Goal: Task Accomplishment & Management: Manage account settings

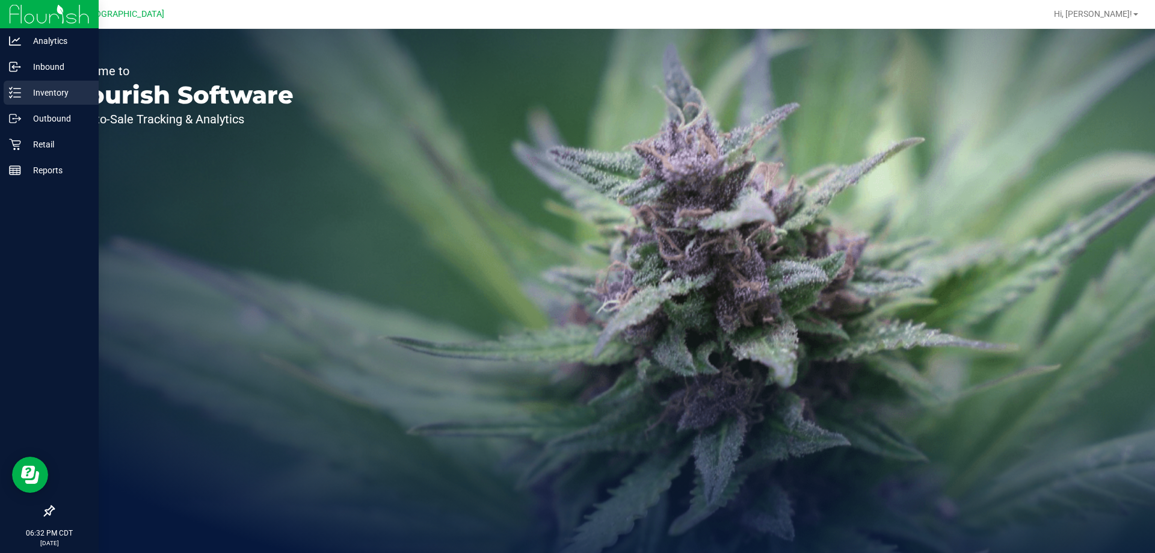
click at [84, 91] on p "Inventory" at bounding box center [57, 92] width 72 height 14
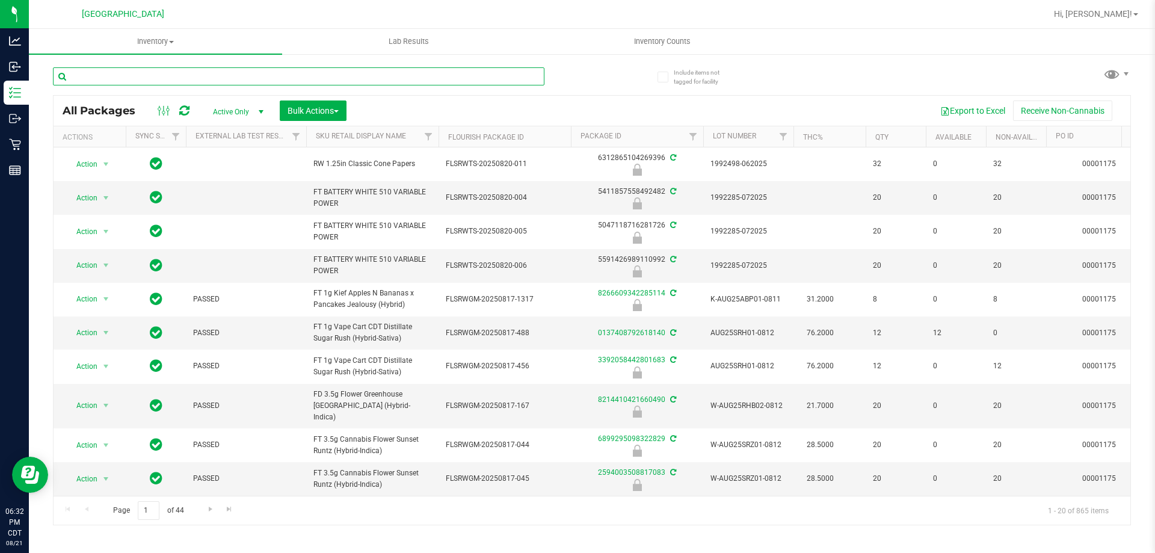
click at [355, 80] on input "text" at bounding box center [298, 76] width 491 height 18
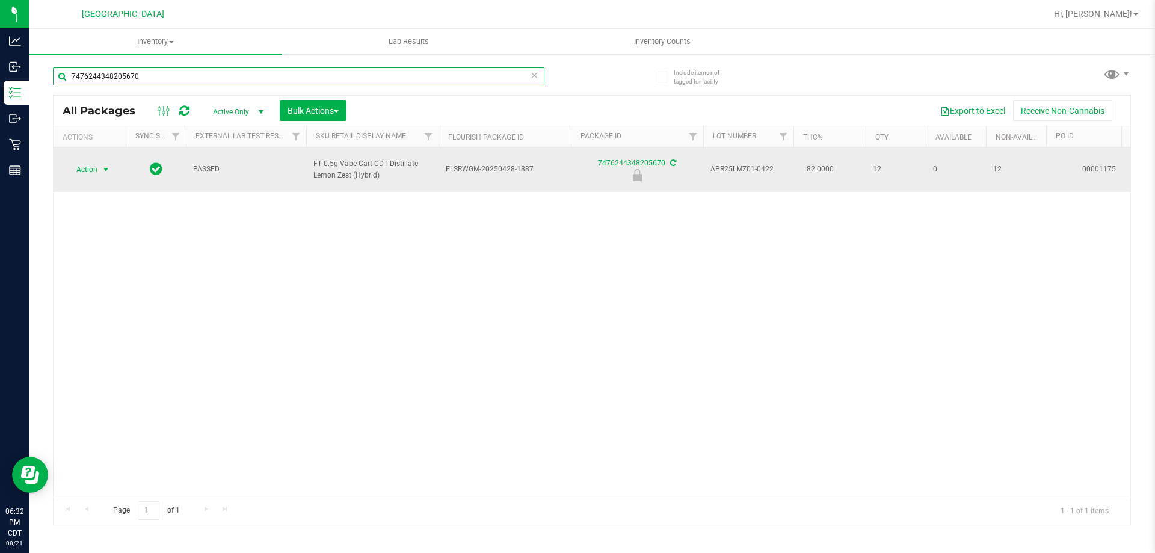
type input "7476244348205670"
click at [93, 165] on span "Action" at bounding box center [82, 169] width 32 height 17
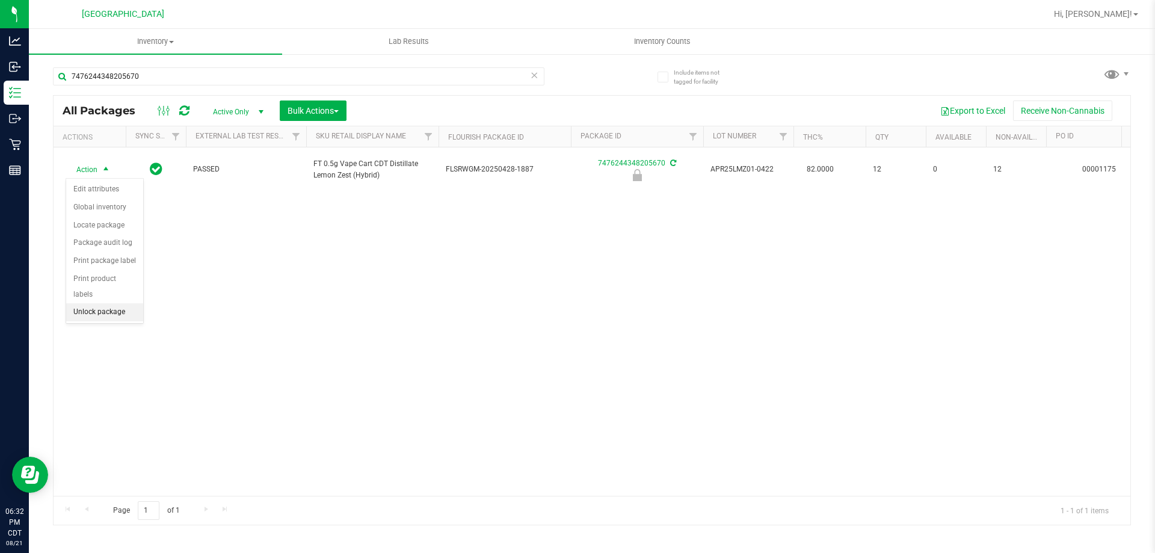
click at [114, 303] on li "Unlock package" at bounding box center [104, 312] width 77 height 18
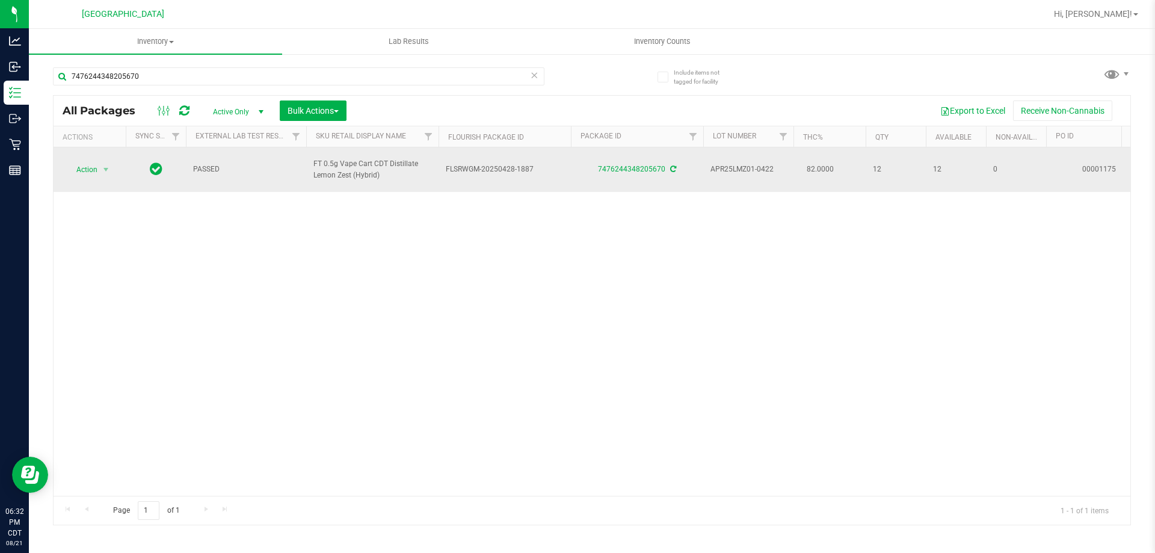
click at [114, 160] on td "Action Action Adjust qty Create package Edit attributes Global inventory Locate…" at bounding box center [90, 169] width 72 height 45
click at [92, 186] on td "Action Action Adjust qty Create package Edit attributes Global inventory Locate…" at bounding box center [90, 169] width 72 height 45
click at [100, 167] on span "select" at bounding box center [106, 169] width 15 height 17
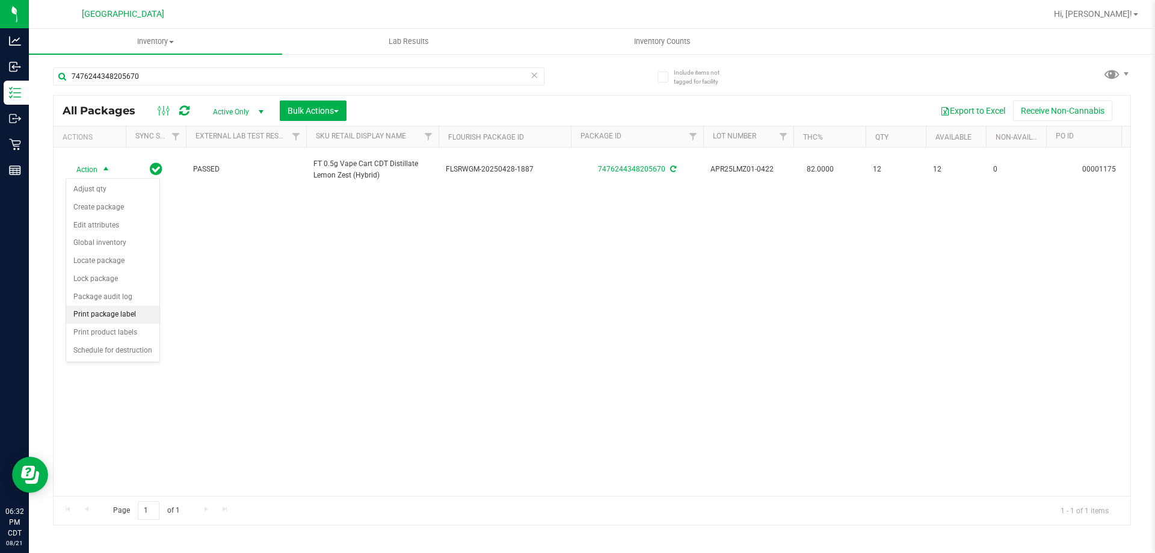
click at [144, 317] on li "Print package label" at bounding box center [112, 315] width 93 height 18
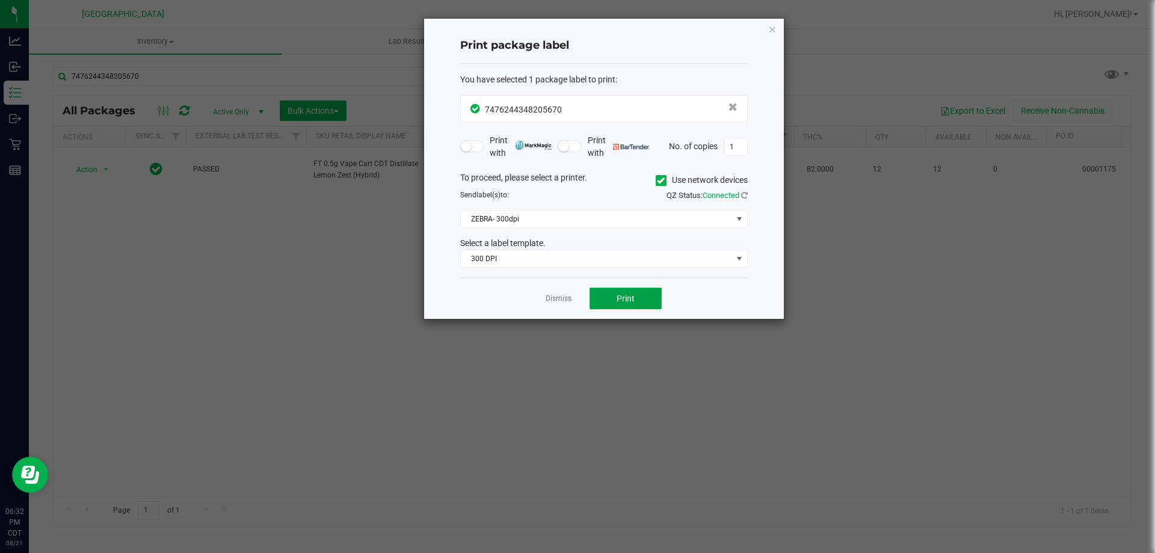
click at [617, 299] on span "Print" at bounding box center [626, 299] width 18 height 10
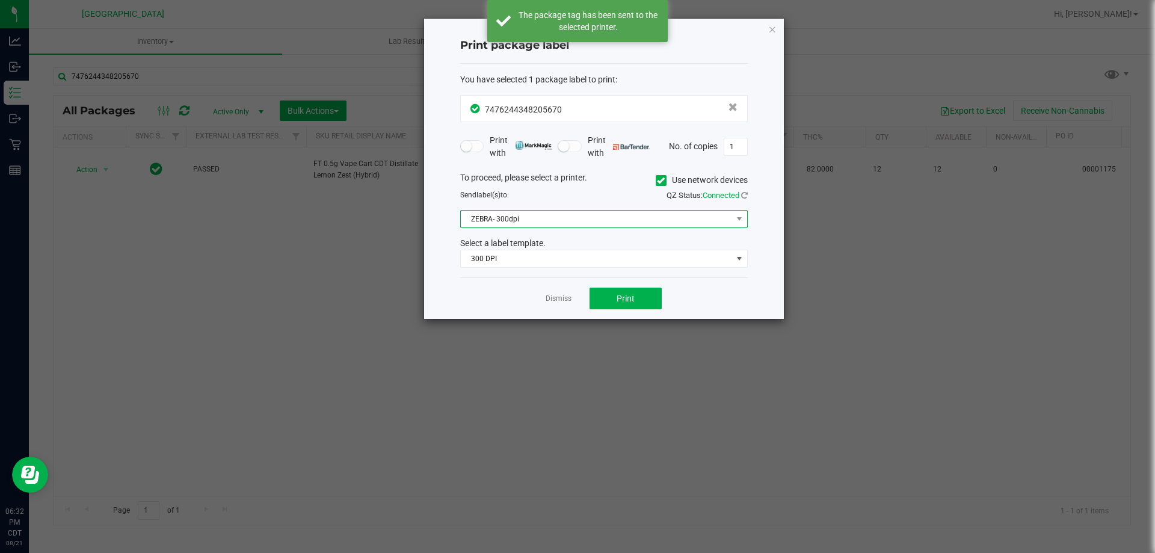
click at [585, 225] on span "ZEBRA- 300dpi" at bounding box center [596, 219] width 271 height 17
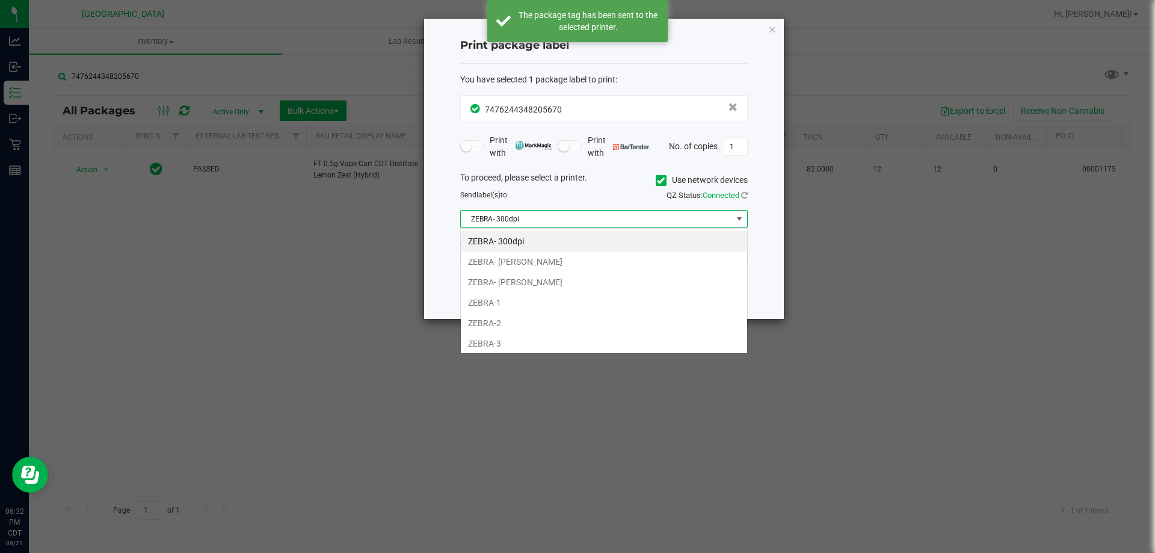
scroll to position [18, 288]
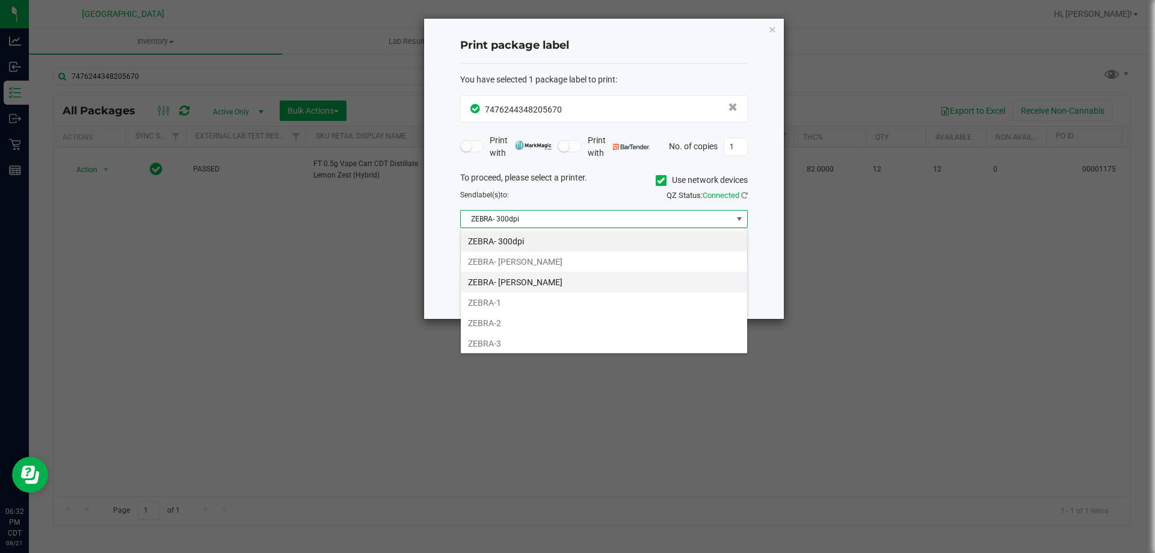
click at [570, 286] on li "ZEBRA- JEFFREY-BANKS" at bounding box center [604, 282] width 286 height 20
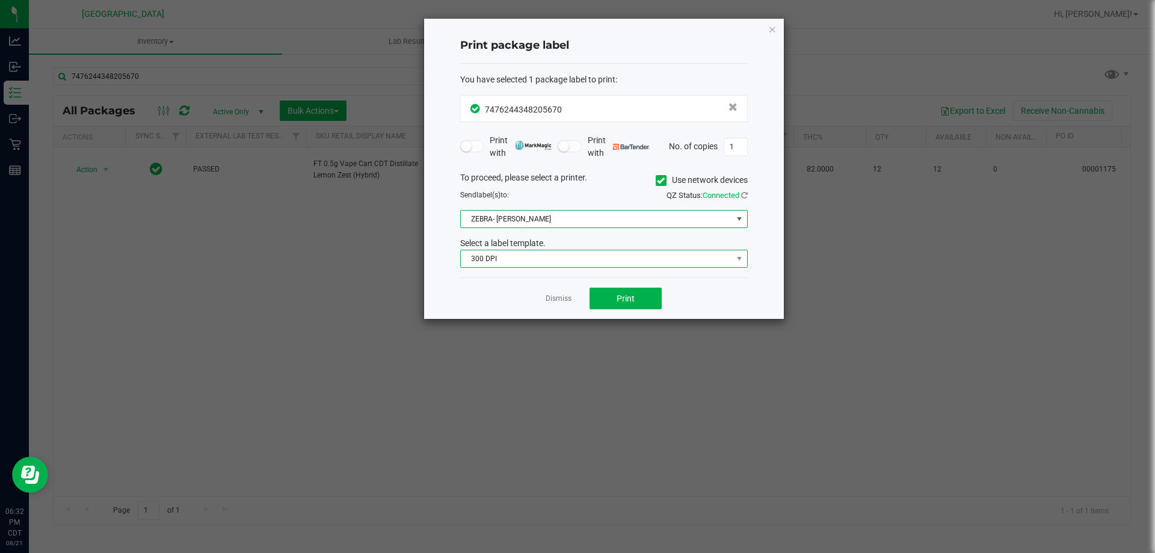
click at [549, 255] on span "300 DPI" at bounding box center [596, 258] width 271 height 17
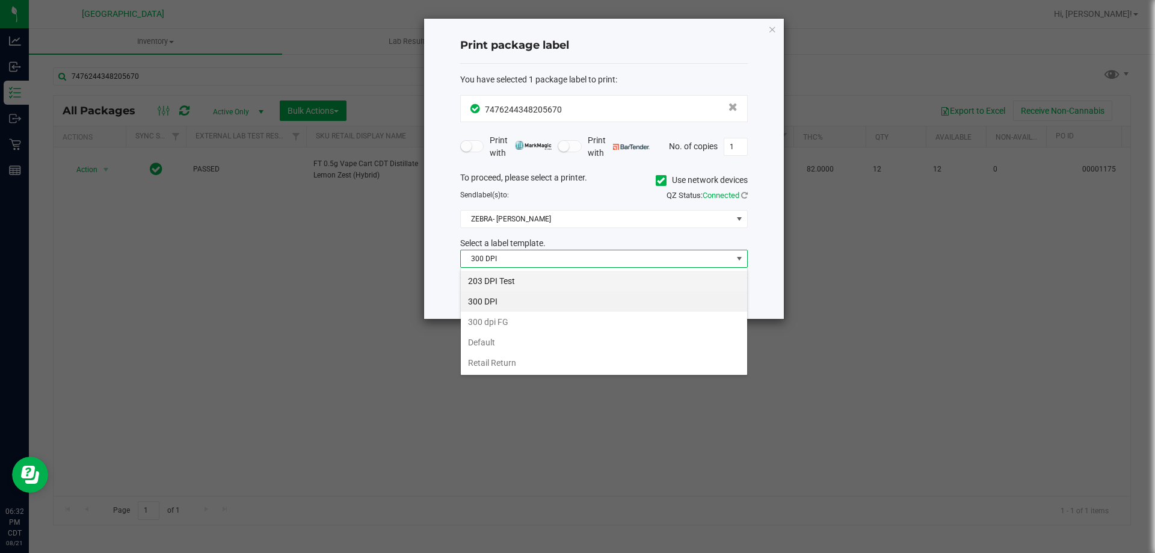
click at [546, 280] on li "203 DPI Test" at bounding box center [604, 281] width 286 height 20
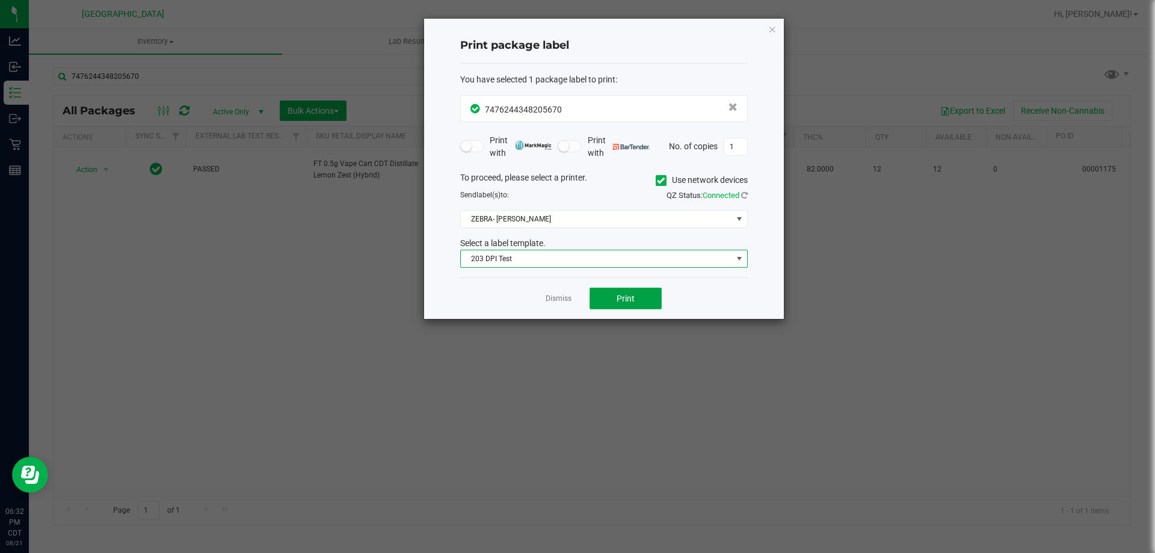
click at [627, 294] on span "Print" at bounding box center [626, 299] width 18 height 10
click at [566, 296] on link "Dismiss" at bounding box center [559, 299] width 26 height 10
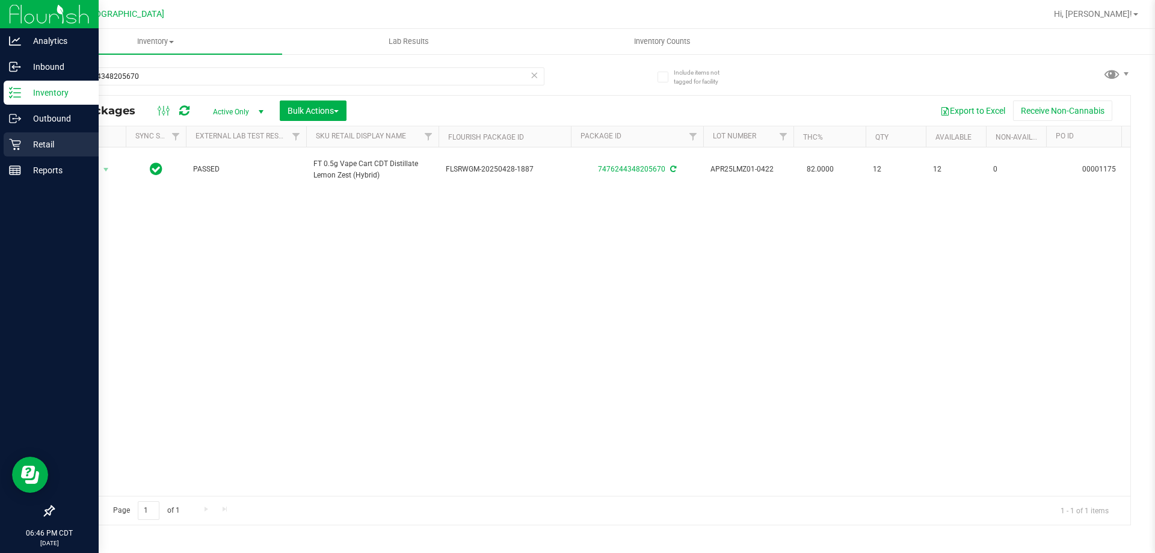
click at [19, 144] on icon at bounding box center [14, 144] width 11 height 11
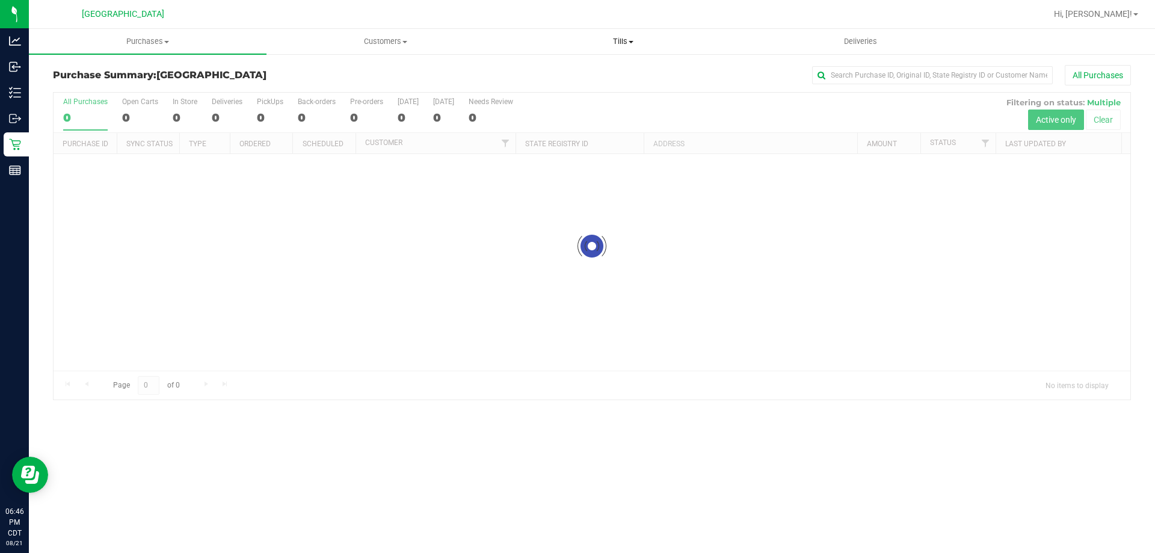
click at [632, 31] on uib-tab-heading "Tills Manage tills Reconcile e-payments" at bounding box center [623, 41] width 236 height 24
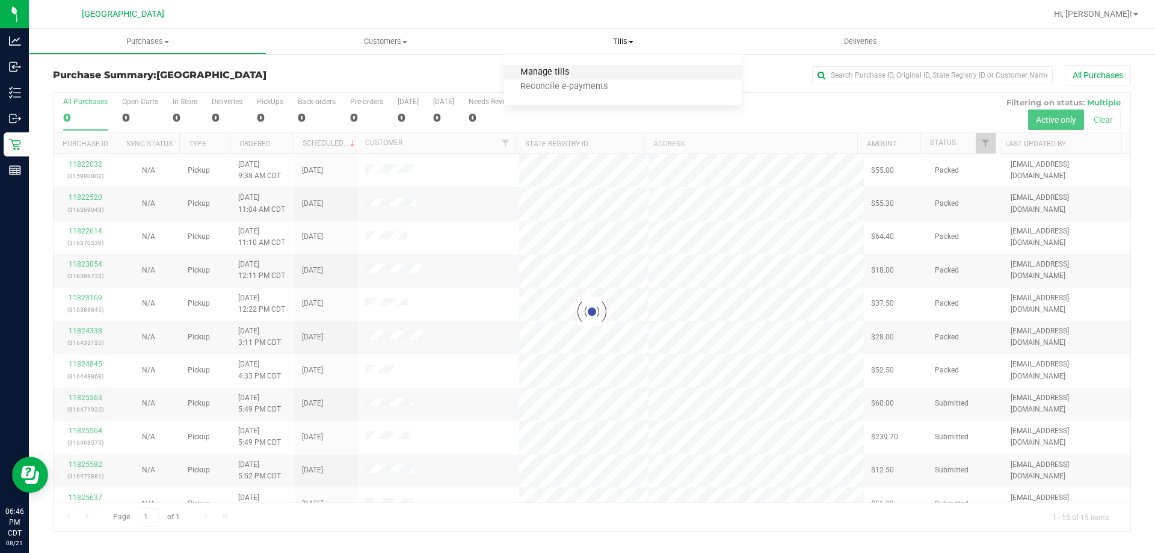
click at [515, 76] on span "Manage tills" at bounding box center [544, 72] width 81 height 10
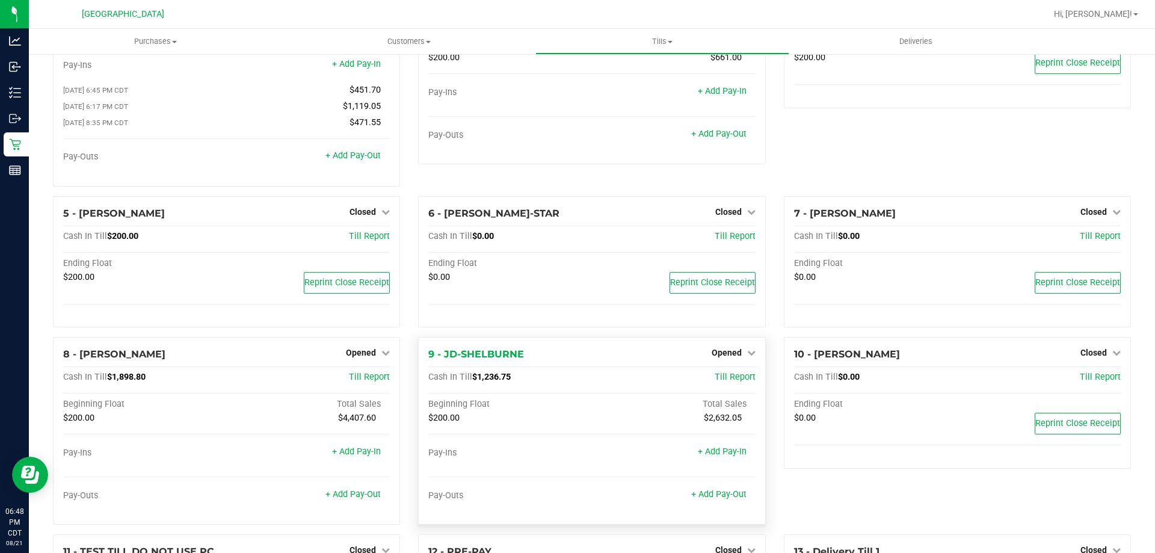
scroll to position [180, 0]
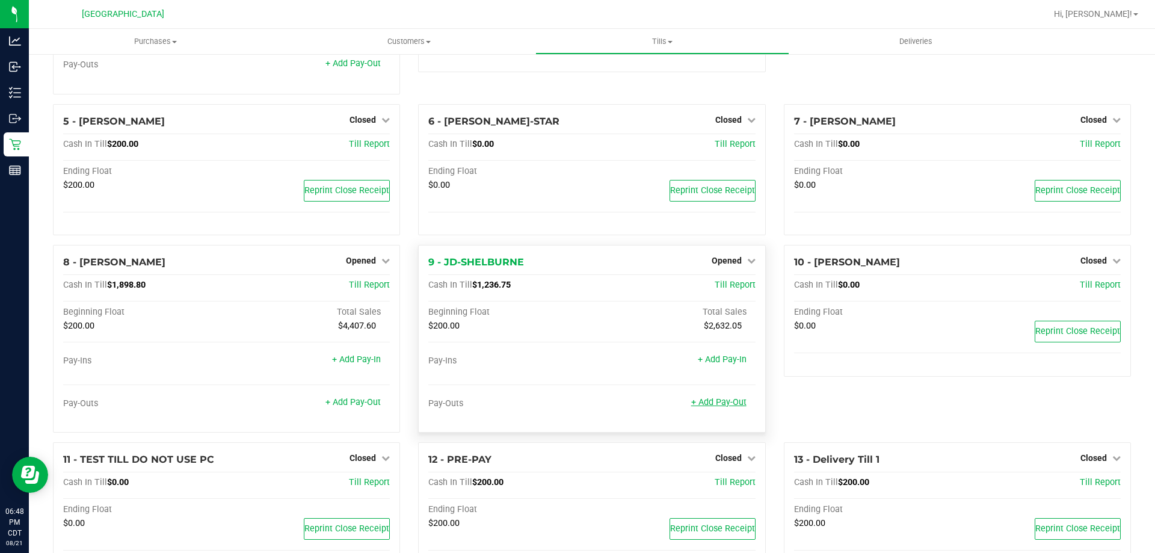
click at [724, 403] on link "+ Add Pay-Out" at bounding box center [718, 402] width 55 height 10
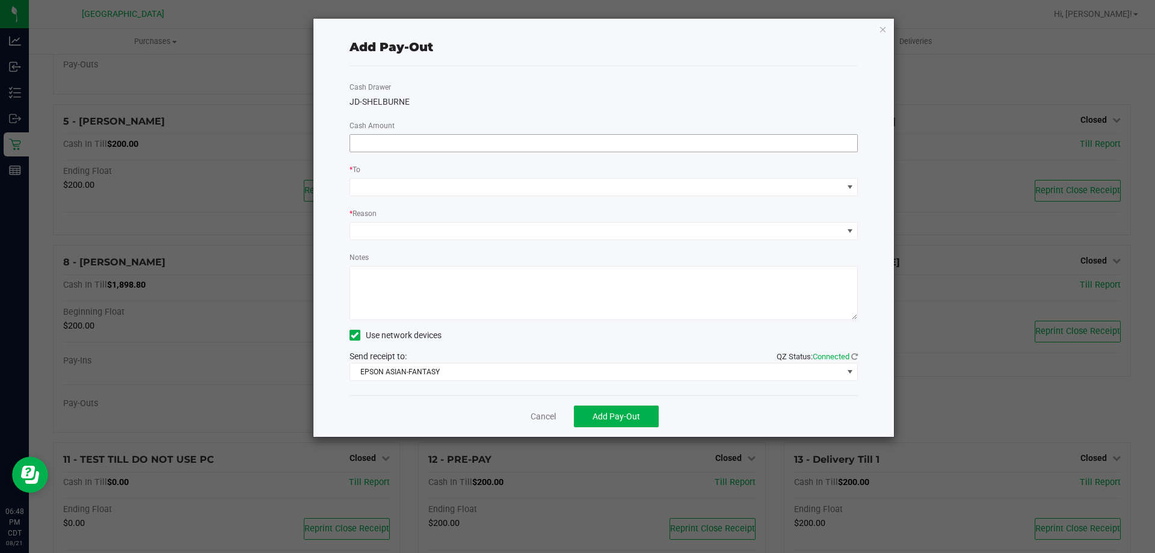
click at [423, 138] on input at bounding box center [604, 143] width 508 height 17
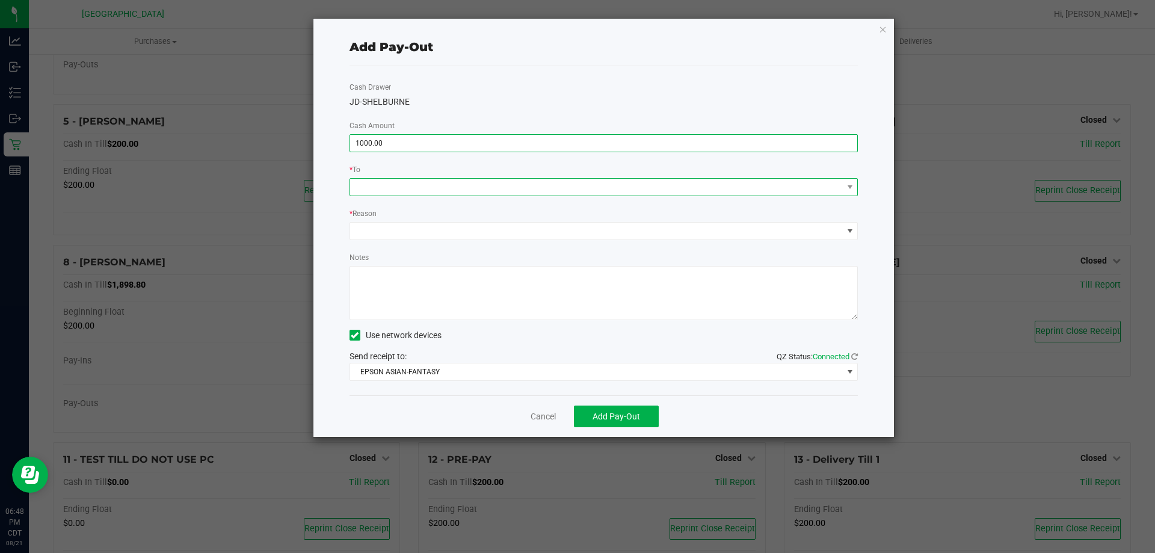
type input "$1,000.00"
click at [380, 186] on span at bounding box center [596, 187] width 493 height 17
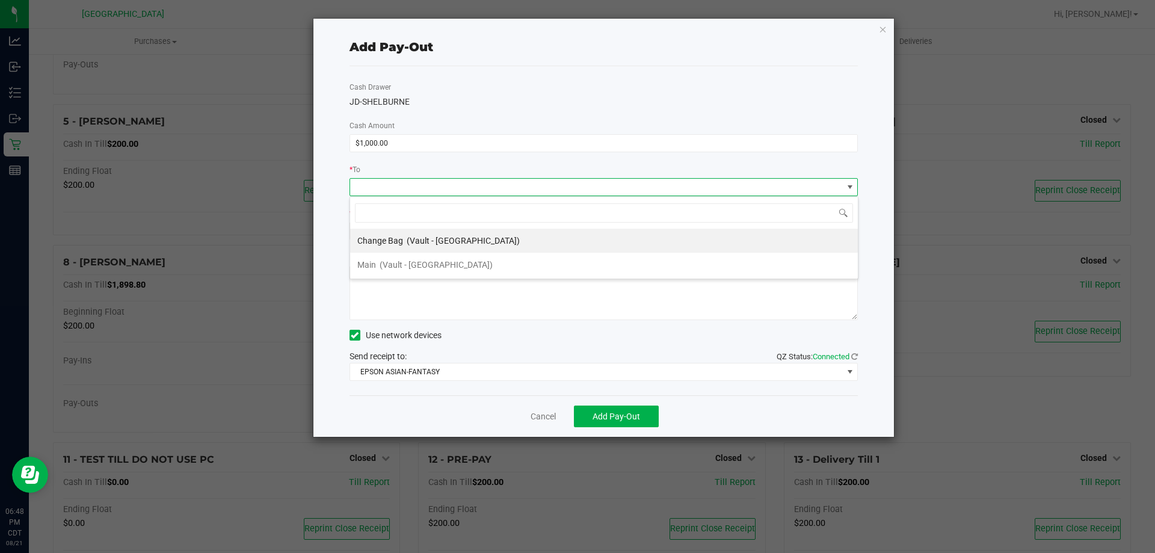
scroll to position [18, 508]
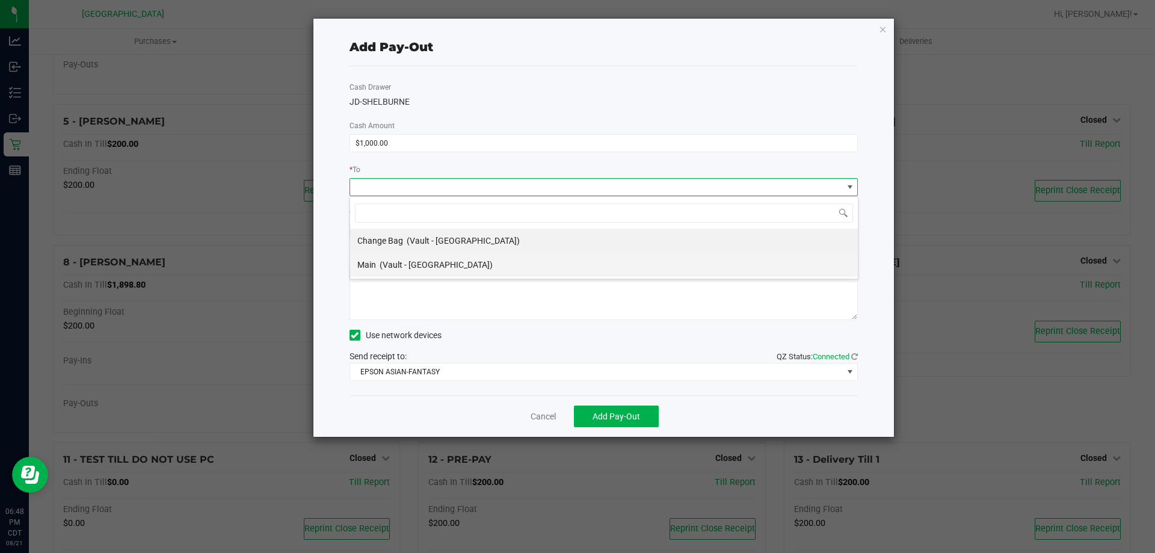
click at [380, 272] on div "Main (Vault - Panama City)" at bounding box center [424, 265] width 135 height 22
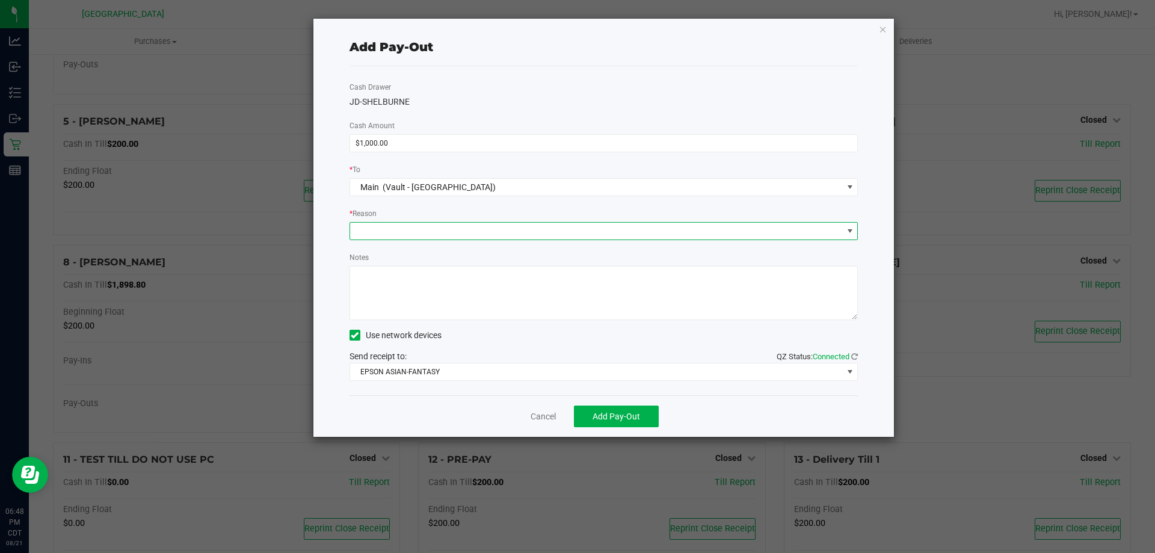
click at [387, 229] on span at bounding box center [596, 231] width 493 height 17
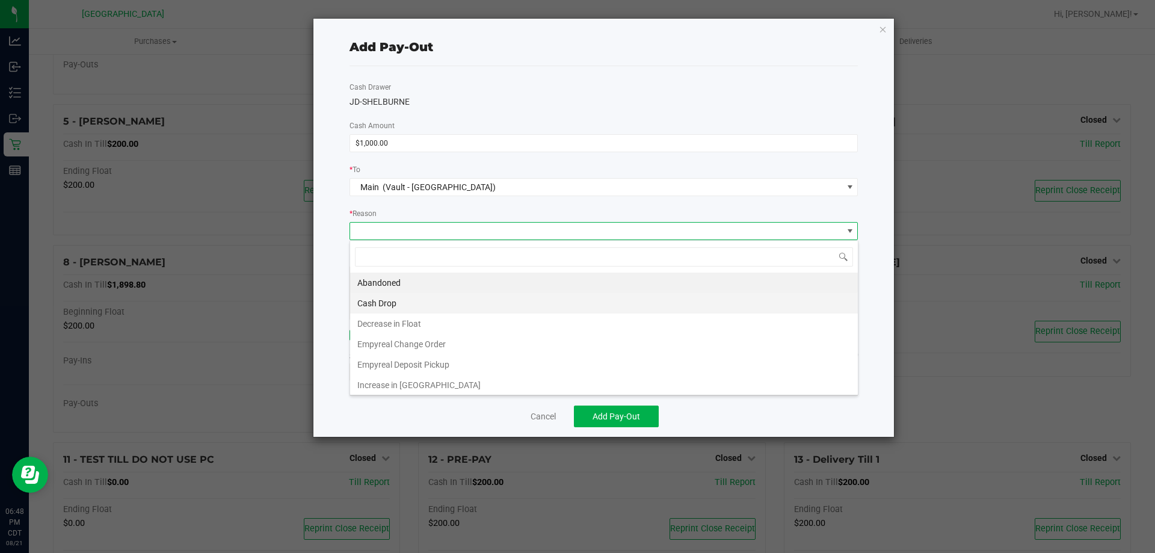
click at [386, 298] on li "Cash Drop" at bounding box center [604, 303] width 508 height 20
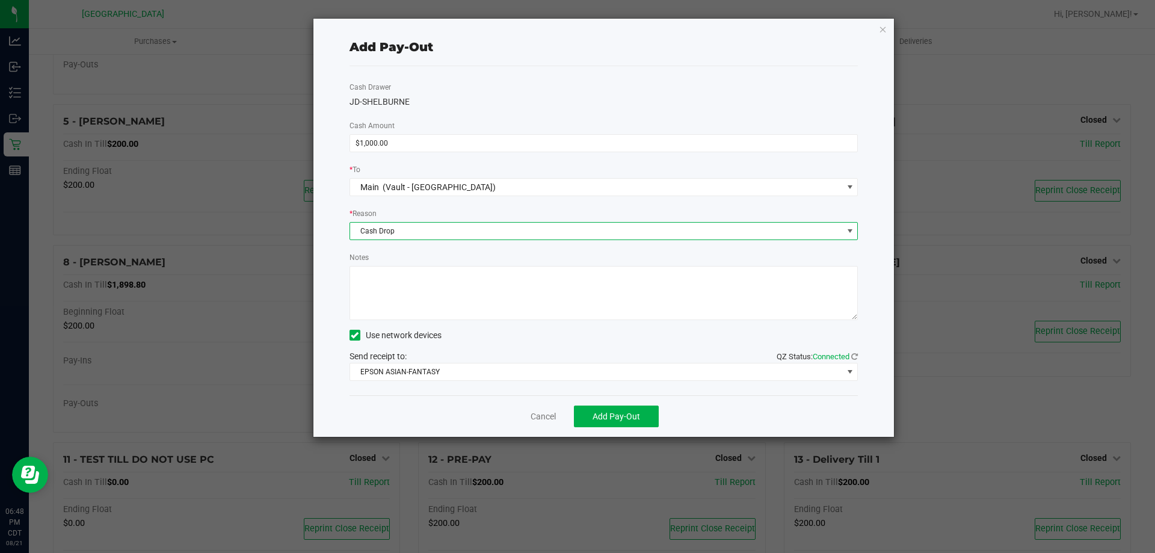
click at [386, 298] on textarea "Notes" at bounding box center [603, 293] width 509 height 54
type textarea "ML"
click at [614, 423] on button "Add Pay-Out" at bounding box center [616, 416] width 85 height 22
click at [885, 32] on icon "button" at bounding box center [883, 29] width 8 height 14
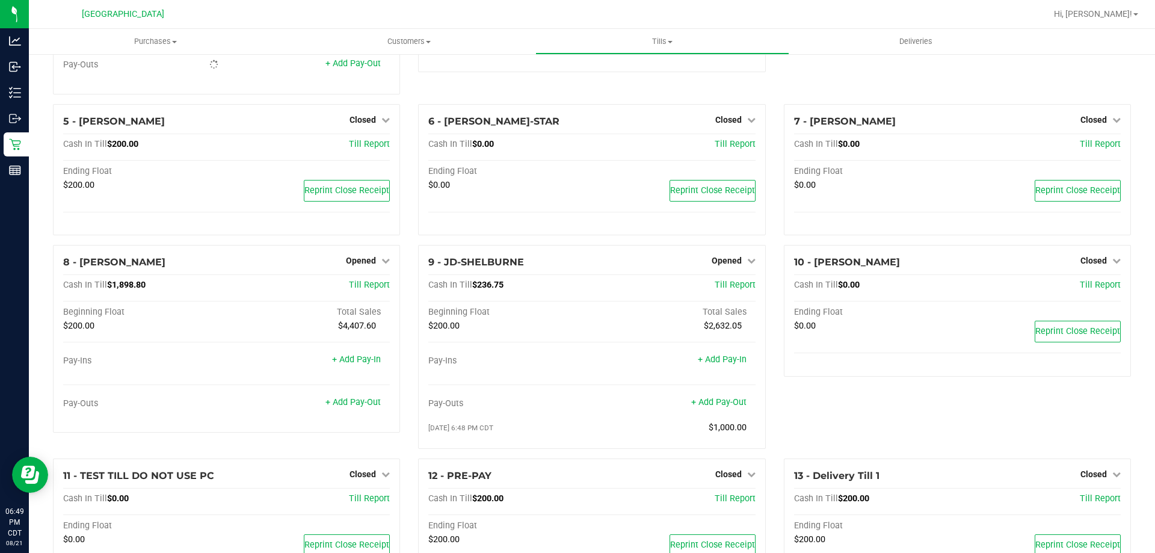
scroll to position [60, 0]
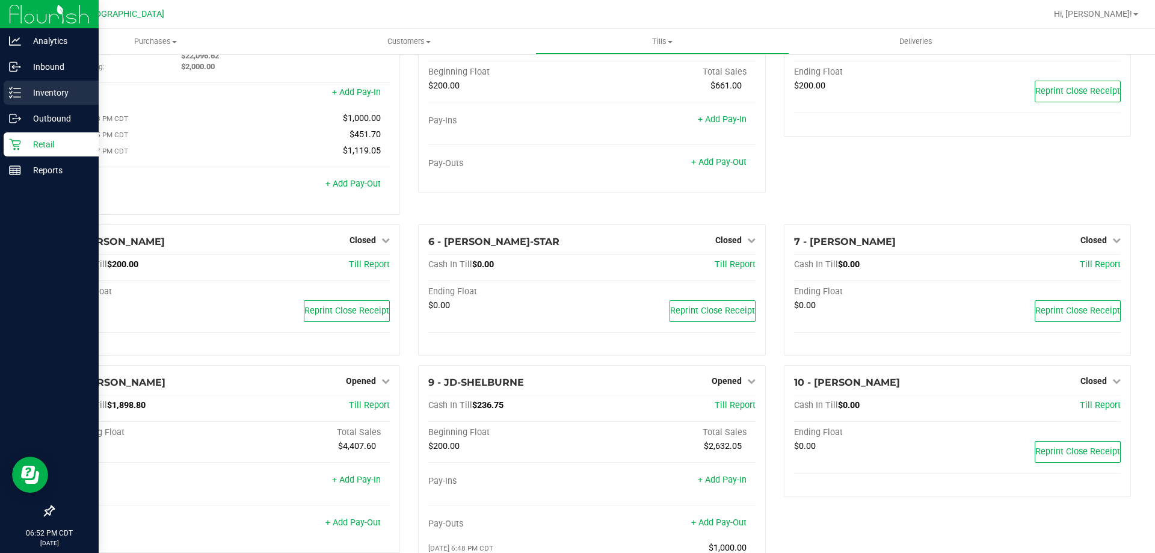
click at [29, 97] on p "Inventory" at bounding box center [57, 92] width 72 height 14
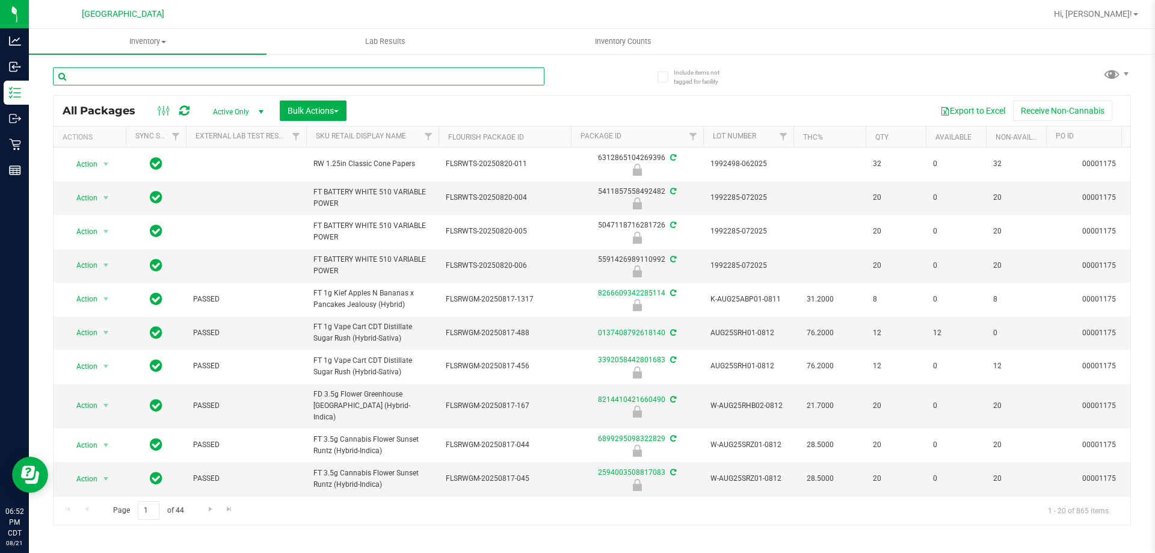
click at [174, 83] on input "text" at bounding box center [298, 76] width 491 height 18
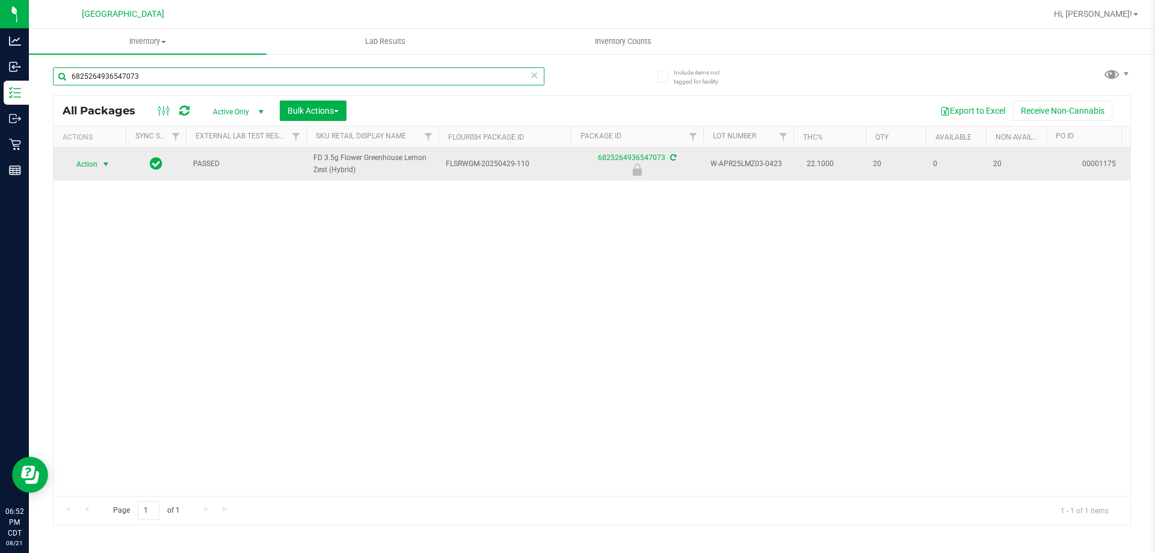
type input "6825264936547073"
click at [82, 162] on span "Action" at bounding box center [82, 164] width 32 height 17
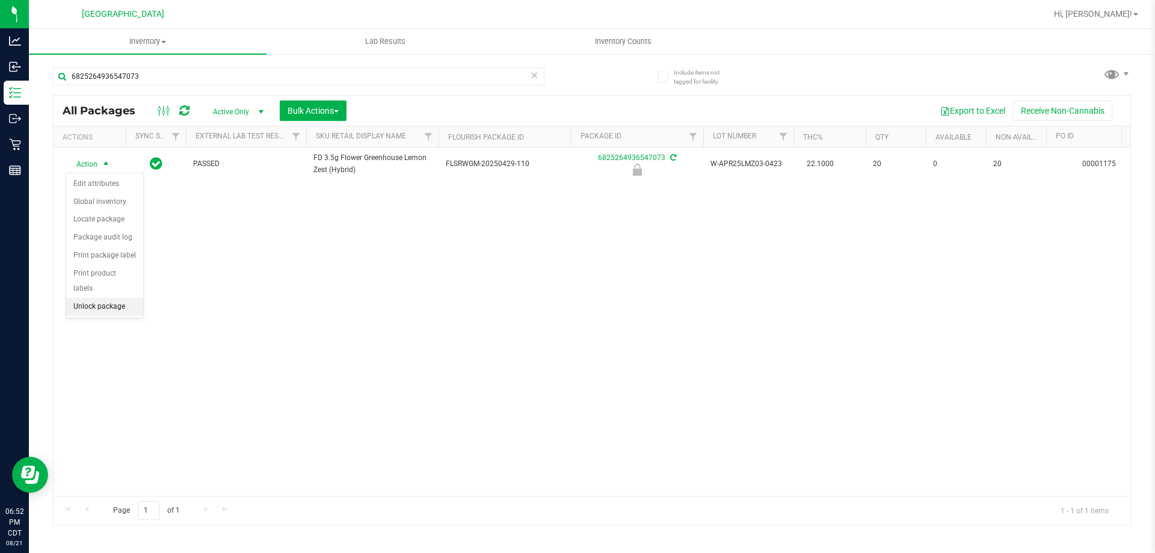
click at [120, 298] on li "Unlock package" at bounding box center [104, 307] width 77 height 18
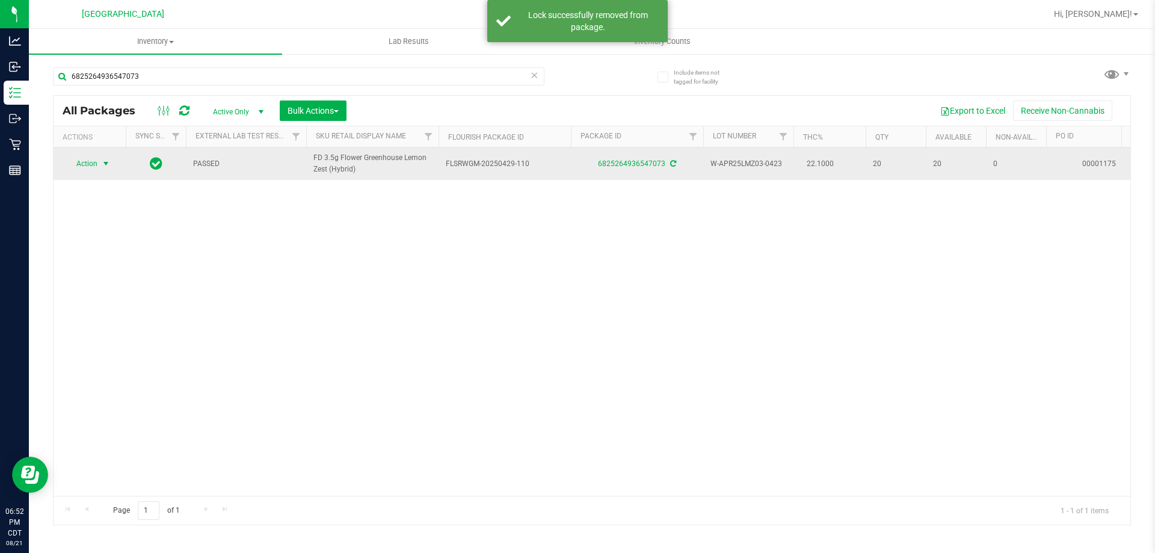
click at [103, 164] on span "select" at bounding box center [106, 164] width 10 height 10
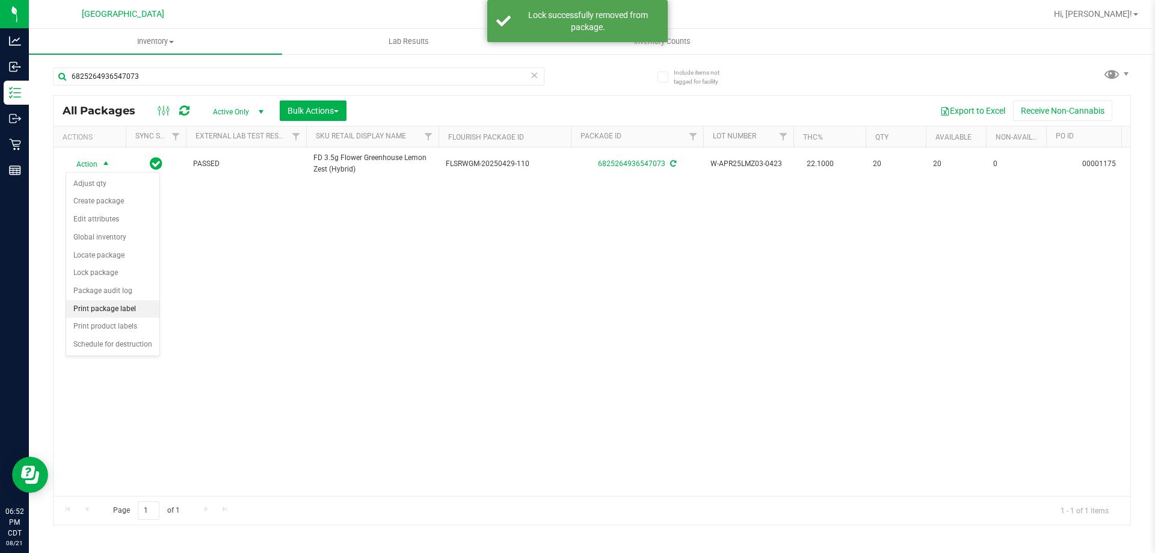
click at [115, 307] on li "Print package label" at bounding box center [112, 309] width 93 height 18
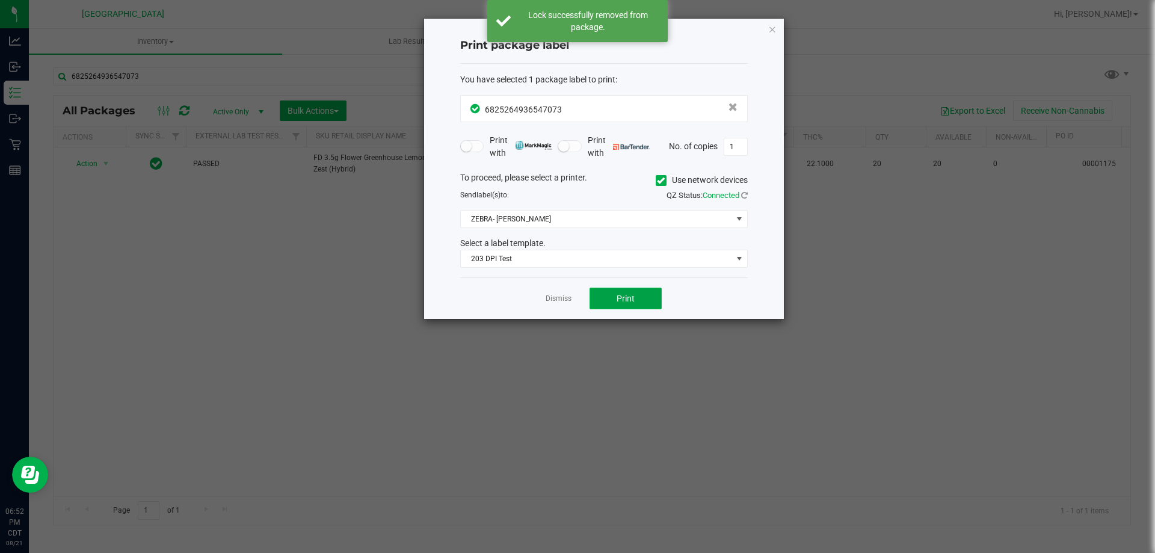
click at [624, 294] on span "Print" at bounding box center [626, 299] width 18 height 10
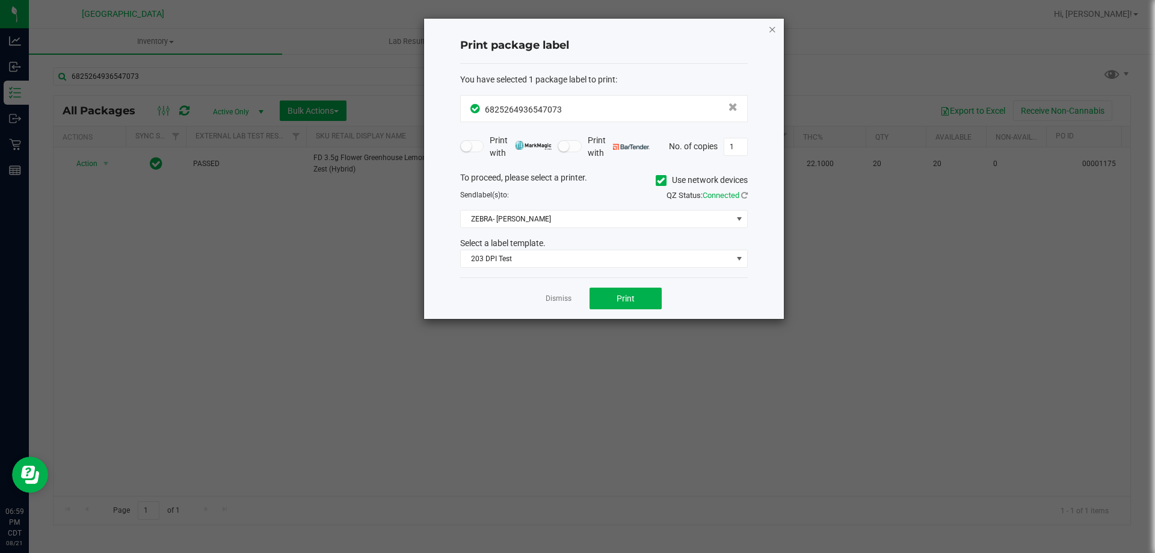
click at [773, 32] on icon "button" at bounding box center [772, 29] width 8 height 14
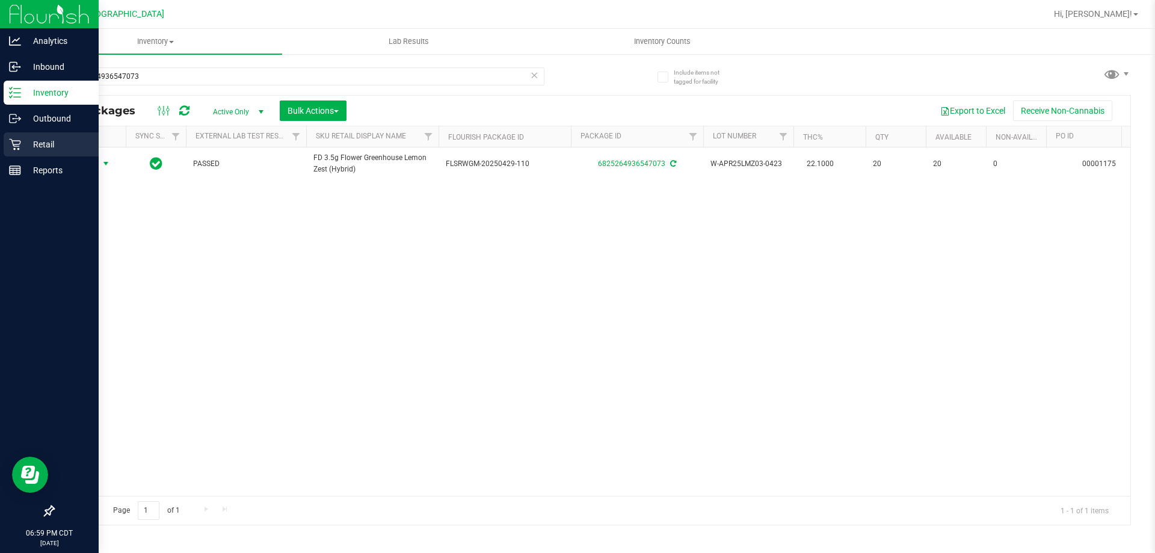
click at [31, 143] on p "Retail" at bounding box center [57, 144] width 72 height 14
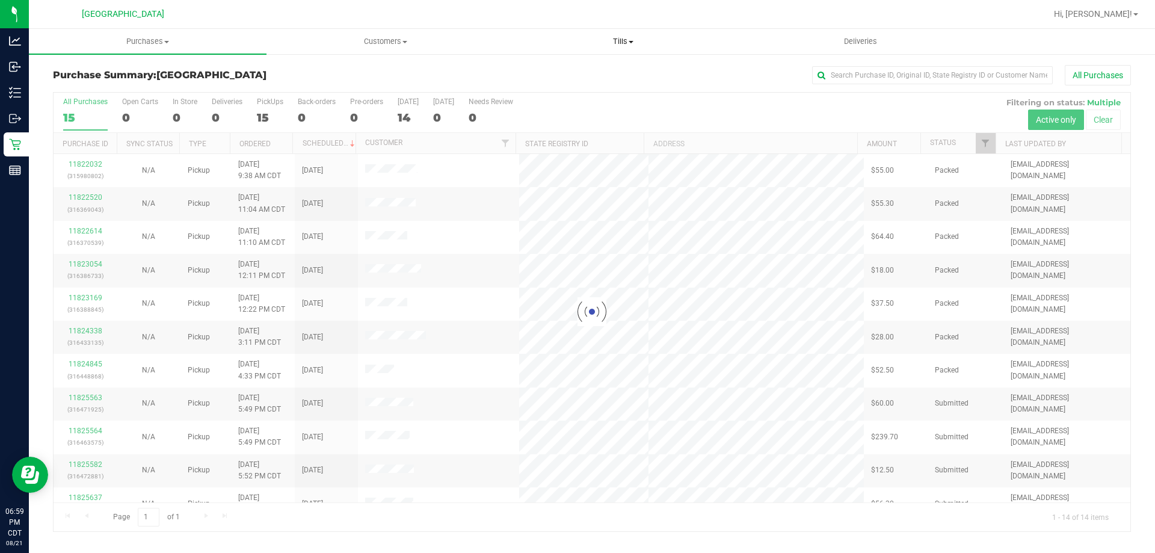
click at [627, 46] on span "Tills" at bounding box center [623, 41] width 236 height 11
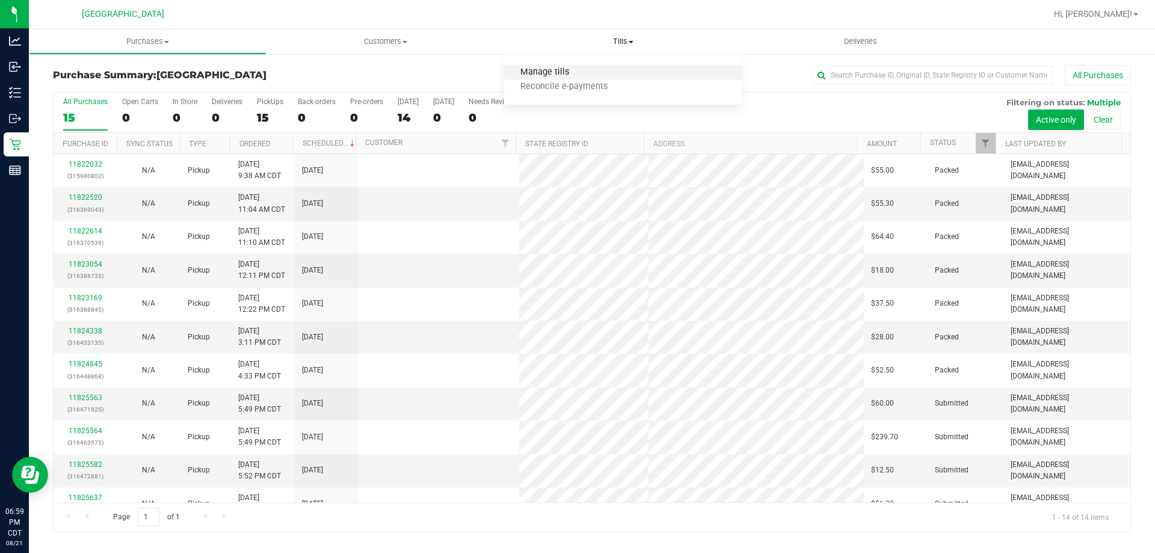
click at [559, 75] on span "Manage tills" at bounding box center [544, 72] width 81 height 10
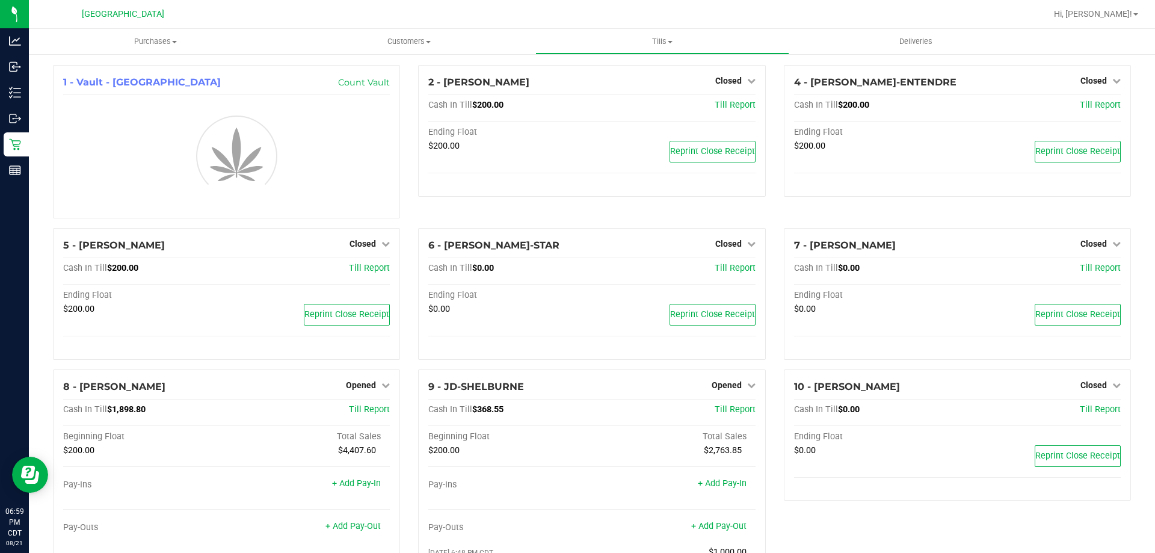
scroll to position [180, 0]
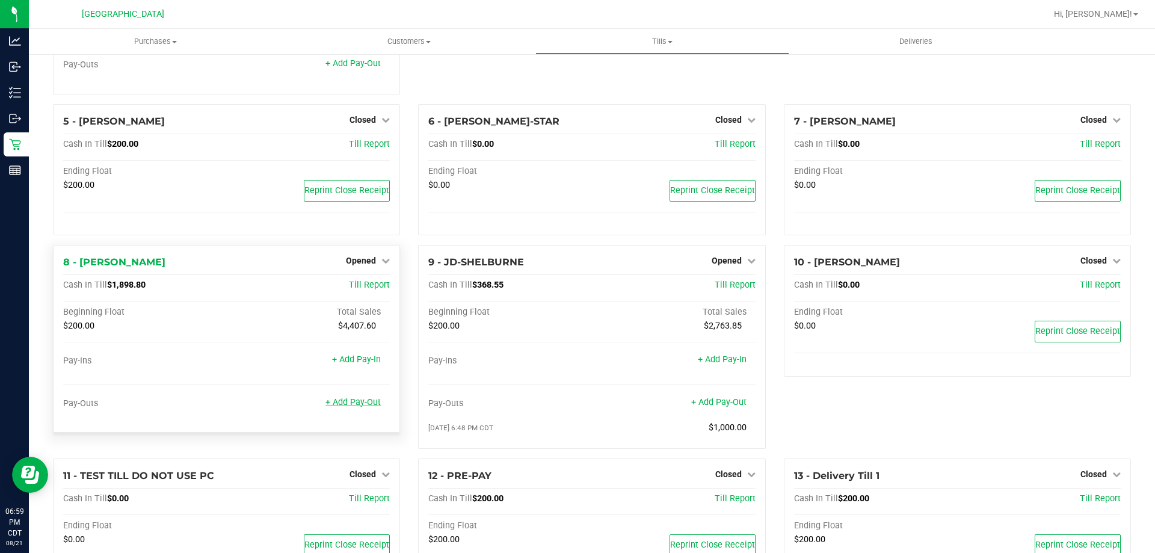
click at [343, 405] on link "+ Add Pay-Out" at bounding box center [352, 402] width 55 height 10
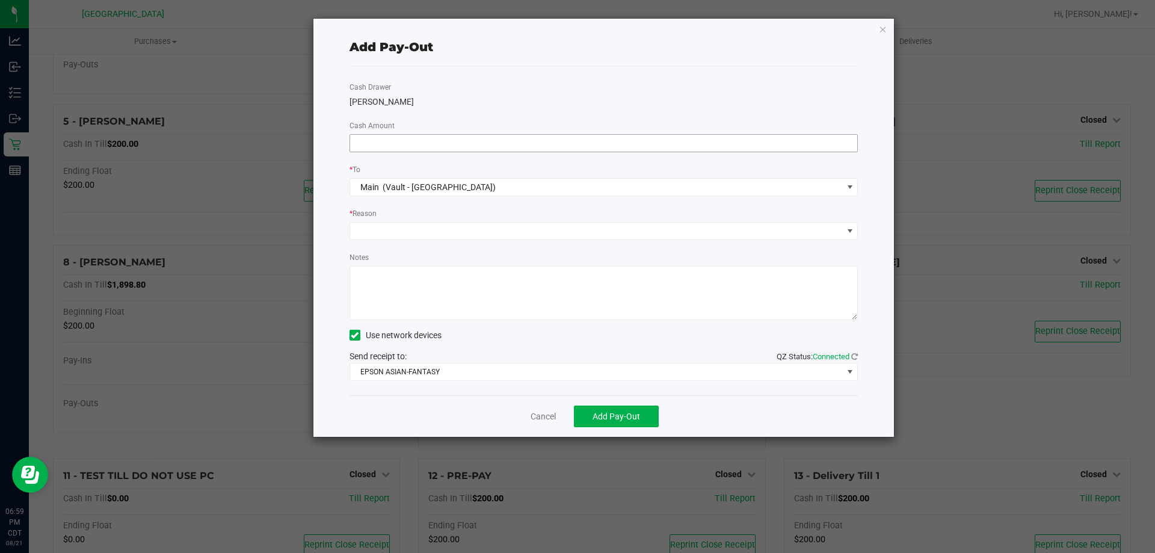
click at [403, 138] on input at bounding box center [604, 143] width 508 height 17
type input "$1,600.00"
click at [368, 234] on span at bounding box center [596, 231] width 493 height 17
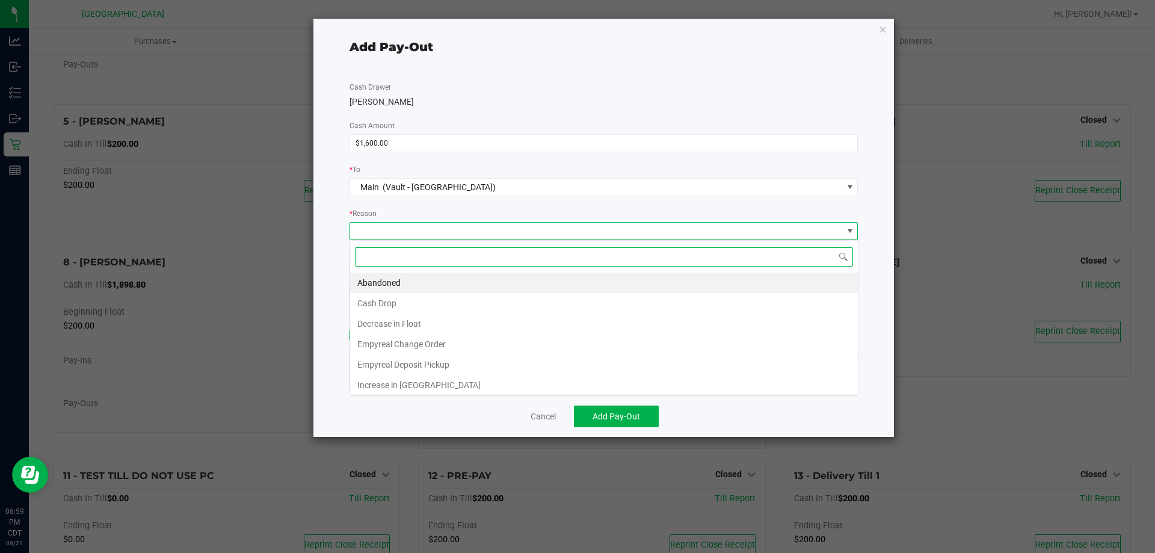
scroll to position [18, 508]
click at [390, 306] on li "Cash Drop" at bounding box center [604, 303] width 508 height 20
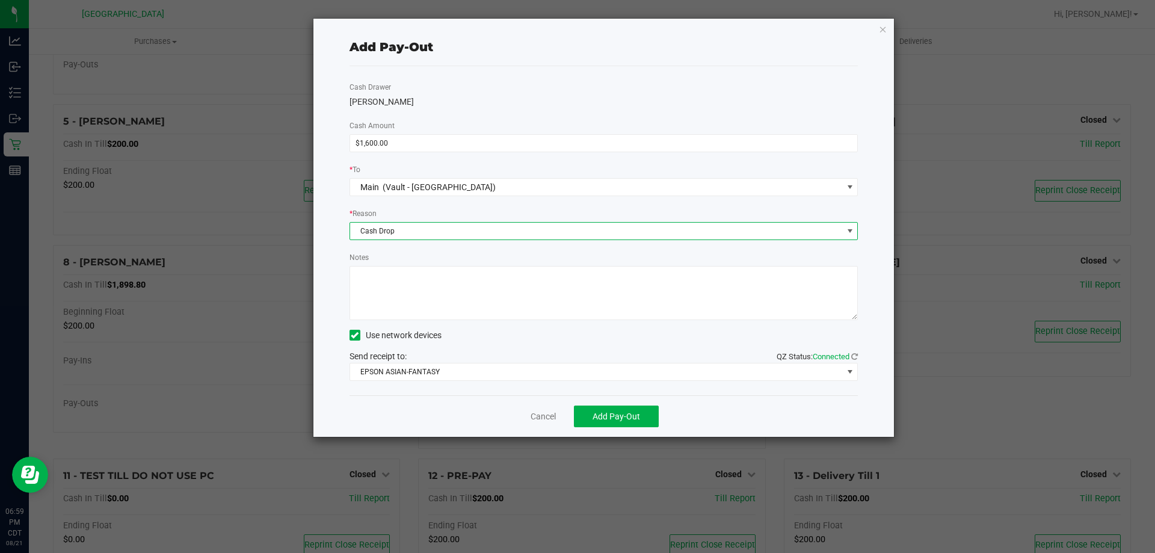
click at [419, 292] on textarea "Notes" at bounding box center [603, 293] width 509 height 54
type textarea "ML"
click at [635, 415] on span "Add Pay-Out" at bounding box center [616, 416] width 48 height 10
click at [882, 27] on icon "button" at bounding box center [883, 29] width 8 height 14
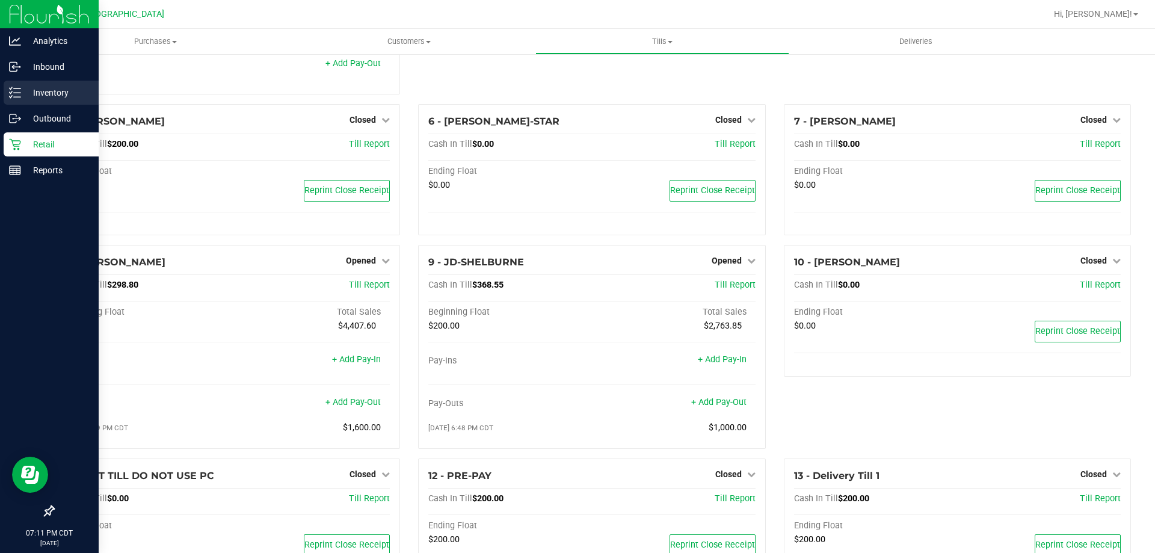
click at [45, 89] on p "Inventory" at bounding box center [57, 92] width 72 height 14
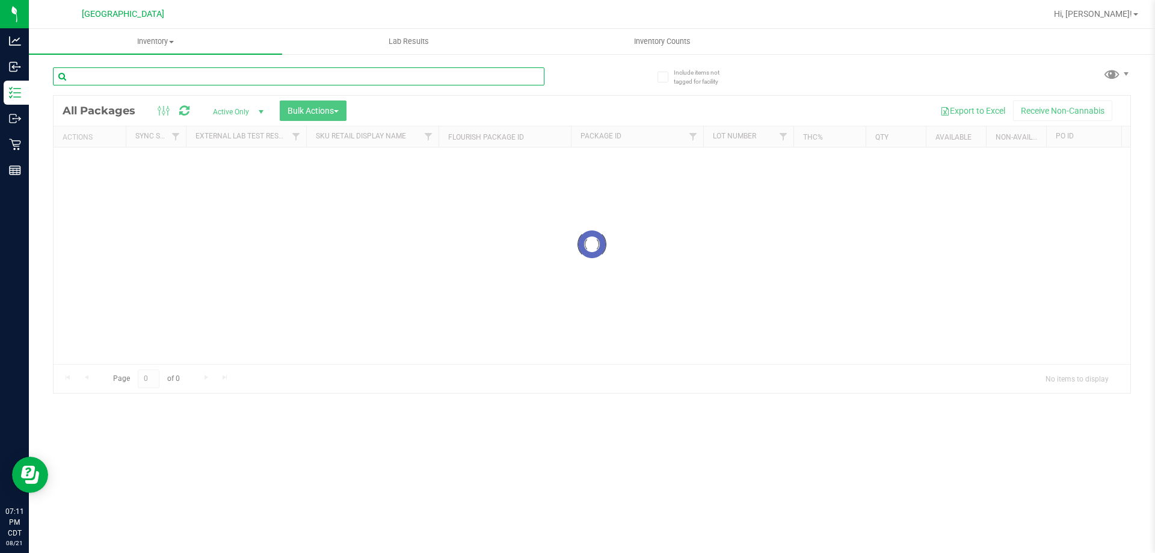
click at [127, 74] on input "text" at bounding box center [298, 76] width 491 height 18
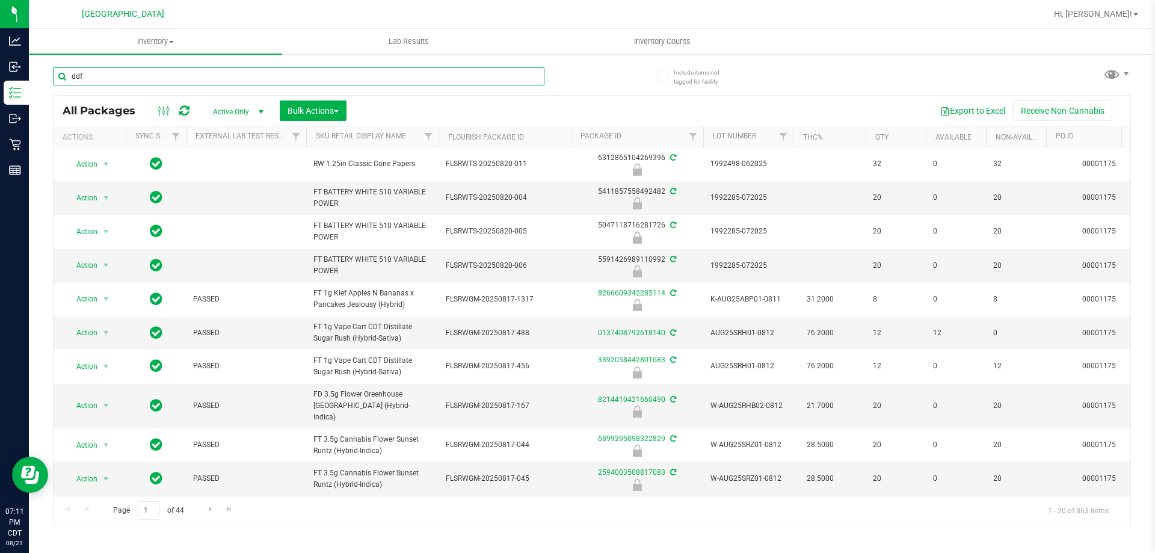
type input "ddf"
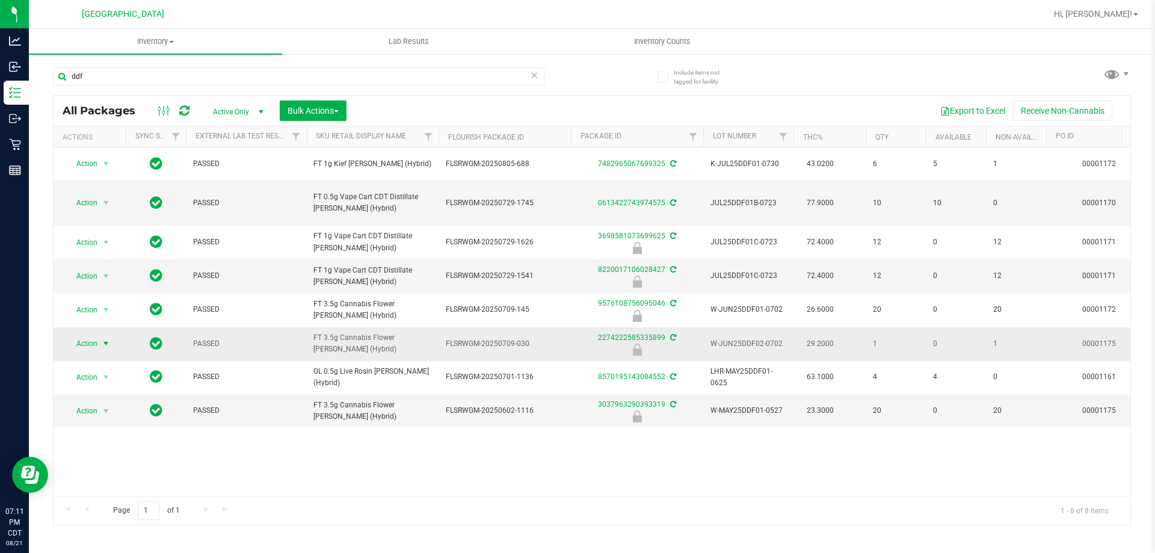
click at [97, 340] on span "Action" at bounding box center [82, 343] width 32 height 17
click at [123, 472] on li "Unlock package" at bounding box center [104, 481] width 77 height 18
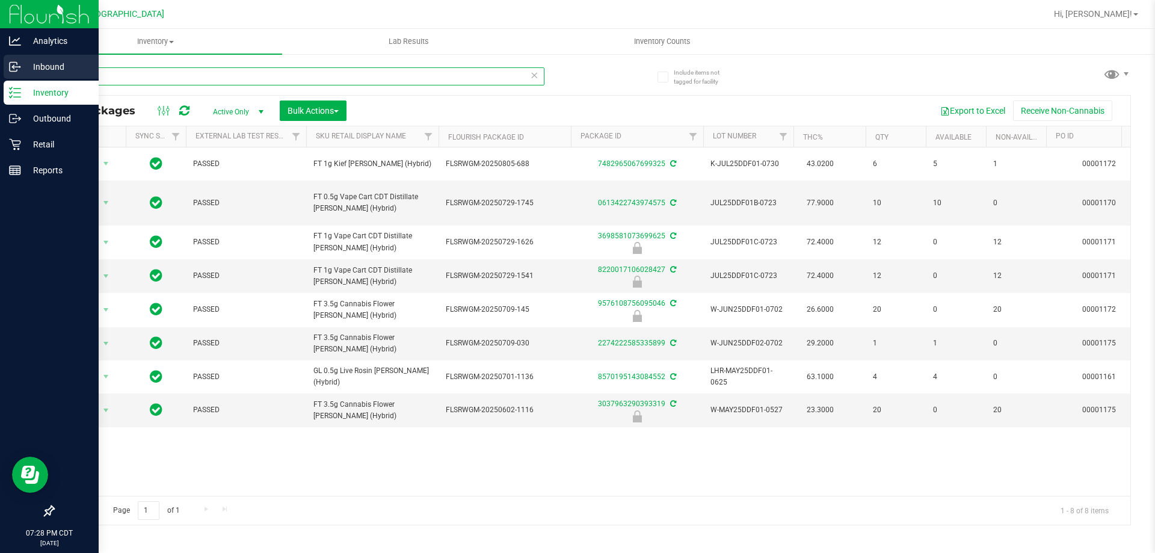
drag, startPoint x: 120, startPoint y: 75, endPoint x: 0, endPoint y: 70, distance: 120.4
click at [0, 70] on div "Analytics Inbound Inventory Outbound Retail Reports 07:28 PM CDT 08/21/2025 08/…" at bounding box center [577, 276] width 1155 height 553
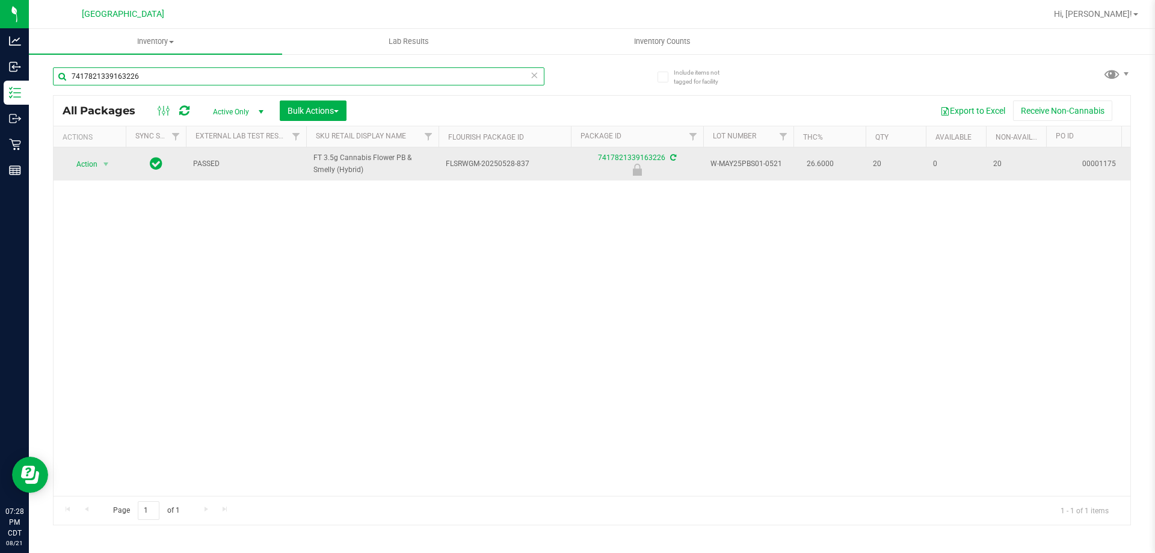
type input "7417821339163226"
click at [91, 166] on span "Action" at bounding box center [82, 164] width 32 height 17
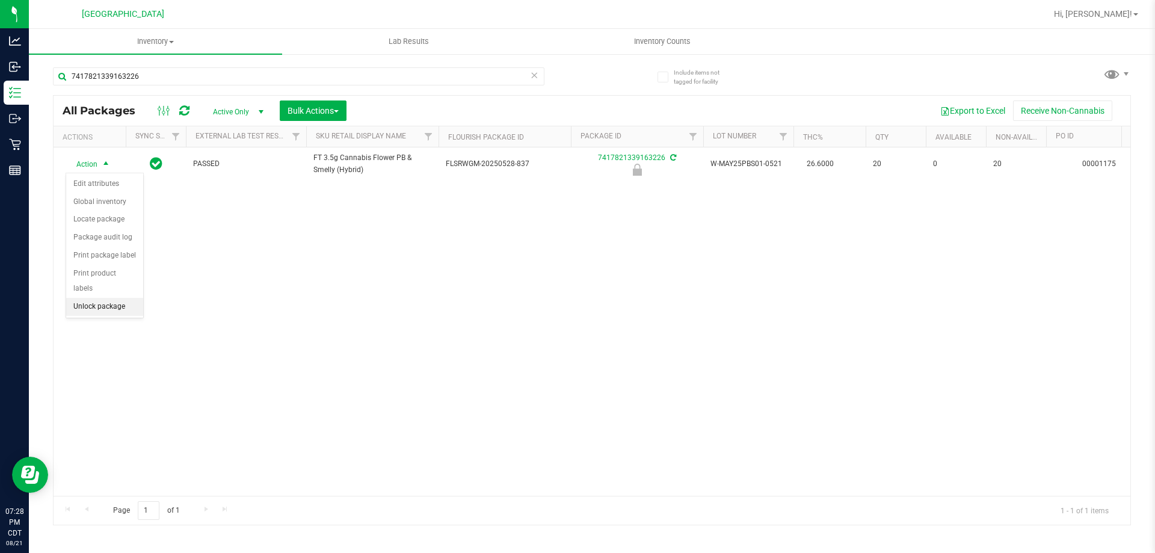
click at [103, 298] on li "Unlock package" at bounding box center [104, 307] width 77 height 18
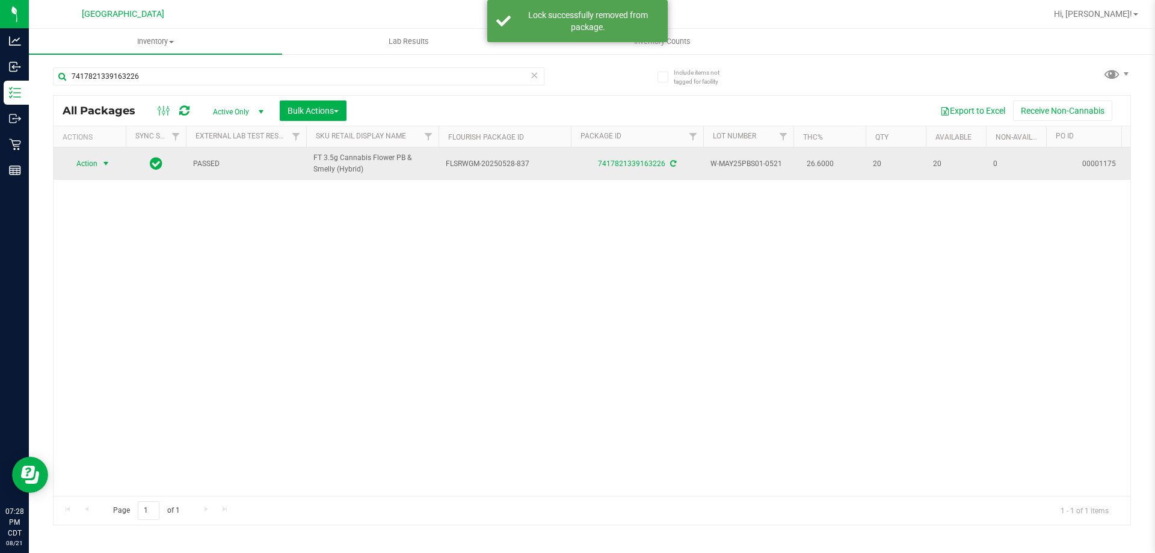
click at [96, 167] on span "Action" at bounding box center [82, 163] width 32 height 17
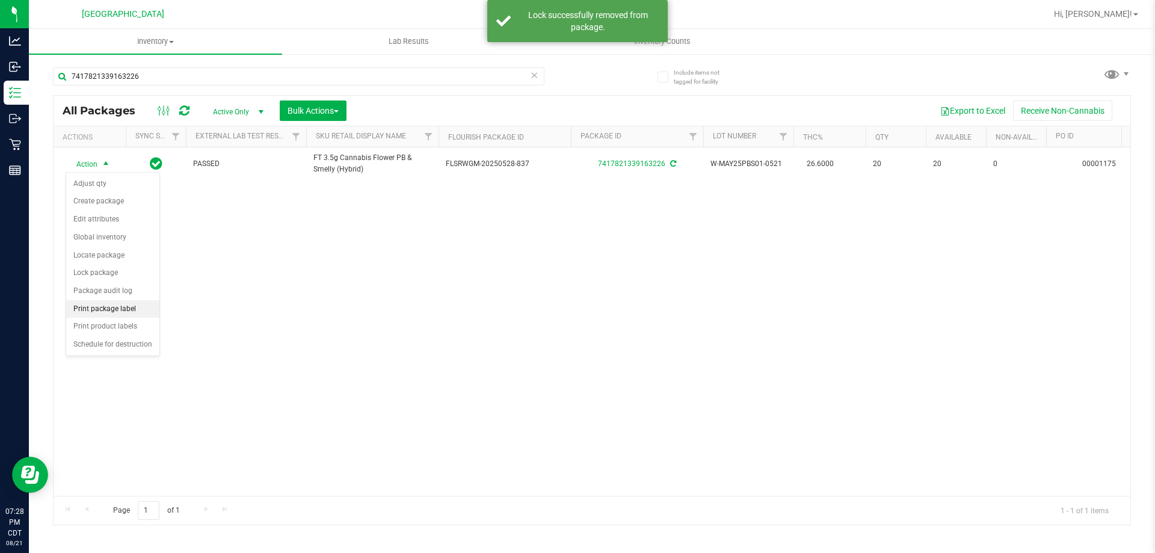
click at [117, 310] on li "Print package label" at bounding box center [112, 309] width 93 height 18
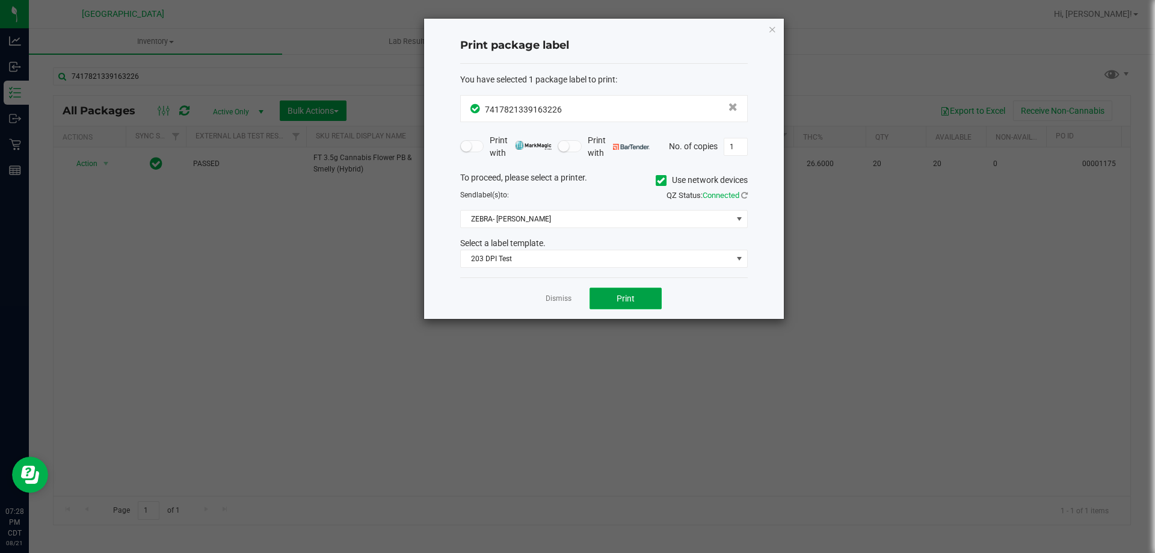
click at [642, 301] on button "Print" at bounding box center [625, 299] width 72 height 22
click at [775, 34] on icon "button" at bounding box center [772, 29] width 8 height 14
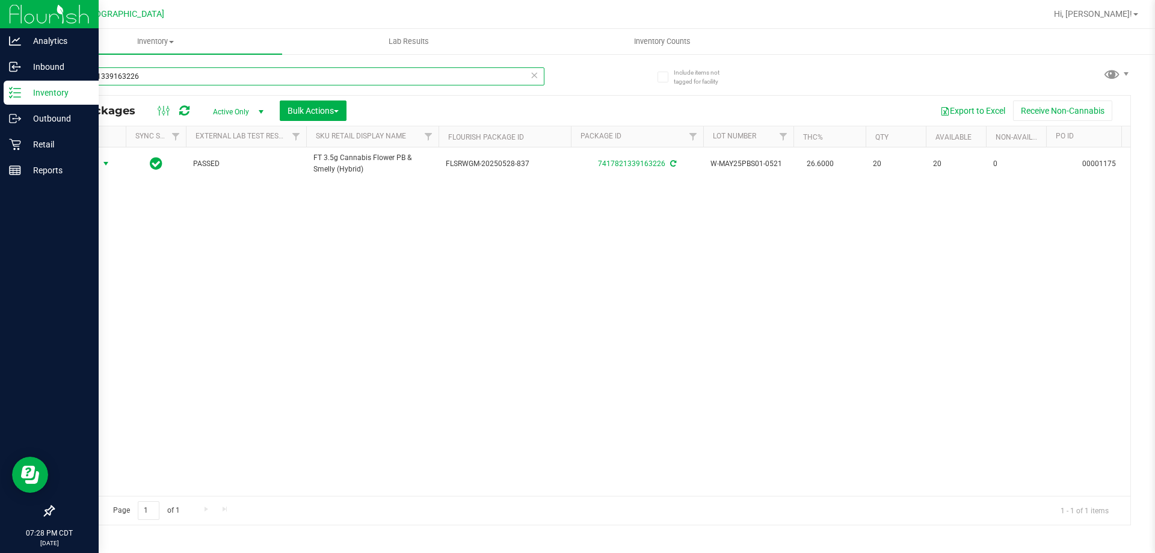
drag, startPoint x: 65, startPoint y: 59, endPoint x: 0, endPoint y: 16, distance: 77.7
click at [0, 20] on div "Analytics Inbound Inventory Outbound Retail Reports 07:28 PM CDT 08/21/2025 08/…" at bounding box center [577, 276] width 1155 height 553
type input "\"
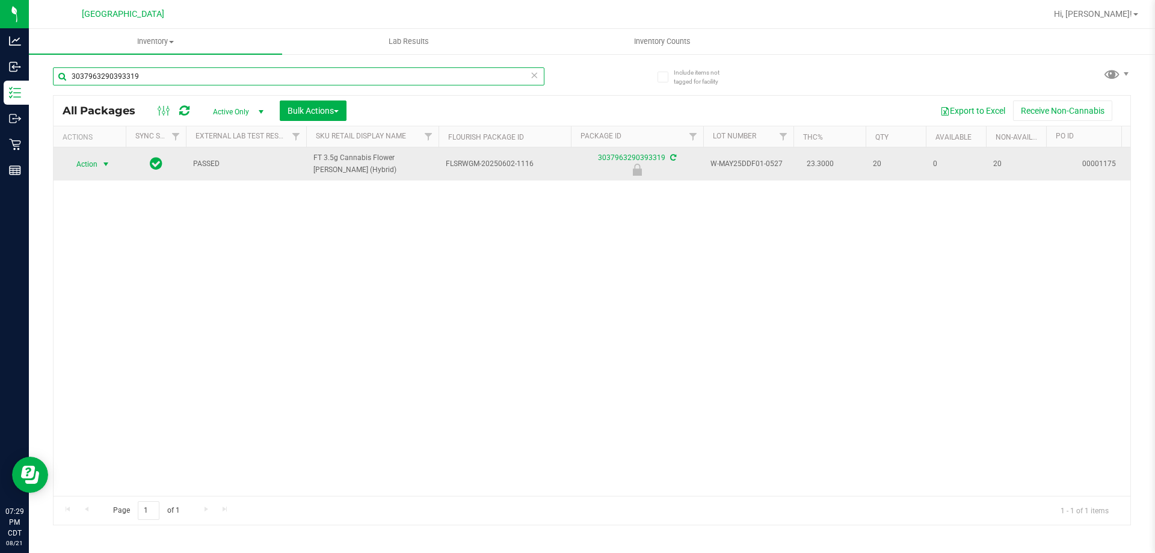
type input "3037963290393319"
click at [103, 162] on span "select" at bounding box center [106, 164] width 10 height 10
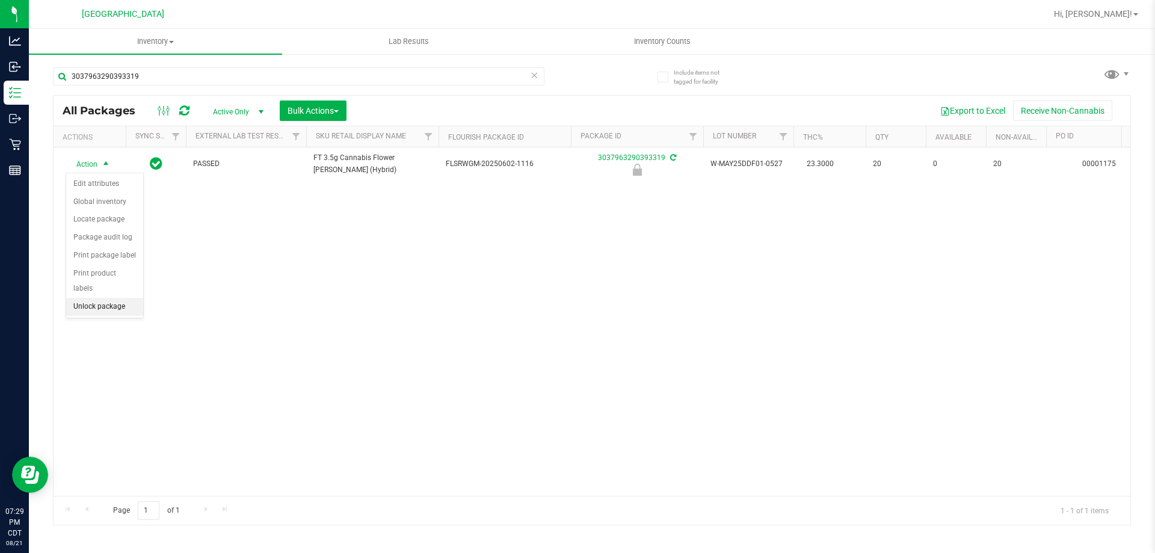
click at [96, 298] on li "Unlock package" at bounding box center [104, 307] width 77 height 18
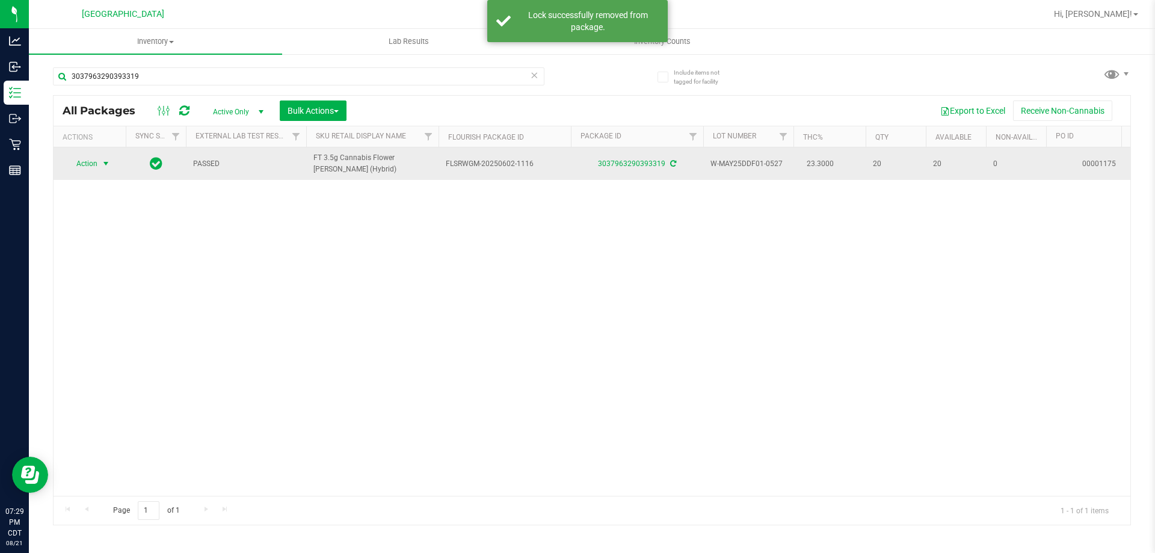
click at [99, 161] on span "select" at bounding box center [106, 163] width 15 height 17
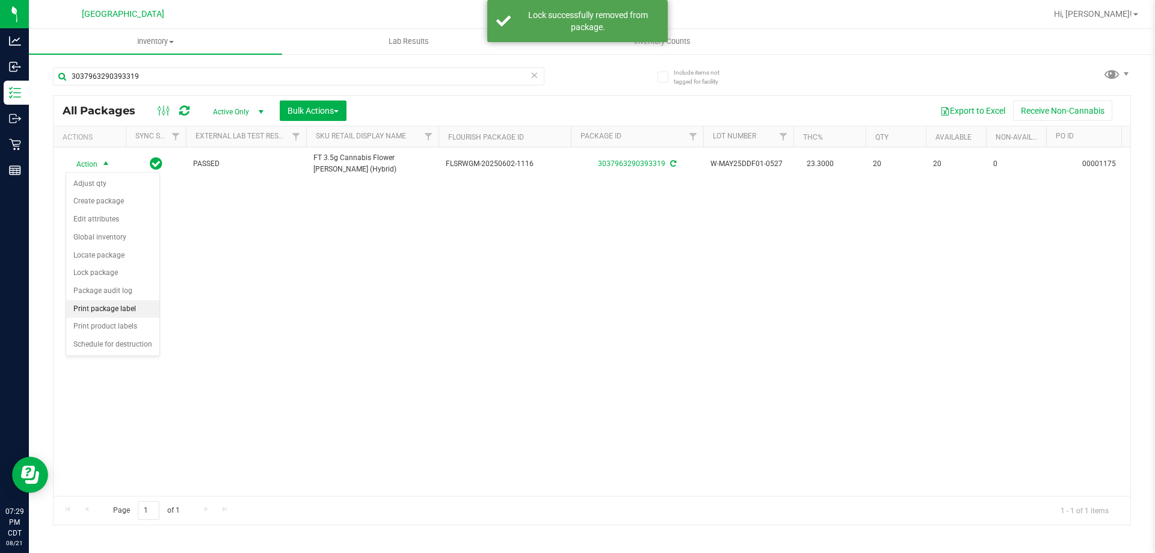
click at [112, 306] on li "Print package label" at bounding box center [112, 309] width 93 height 18
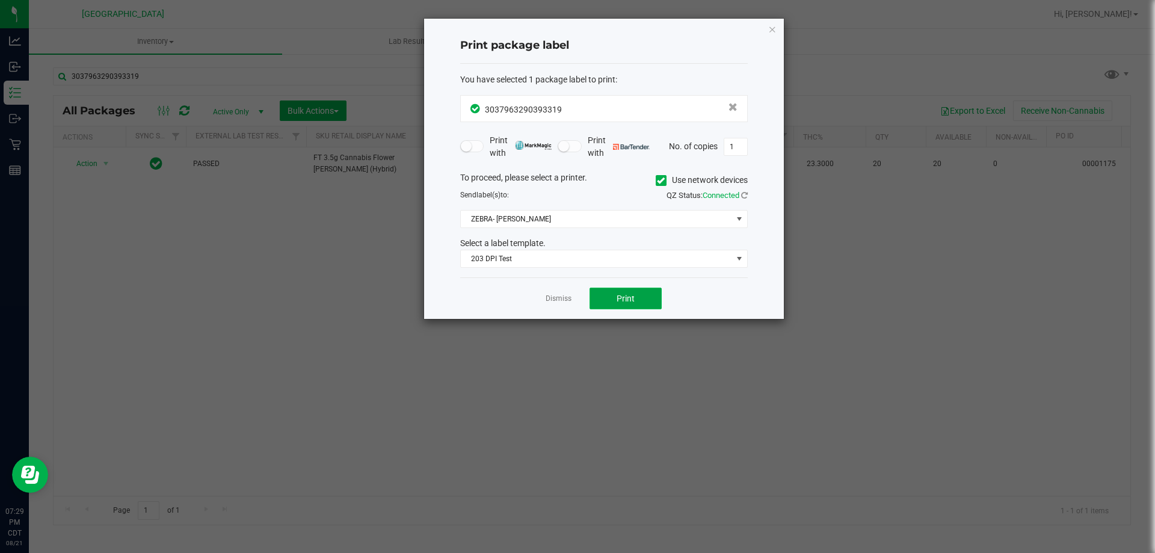
click at [644, 298] on button "Print" at bounding box center [625, 299] width 72 height 22
click at [771, 31] on icon "button" at bounding box center [772, 29] width 8 height 14
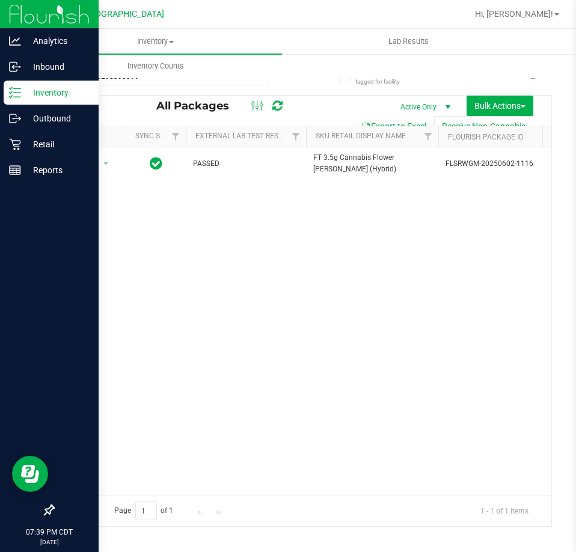
click at [17, 95] on icon at bounding box center [15, 93] width 12 height 12
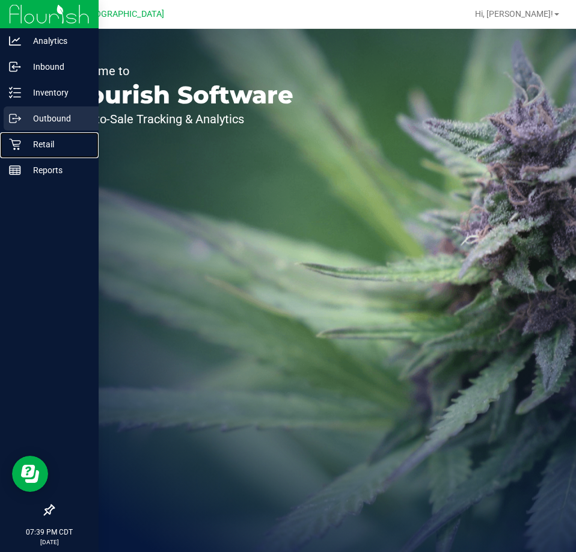
drag, startPoint x: 34, startPoint y: 136, endPoint x: 41, endPoint y: 111, distance: 26.3
click at [34, 136] on div "Retail" at bounding box center [51, 144] width 95 height 24
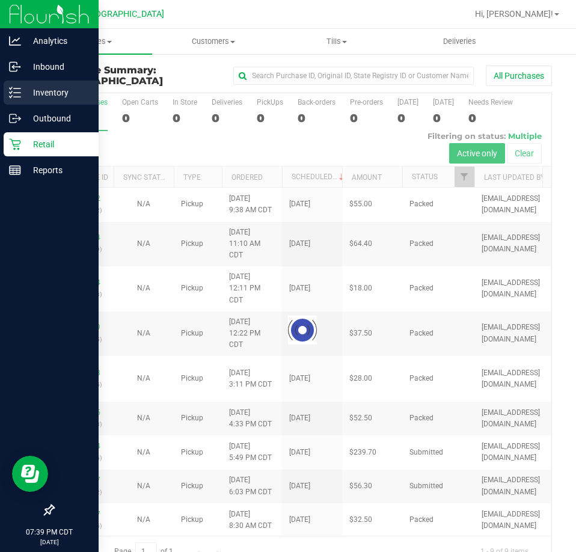
click at [13, 91] on icon at bounding box center [15, 93] width 12 height 12
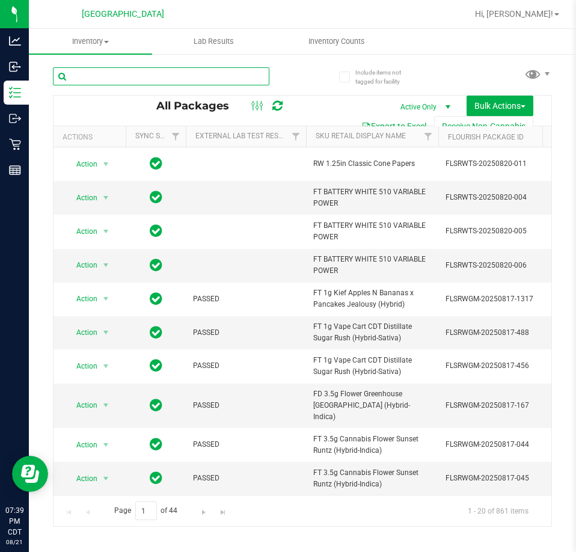
click at [157, 76] on input "text" at bounding box center [161, 76] width 217 height 18
paste input "5839286863109260"
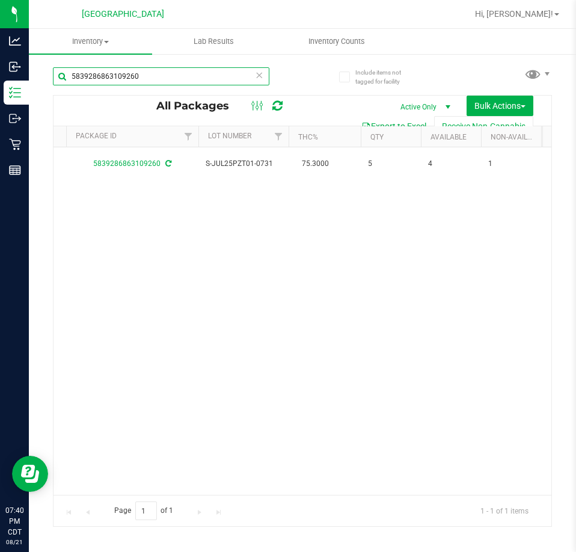
scroll to position [0, 508]
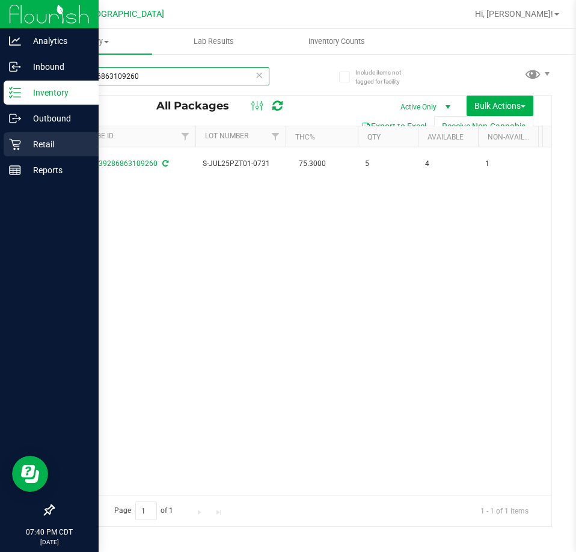
type input "5839286863109260"
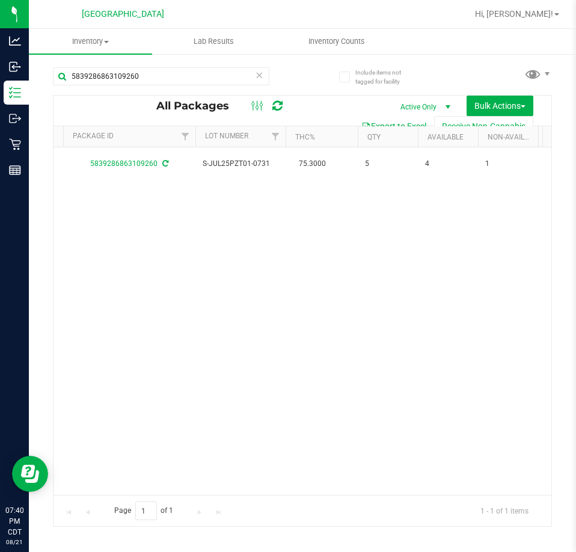
click at [256, 80] on icon at bounding box center [259, 74] width 8 height 14
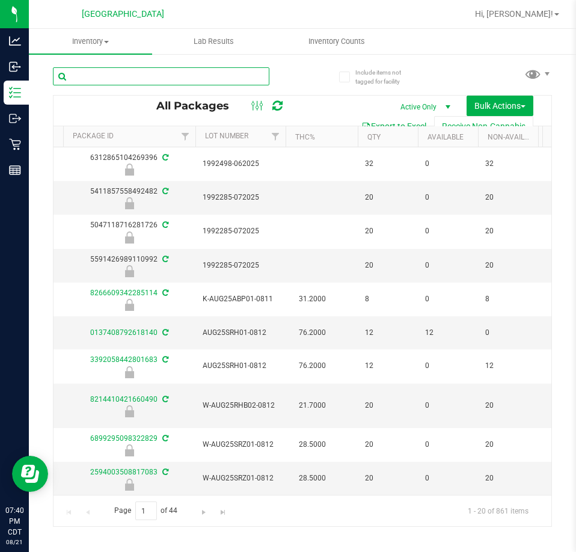
click at [124, 71] on input "text" at bounding box center [161, 76] width 217 height 18
paste input "2982185116950687"
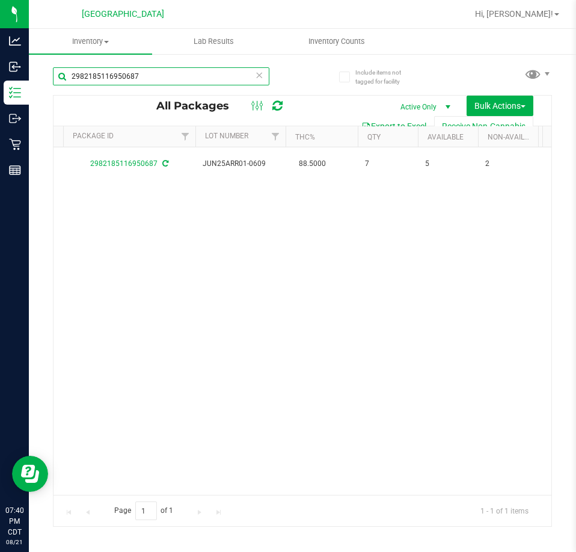
click at [143, 79] on input "2982185116950687" at bounding box center [161, 76] width 217 height 18
paste input "870954862548784"
drag, startPoint x: 152, startPoint y: 83, endPoint x: -226, endPoint y: 87, distance: 377.8
click at [0, 87] on html "Analytics Inbound Inventory Outbound Retail Reports 07:40 PM CDT 08/21/2025 08/…" at bounding box center [288, 276] width 576 height 552
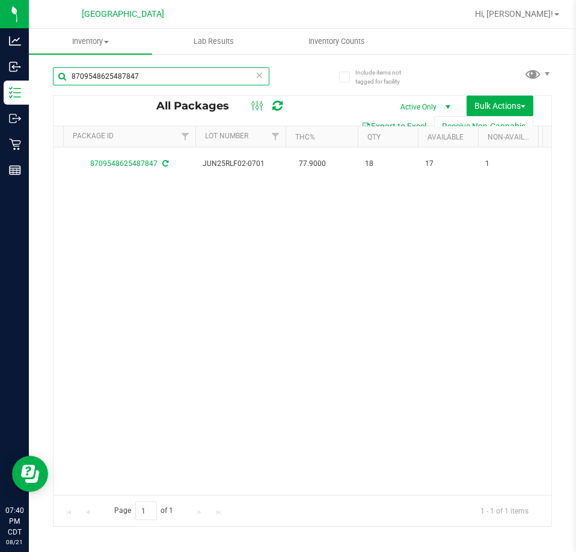
paste input "9897679058113823"
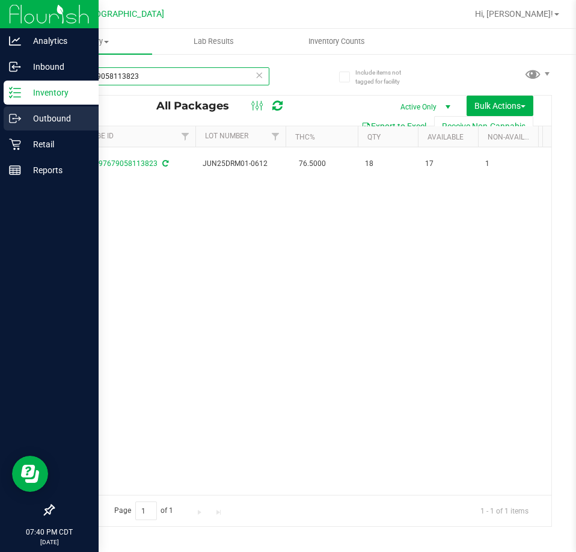
type input "9897679058113823"
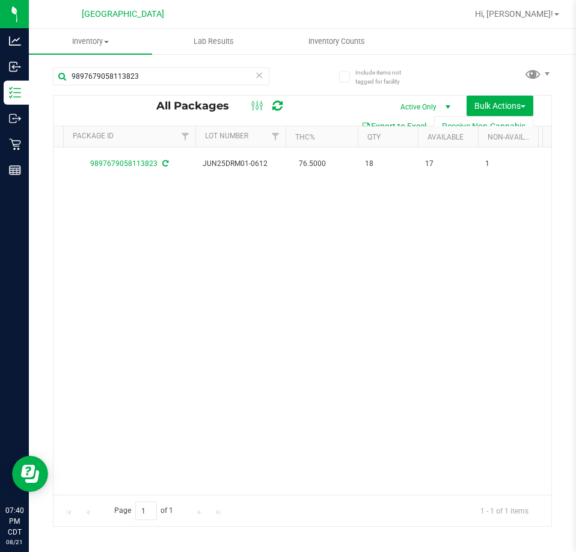
click at [259, 82] on span at bounding box center [259, 75] width 8 height 16
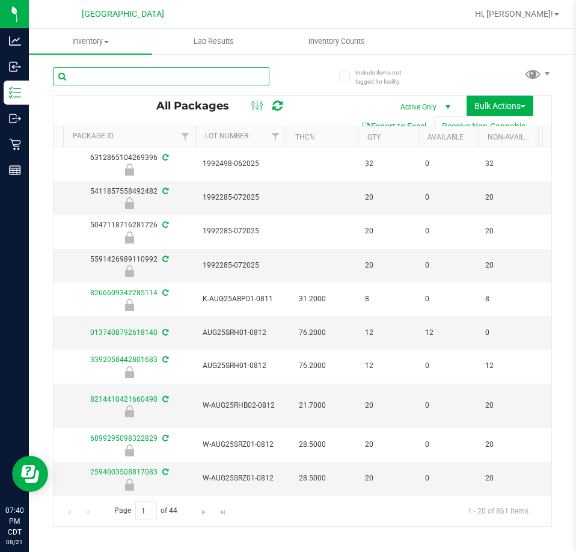
click at [148, 70] on input "text" at bounding box center [161, 76] width 217 height 18
paste input "2175419893056619"
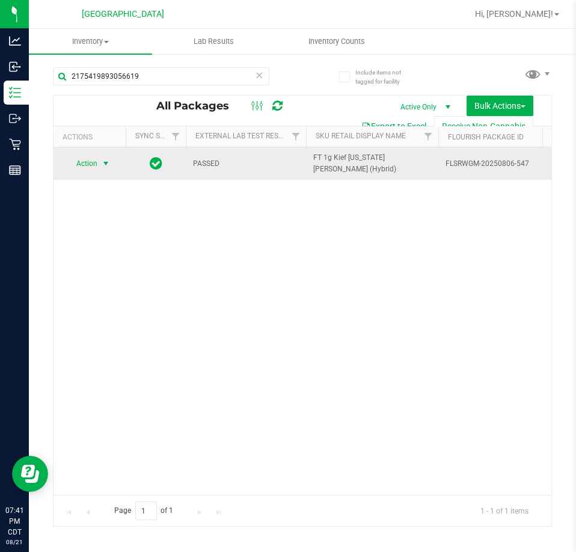
click at [97, 164] on span "Action" at bounding box center [82, 163] width 32 height 17
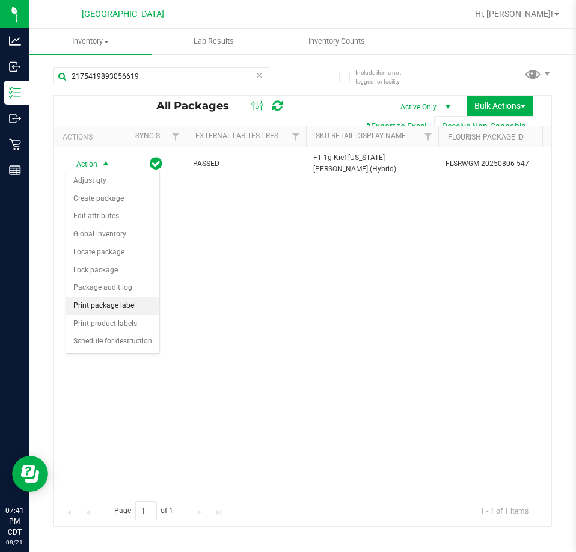
click at [114, 300] on li "Print package label" at bounding box center [112, 306] width 93 height 18
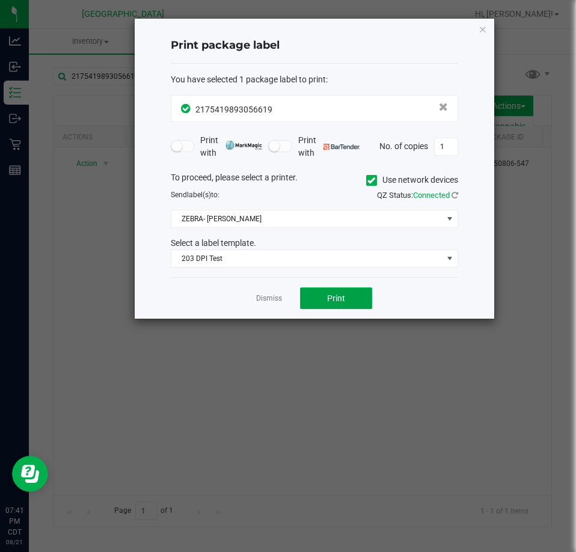
click at [318, 295] on button "Print" at bounding box center [336, 299] width 72 height 22
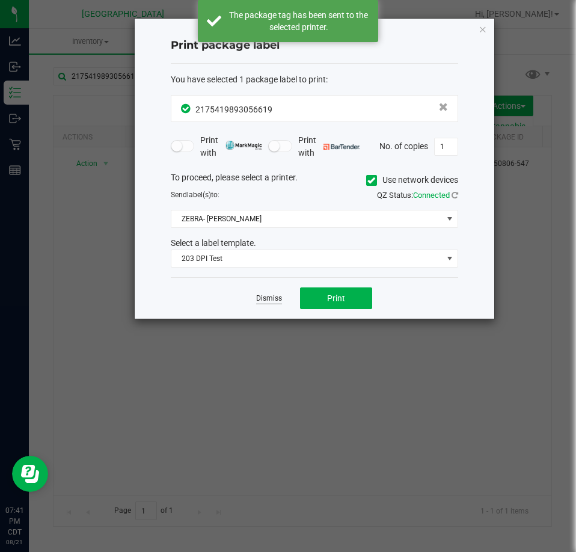
click at [272, 300] on link "Dismiss" at bounding box center [269, 299] width 26 height 10
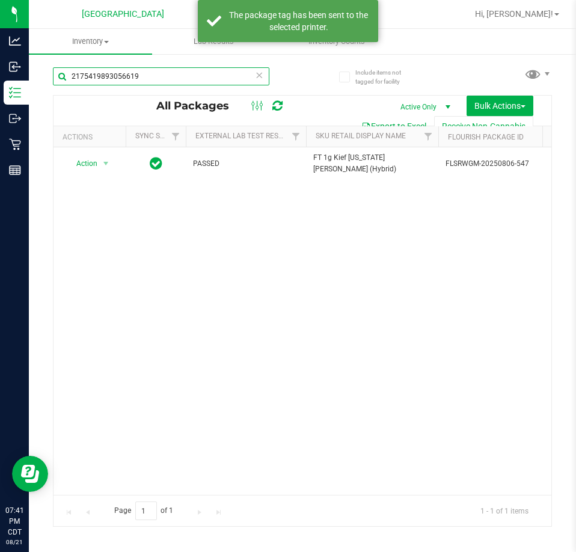
drag, startPoint x: 185, startPoint y: 81, endPoint x: -113, endPoint y: 99, distance: 298.3
click at [0, 99] on html "Analytics Inbound Inventory Outbound Retail Reports 07:41 PM CDT 08/21/2025 08/…" at bounding box center [288, 276] width 576 height 552
paste input "7482965067699325"
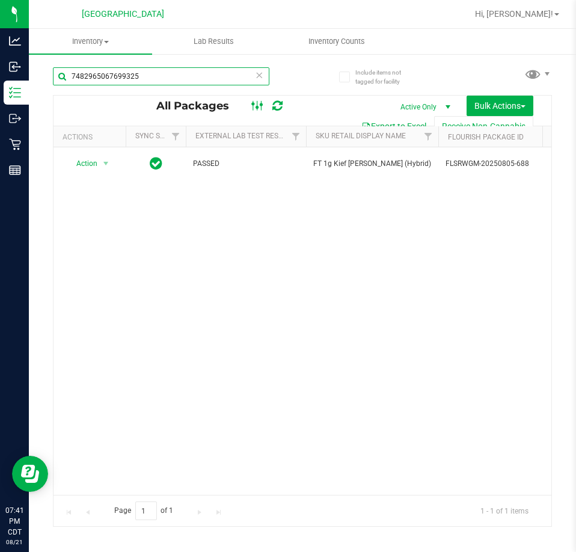
type input "7482965067699325"
click at [260, 103] on ellipse at bounding box center [261, 104] width 3 height 3
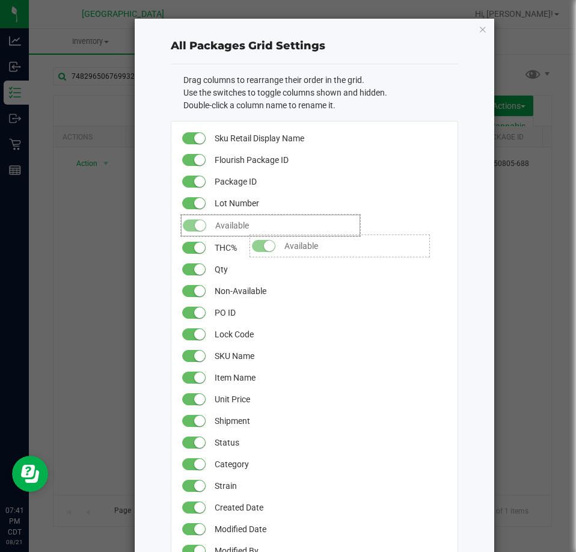
drag, startPoint x: 232, startPoint y: 265, endPoint x: 239, endPoint y: 229, distance: 36.7
drag, startPoint x: 223, startPoint y: 268, endPoint x: 236, endPoint y: 216, distance: 54.1
drag, startPoint x: 243, startPoint y: 283, endPoint x: 241, endPoint y: 250, distance: 33.1
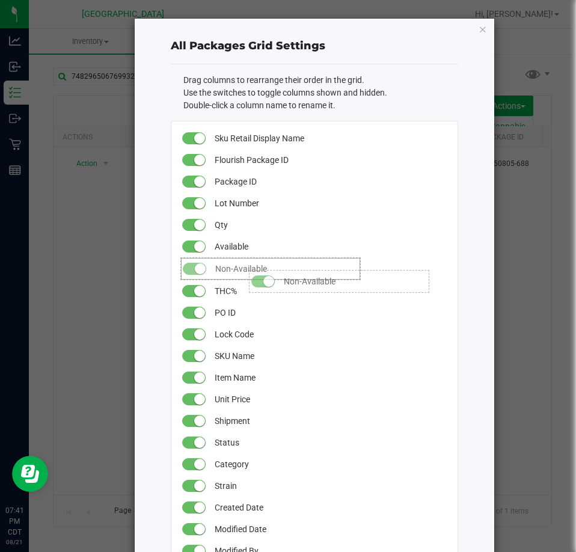
drag, startPoint x: 241, startPoint y: 250, endPoint x: 238, endPoint y: 264, distance: 14.7
click at [238, 264] on span "Non-Available" at bounding box center [285, 269] width 141 height 22
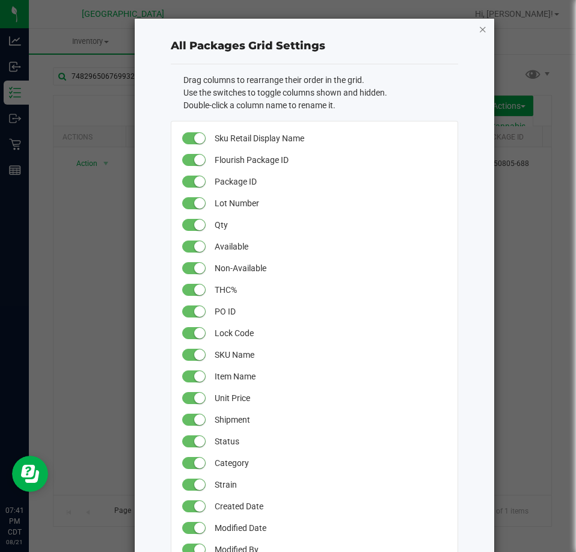
click at [480, 35] on icon "button" at bounding box center [483, 29] width 8 height 14
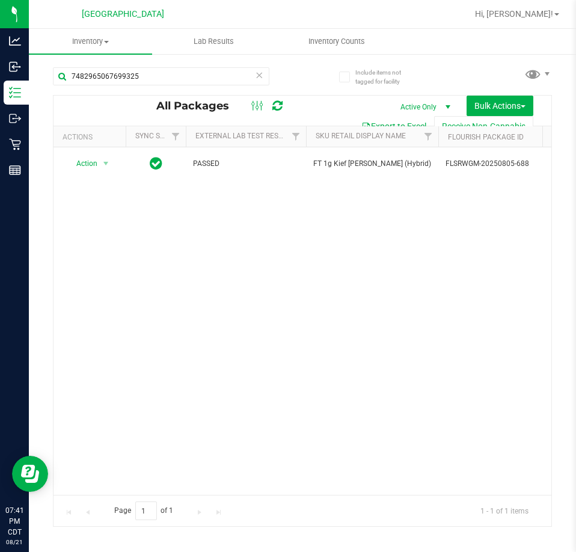
drag, startPoint x: 108, startPoint y: 485, endPoint x: 155, endPoint y: 474, distance: 48.3
click at [154, 474] on div "Action Action Adjust qty Create package Edit attributes Global inventory Locate…" at bounding box center [303, 321] width 498 height 348
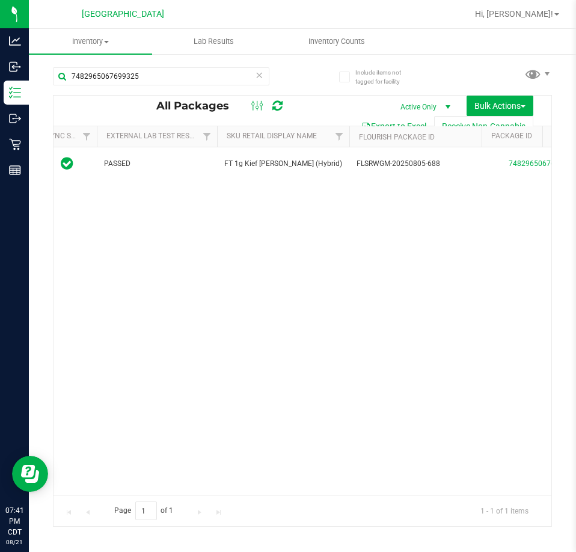
scroll to position [0, 95]
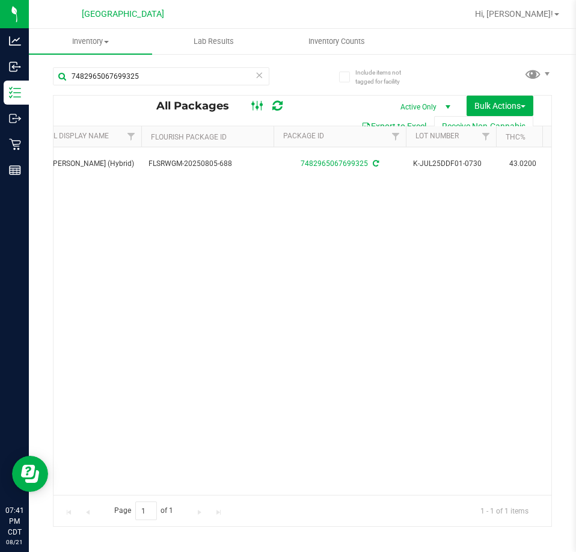
click at [253, 102] on icon at bounding box center [257, 106] width 13 height 14
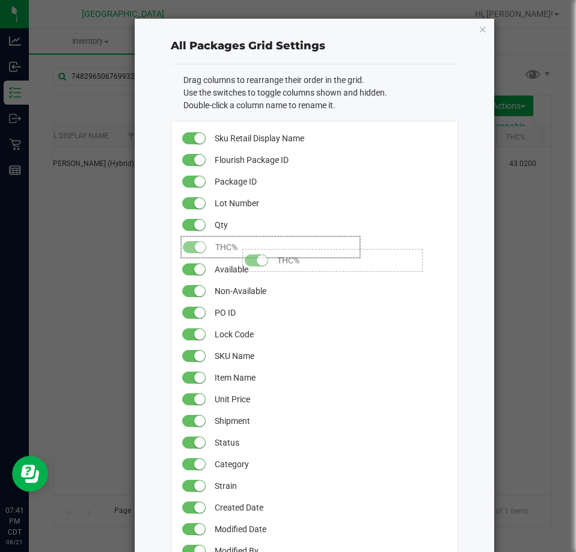
drag, startPoint x: 234, startPoint y: 221, endPoint x: 232, endPoint y: 243, distance: 21.8
drag, startPoint x: 230, startPoint y: 265, endPoint x: 235, endPoint y: 222, distance: 43.6
drag, startPoint x: 233, startPoint y: 289, endPoint x: 241, endPoint y: 240, distance: 50.0
drag, startPoint x: 218, startPoint y: 260, endPoint x: 235, endPoint y: 221, distance: 42.6
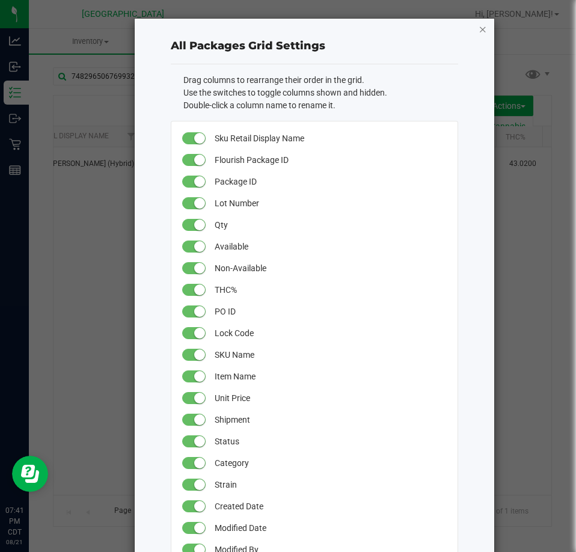
click at [479, 28] on icon "button" at bounding box center [483, 29] width 8 height 14
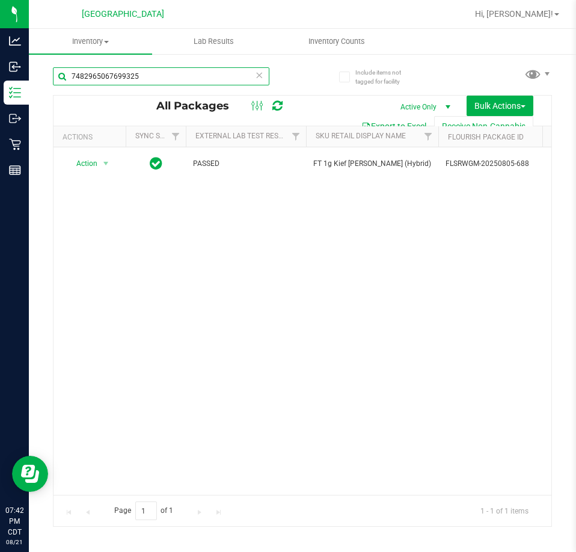
click at [244, 82] on input "7482965067699325" at bounding box center [161, 76] width 217 height 18
click at [244, 108] on div "All Packages" at bounding box center [226, 106] width 140 height 14
click at [248, 108] on span at bounding box center [258, 106] width 22 height 14
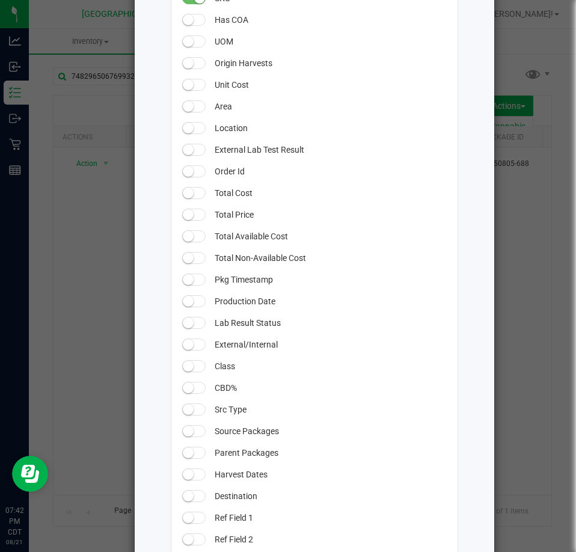
click at [196, 151] on span at bounding box center [194, 150] width 24 height 12
click at [196, 151] on small at bounding box center [199, 149] width 11 height 11
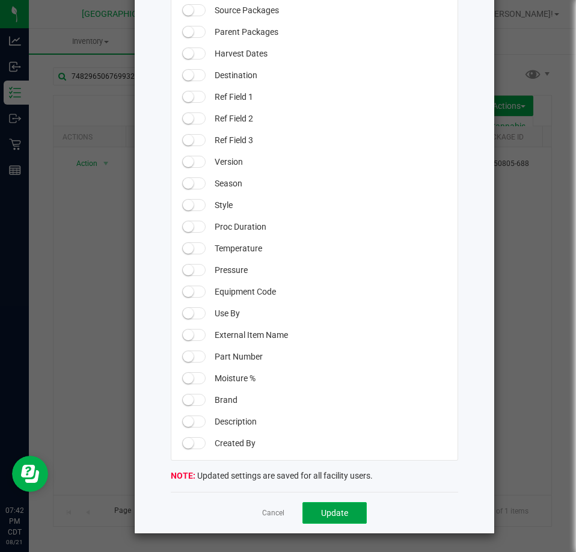
click at [331, 518] on span "Update" at bounding box center [334, 513] width 27 height 10
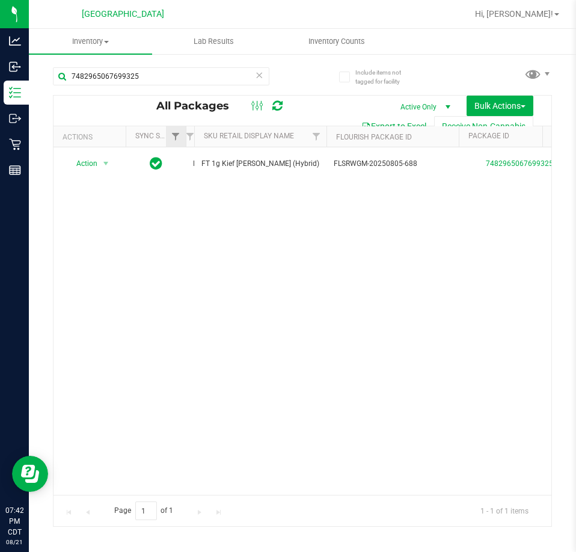
drag, startPoint x: 307, startPoint y: 137, endPoint x: 185, endPoint y: 133, distance: 121.6
click at [185, 133] on div "Actions Sync Status External Lab Test Result Sku Retail Display Name Flourish P…" at bounding box center [299, 136] width 490 height 20
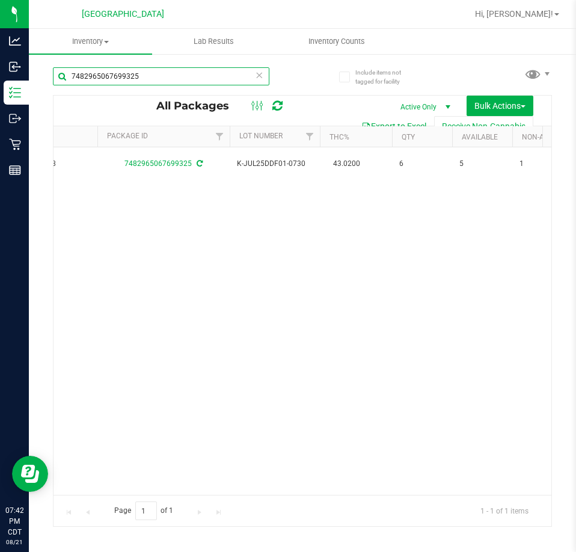
click at [264, 75] on input "7482965067699325" at bounding box center [161, 76] width 217 height 18
click at [260, 73] on icon at bounding box center [259, 74] width 8 height 14
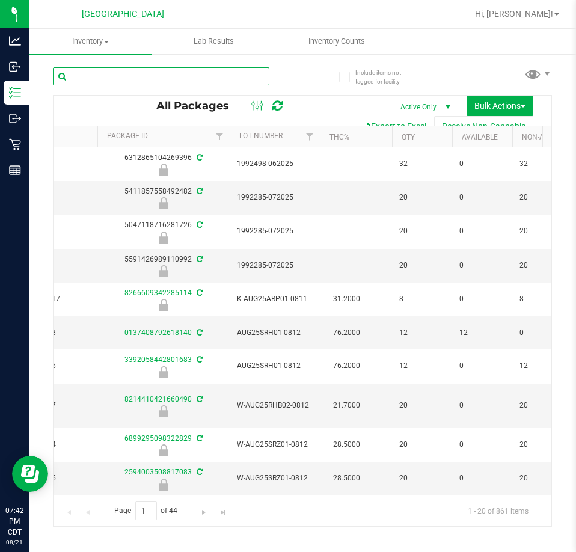
click at [107, 69] on input "text" at bounding box center [161, 76] width 217 height 18
paste input "4494994427040584"
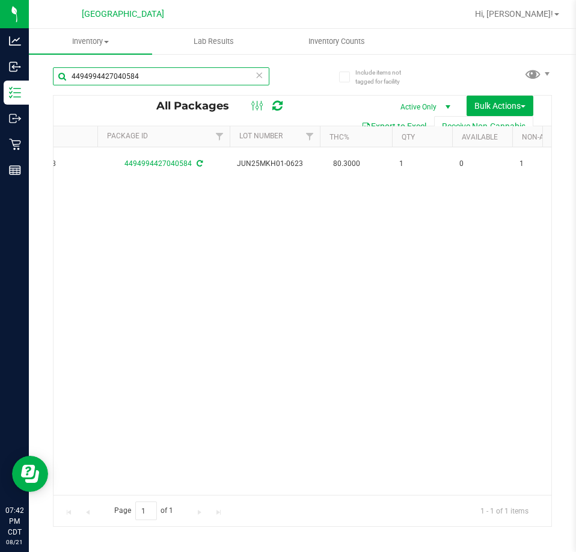
scroll to position [0, 3]
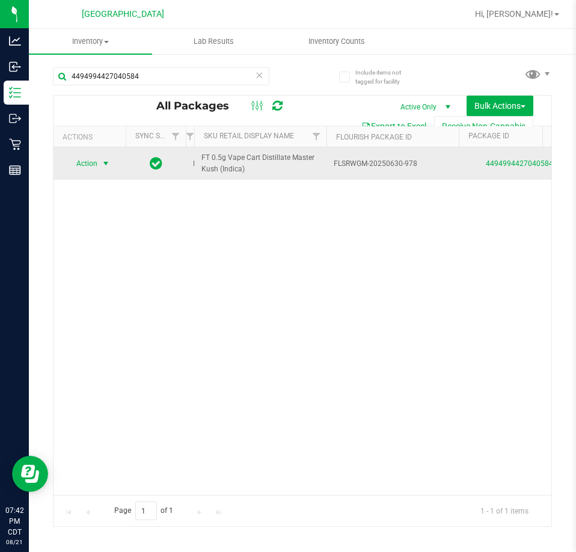
click at [82, 169] on span "Action" at bounding box center [82, 163] width 32 height 17
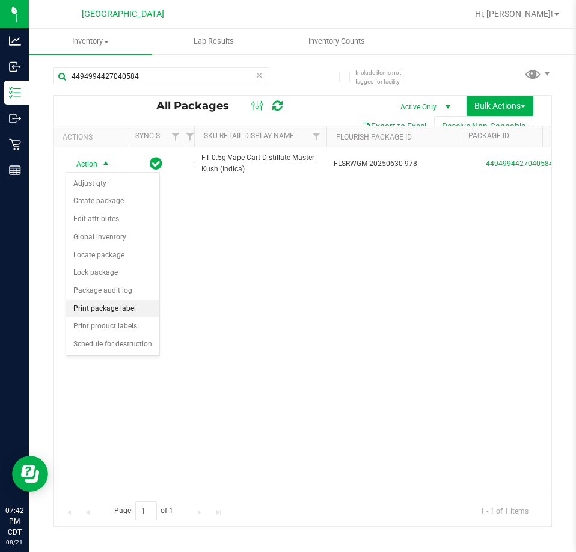
click at [119, 309] on li "Print package label" at bounding box center [112, 309] width 93 height 18
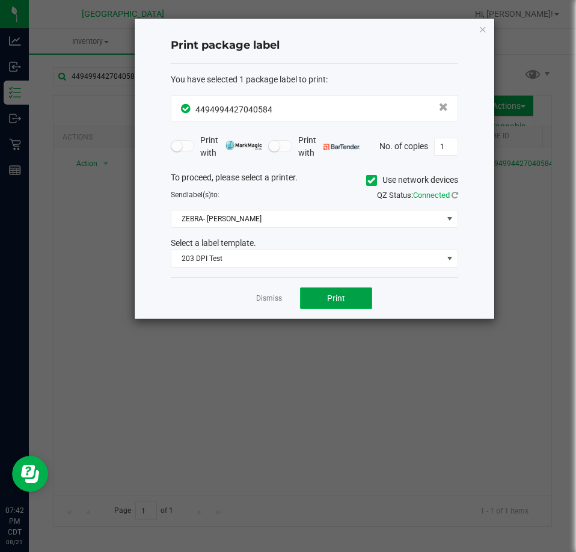
click at [339, 303] on span "Print" at bounding box center [336, 299] width 18 height 10
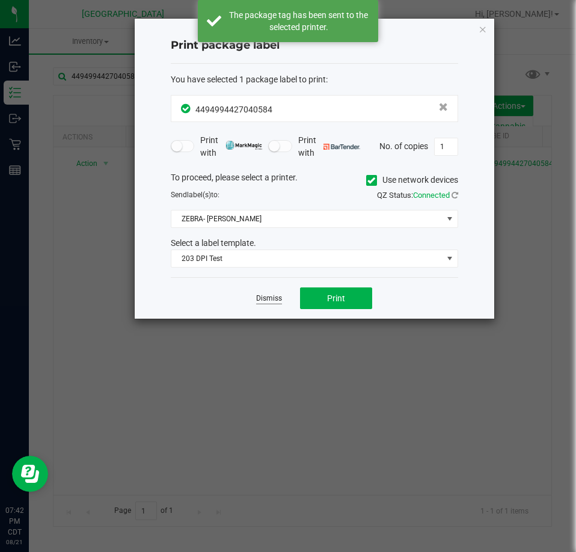
click at [267, 298] on link "Dismiss" at bounding box center [269, 299] width 26 height 10
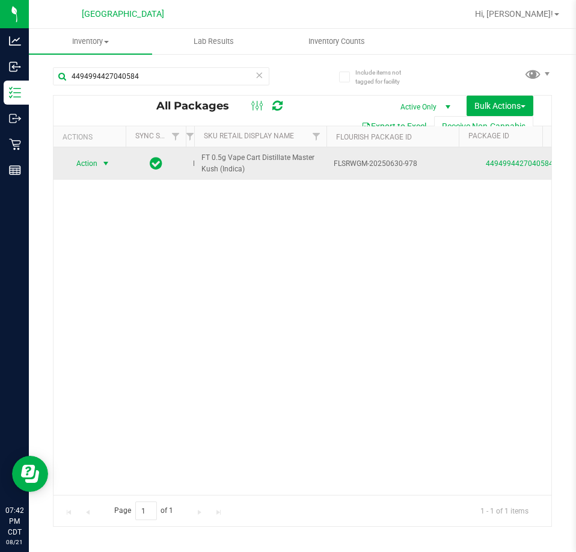
click at [92, 167] on span "Action" at bounding box center [82, 163] width 32 height 17
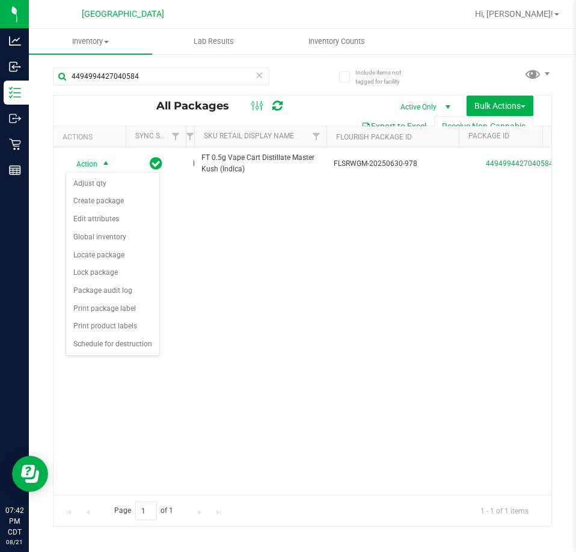
click at [137, 416] on div "Action Action Adjust qty Create package Edit attributes Global inventory Locate…" at bounding box center [303, 321] width 498 height 348
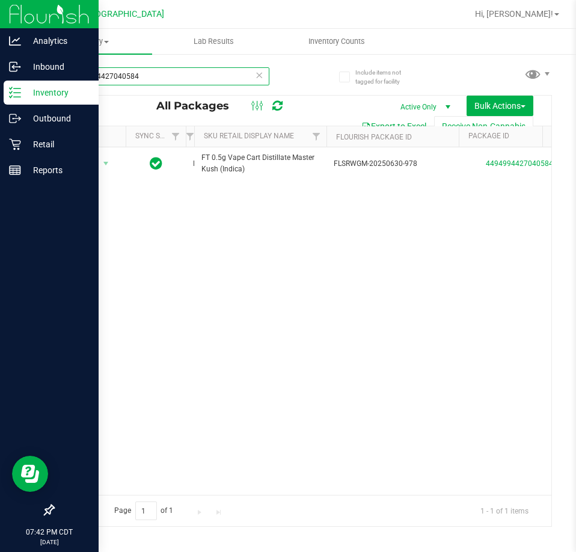
drag, startPoint x: 146, startPoint y: 67, endPoint x: 21, endPoint y: 89, distance: 127.1
click at [21, 89] on div "Analytics Inbound Inventory Outbound Retail Reports 07:42 PM CDT 08/21/2025 08/…" at bounding box center [288, 276] width 576 height 552
paste input "9962766890216596"
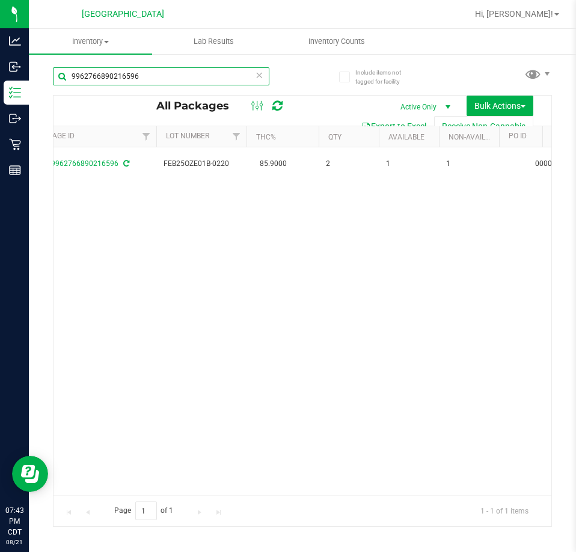
scroll to position [0, 330]
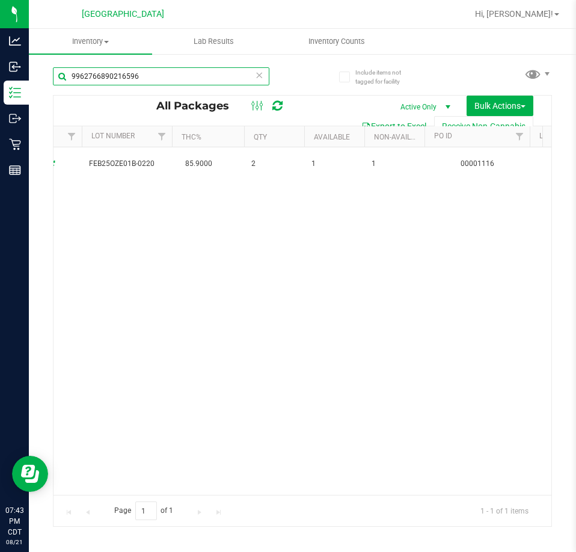
drag, startPoint x: 189, startPoint y: 75, endPoint x: -218, endPoint y: 132, distance: 411.8
click at [0, 132] on html "Analytics Inbound Inventory Outbound Retail Reports 07:43 PM CDT 08/21/2025 08/…" at bounding box center [288, 276] width 576 height 552
paste input "329919694904562"
click at [264, 75] on input "9329919694904562" at bounding box center [161, 76] width 217 height 18
type input "9329919694904562"
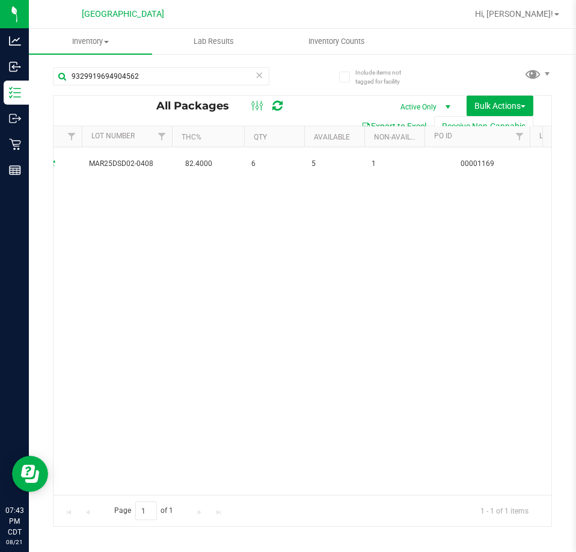
click at [262, 76] on icon at bounding box center [259, 74] width 8 height 14
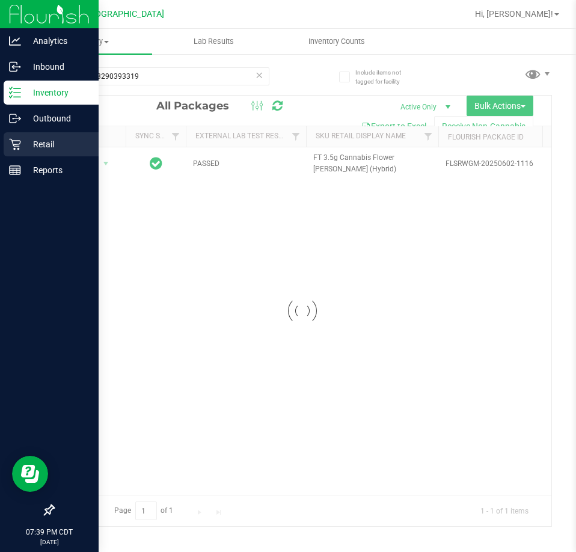
click at [16, 156] on link "Retail" at bounding box center [49, 145] width 99 height 26
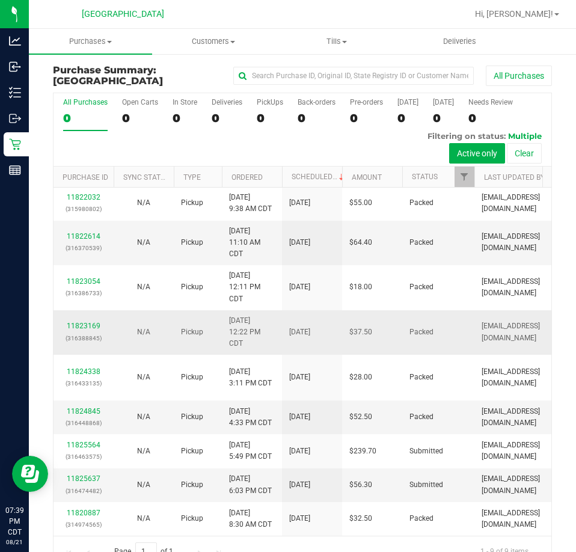
scroll to position [122, 0]
click at [467, 176] on span "Filter" at bounding box center [465, 177] width 10 height 10
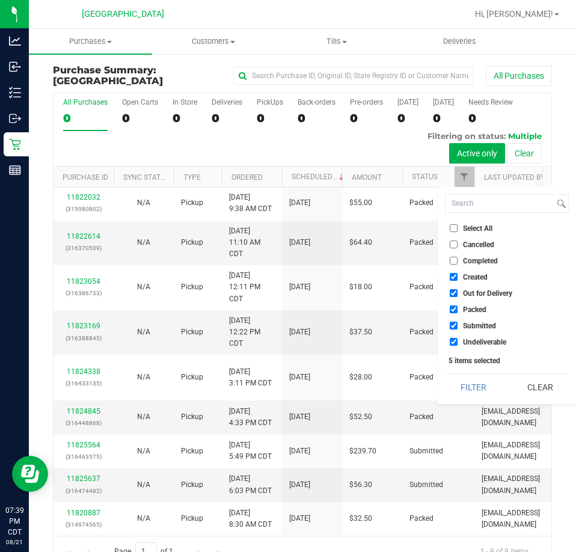
click at [493, 291] on span "Out for Delivery" at bounding box center [487, 293] width 49 height 7
click at [458, 291] on input "Out for Delivery" at bounding box center [454, 293] width 8 height 8
checkbox input "false"
click at [475, 274] on span "Created" at bounding box center [475, 277] width 25 height 7
click at [458, 274] on input "Created" at bounding box center [454, 277] width 8 height 8
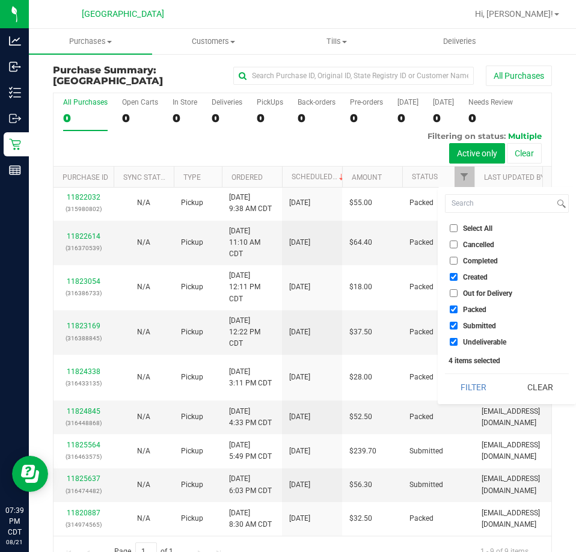
checkbox input "false"
click at [475, 327] on span "Submitted" at bounding box center [479, 325] width 33 height 7
click at [458, 327] on input "Submitted" at bounding box center [454, 326] width 8 height 8
checkbox input "false"
click at [475, 342] on span "Undeliverable" at bounding box center [484, 342] width 43 height 7
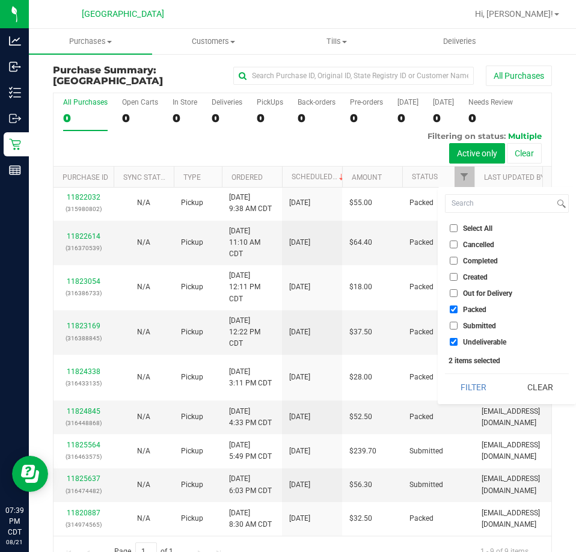
click at [458, 342] on input "Undeliverable" at bounding box center [454, 342] width 8 height 8
checkbox input "false"
click at [466, 388] on button "Filter" at bounding box center [474, 387] width 58 height 26
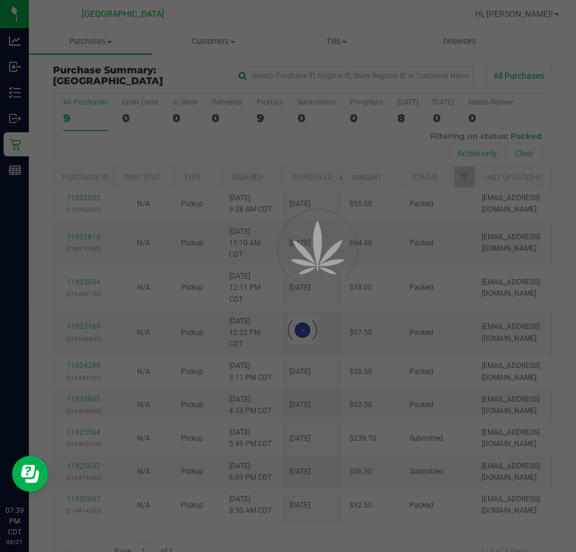
scroll to position [0, 0]
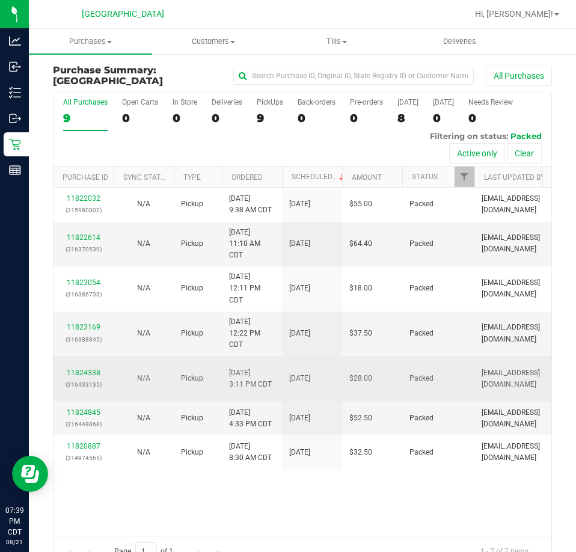
scroll to position [55, 0]
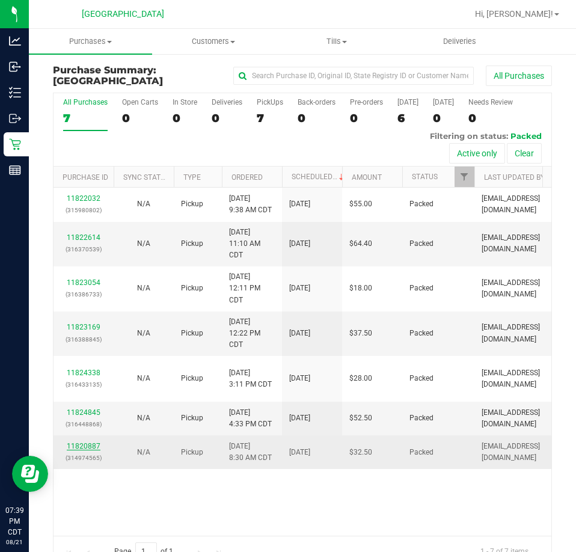
click at [84, 451] on link "11820887" at bounding box center [84, 446] width 34 height 8
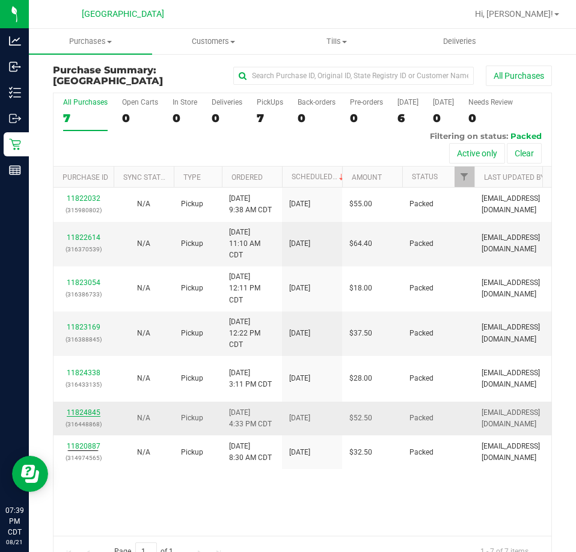
click at [92, 417] on link "11824845" at bounding box center [84, 412] width 34 height 8
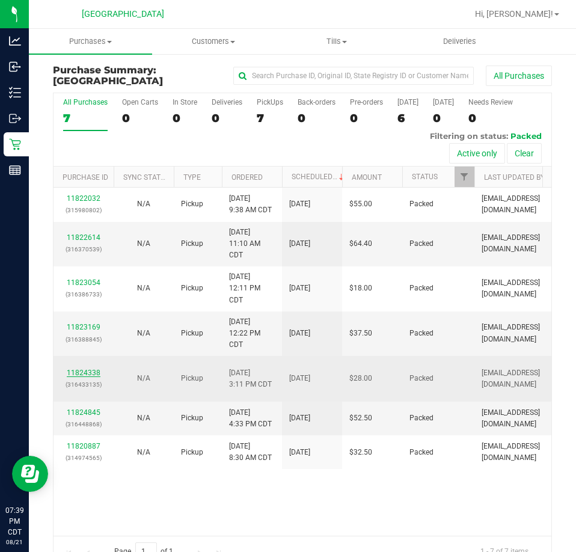
click at [87, 369] on link "11824338" at bounding box center [84, 373] width 34 height 8
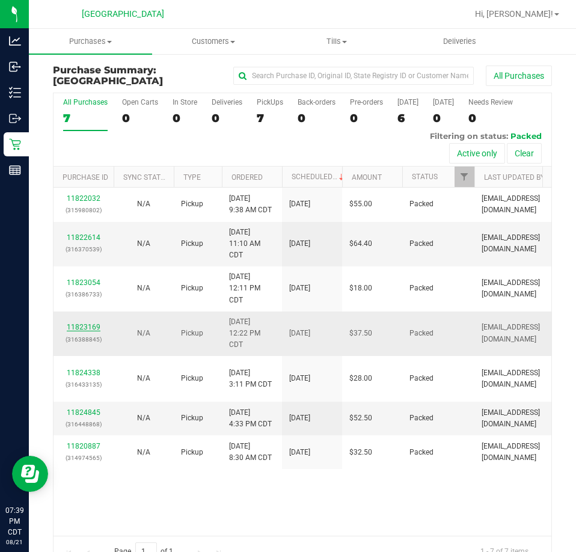
click at [94, 323] on link "11823169" at bounding box center [84, 327] width 34 height 8
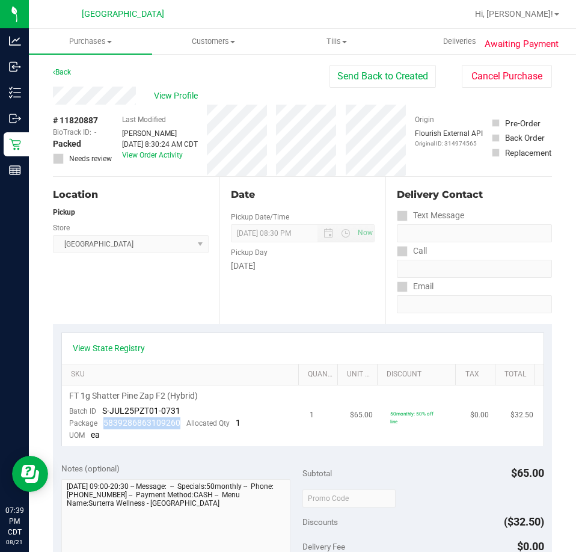
drag, startPoint x: 184, startPoint y: 424, endPoint x: 103, endPoint y: 424, distance: 81.2
click at [103, 424] on div "Package 5839286863109260 Allocated Qty 1" at bounding box center [154, 423] width 171 height 12
copy span "5839286863109260"
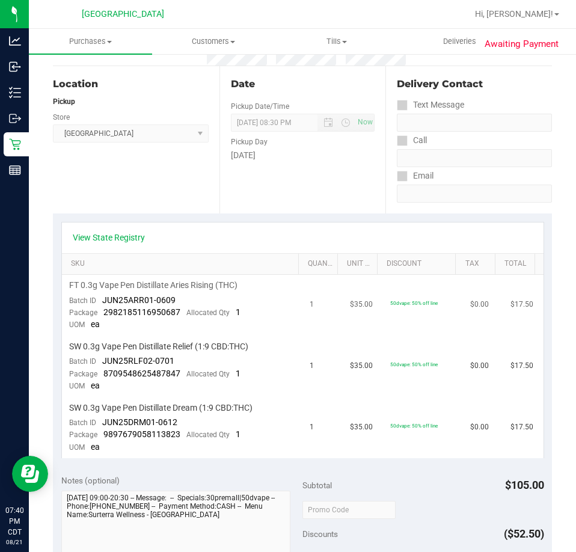
scroll to position [120, 0]
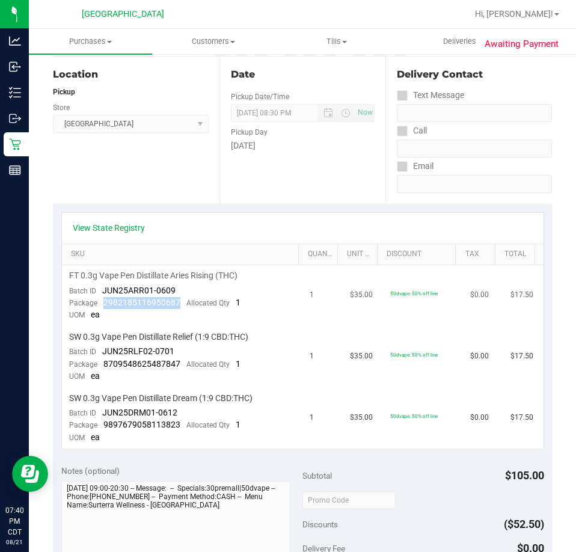
drag, startPoint x: 179, startPoint y: 302, endPoint x: 103, endPoint y: 302, distance: 75.2
click at [103, 302] on div "Package 2982185116950687 Allocated Qty 1" at bounding box center [154, 303] width 171 height 12
copy span "2982185116950687"
click at [145, 366] on span "8709548625487847" at bounding box center [141, 364] width 77 height 10
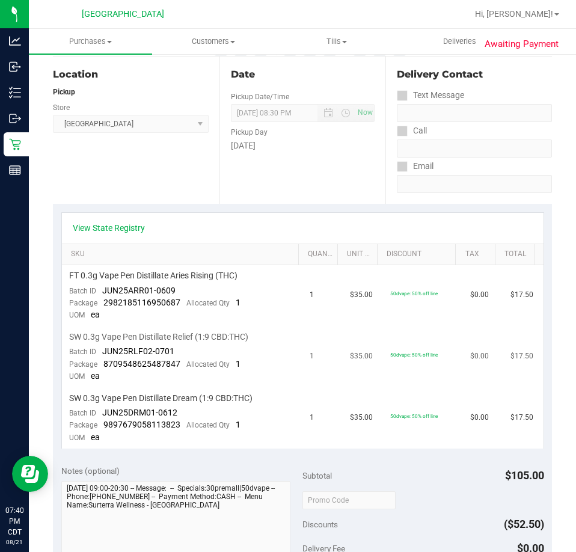
click at [179, 375] on td "SW 0.3g Vape Pen Distillate Relief (1:9 CBD:THC) Batch ID JUN25RLF02-0701 Packa…" at bounding box center [182, 357] width 241 height 61
drag, startPoint x: 179, startPoint y: 370, endPoint x: 101, endPoint y: 365, distance: 77.7
click at [101, 365] on div "Package 8709548625487847 Allocated Qty 1" at bounding box center [154, 364] width 171 height 12
copy span "8709548625487847"
drag, startPoint x: 177, startPoint y: 428, endPoint x: 101, endPoint y: 420, distance: 76.1
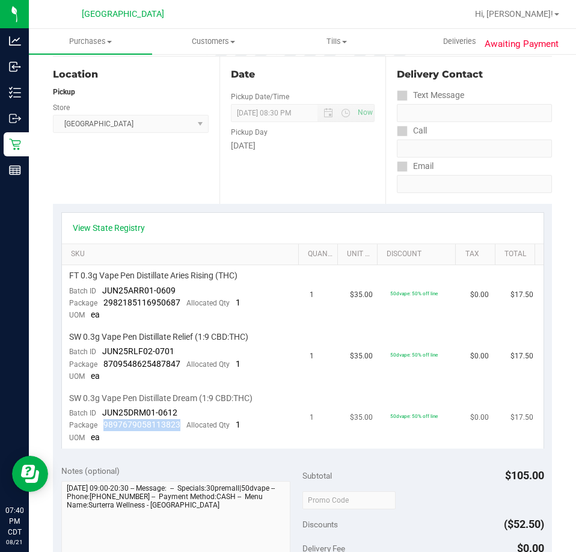
click at [101, 420] on div "Package 9897679058113823 Allocated Qty 1" at bounding box center [154, 425] width 171 height 12
copy span "9897679058113823"
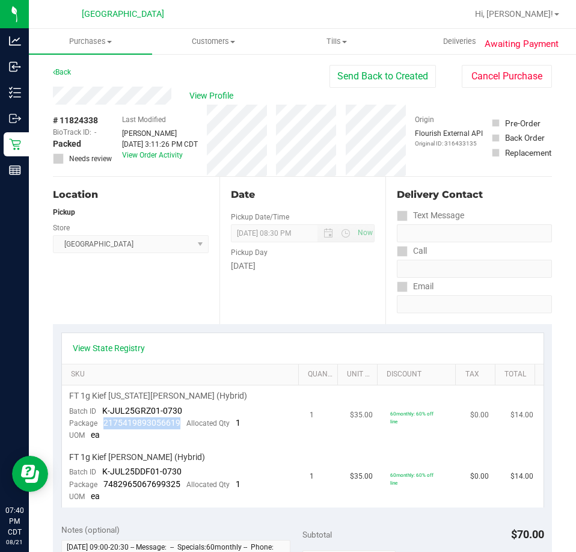
drag, startPoint x: 181, startPoint y: 425, endPoint x: 99, endPoint y: 426, distance: 82.4
click at [99, 426] on div "Package 2175419893056619 Allocated Qty 1" at bounding box center [154, 423] width 171 height 12
copy span "2175419893056619"
drag, startPoint x: 182, startPoint y: 480, endPoint x: 102, endPoint y: 481, distance: 80.0
click at [102, 481] on div "Package 7482965067699325 Allocated Qty 1" at bounding box center [154, 485] width 171 height 12
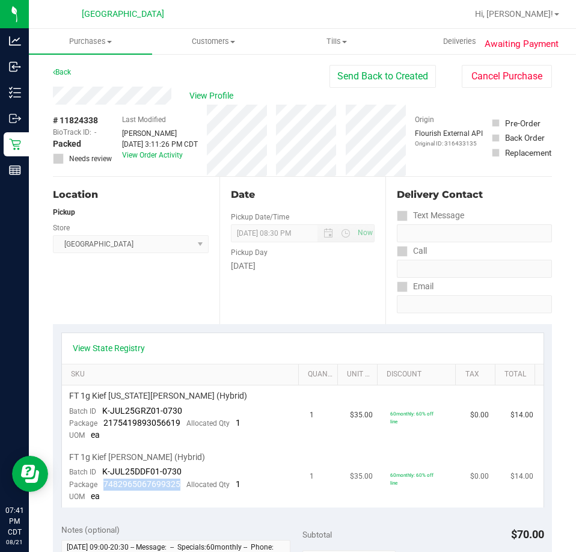
copy span "7482965067699325"
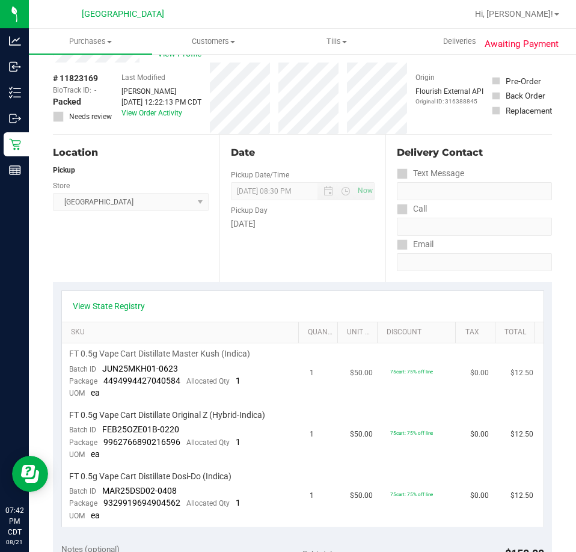
scroll to position [60, 0]
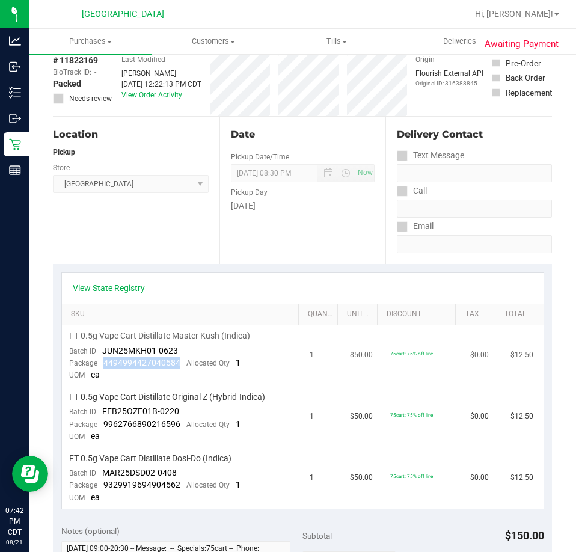
drag, startPoint x: 178, startPoint y: 361, endPoint x: 101, endPoint y: 368, distance: 77.3
click at [101, 368] on div "Package 4494994427040584 Allocated Qty 1" at bounding box center [154, 363] width 171 height 12
copy span "4494994427040584"
drag, startPoint x: 179, startPoint y: 425, endPoint x: 102, endPoint y: 428, distance: 77.1
click at [102, 428] on div "Package 9962766890216596 Allocated Qty 1" at bounding box center [154, 425] width 171 height 12
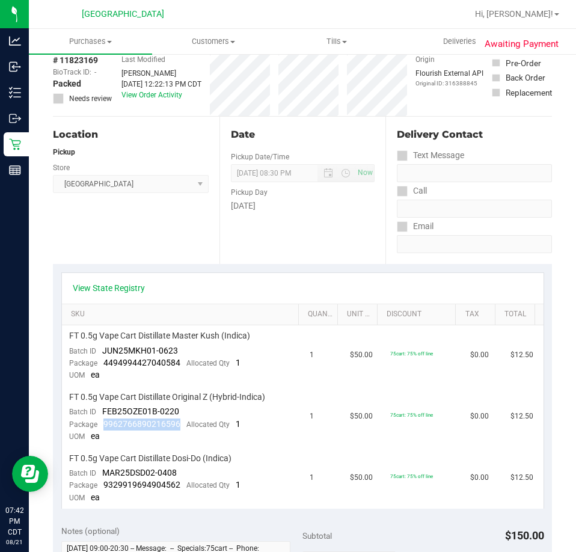
copy span "9962766890216596"
drag, startPoint x: 183, startPoint y: 487, endPoint x: 104, endPoint y: 485, distance: 79.4
click at [104, 485] on div "Package 9329919694904562 Allocated Qty 1" at bounding box center [154, 485] width 171 height 12
copy span "9329919694904562"
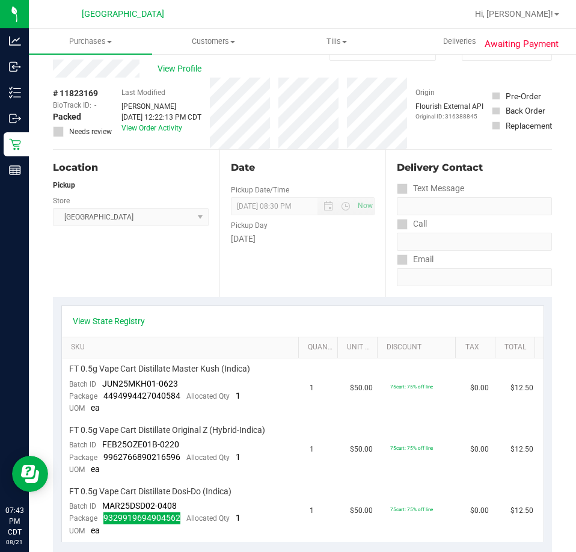
scroll to position [0, 0]
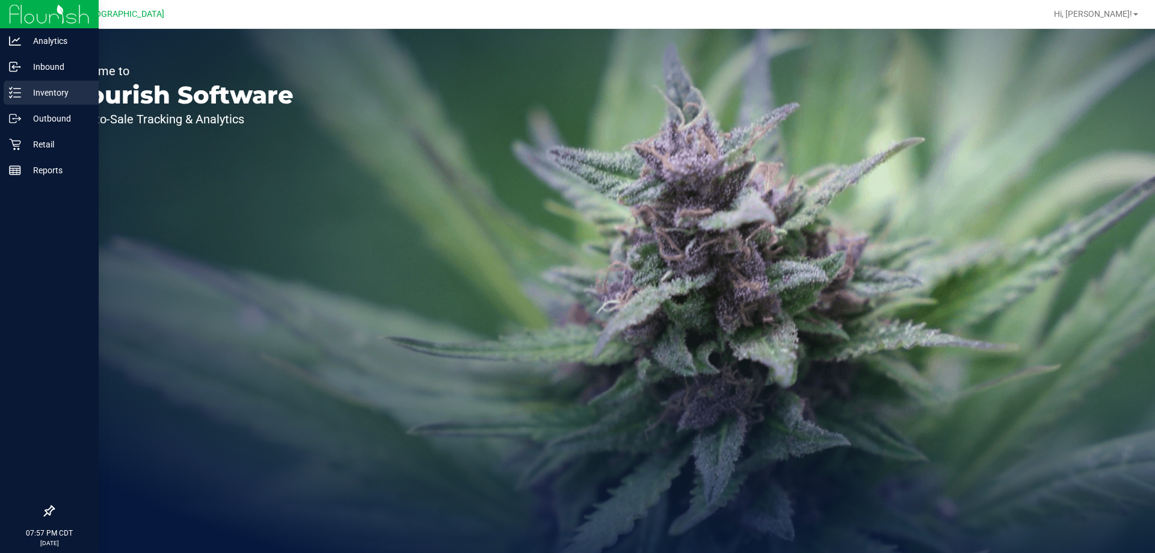
click at [7, 88] on div "Inventory" at bounding box center [51, 93] width 95 height 24
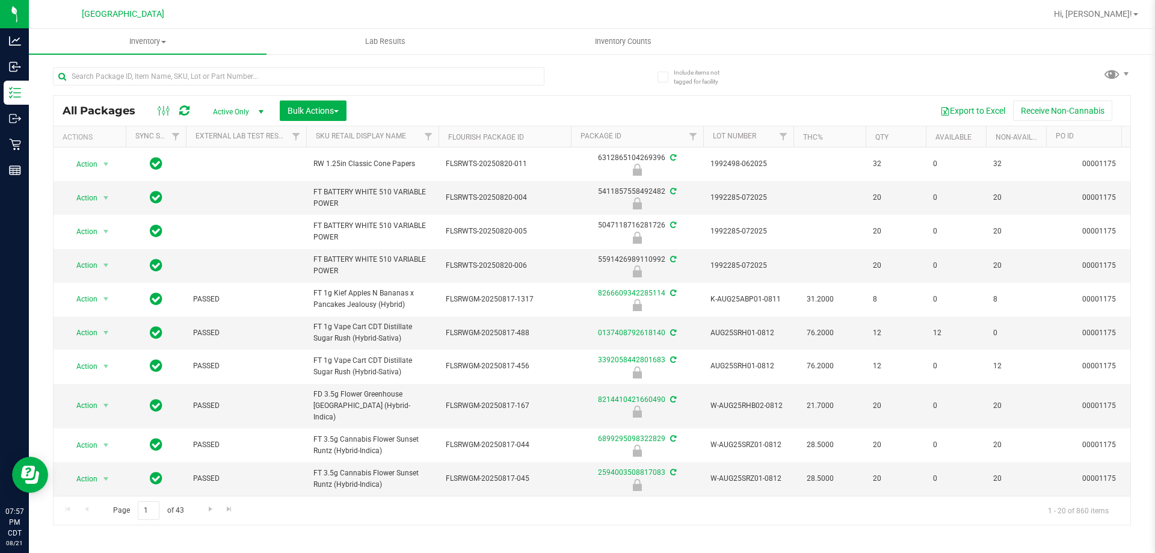
click at [844, 138] on th "THC%" at bounding box center [829, 136] width 72 height 21
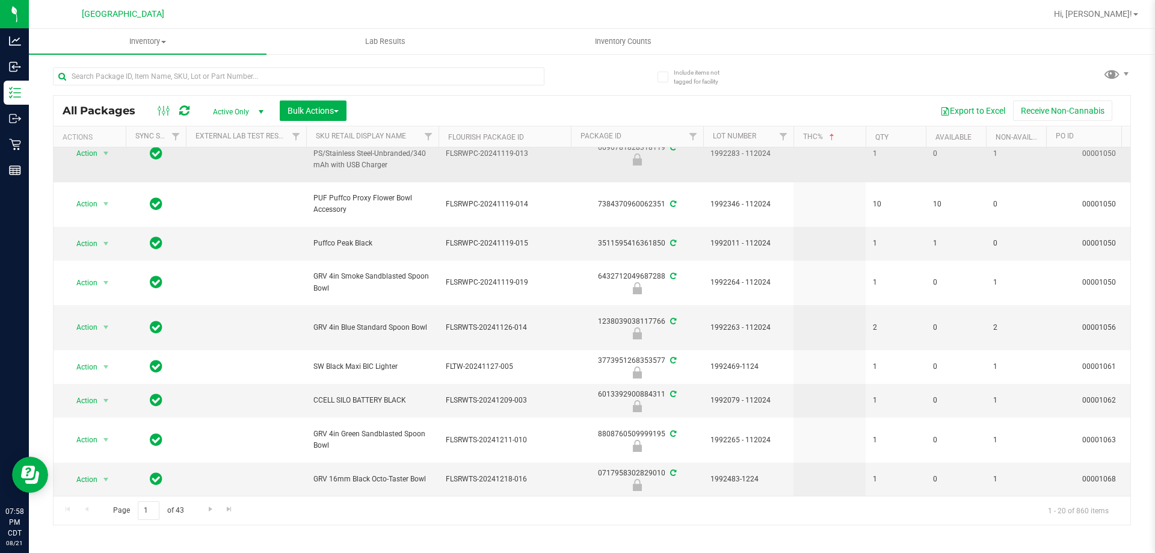
scroll to position [423, 0]
click at [207, 515] on link "Go to the next page" at bounding box center [210, 509] width 17 height 16
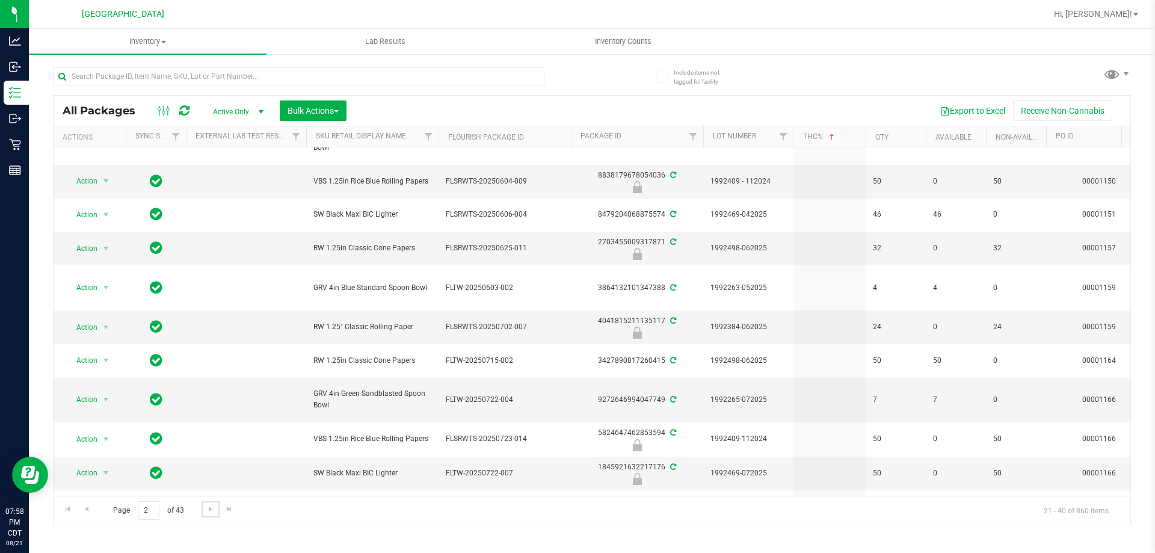
scroll to position [383, 0]
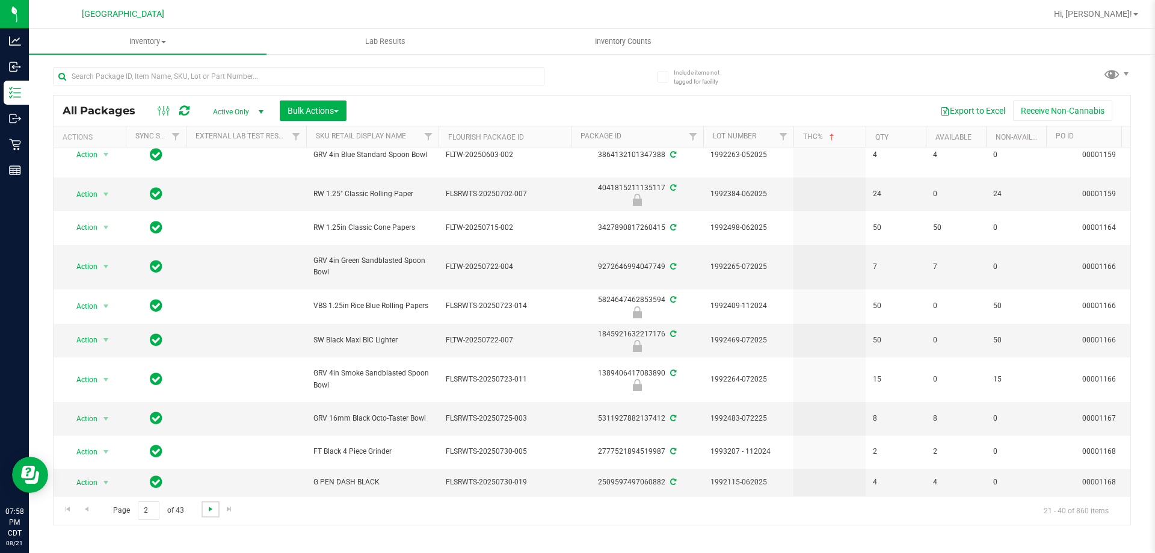
click at [210, 510] on span "Go to the next page" at bounding box center [211, 509] width 10 height 10
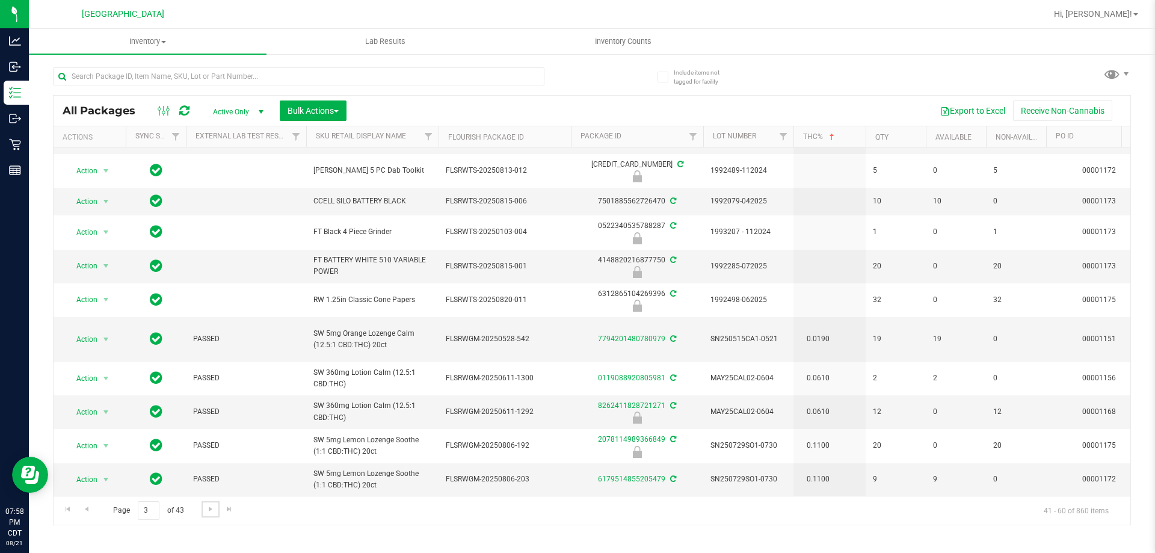
scroll to position [373, 0]
click at [209, 511] on span "Go to the next page" at bounding box center [211, 509] width 10 height 10
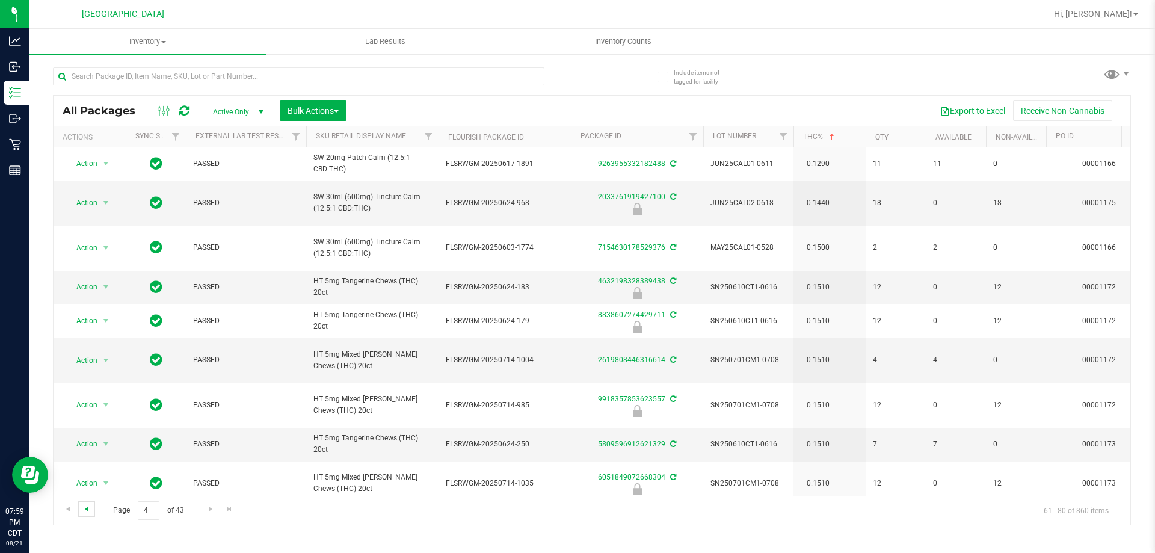
click at [89, 507] on span "Go to the previous page" at bounding box center [87, 509] width 10 height 10
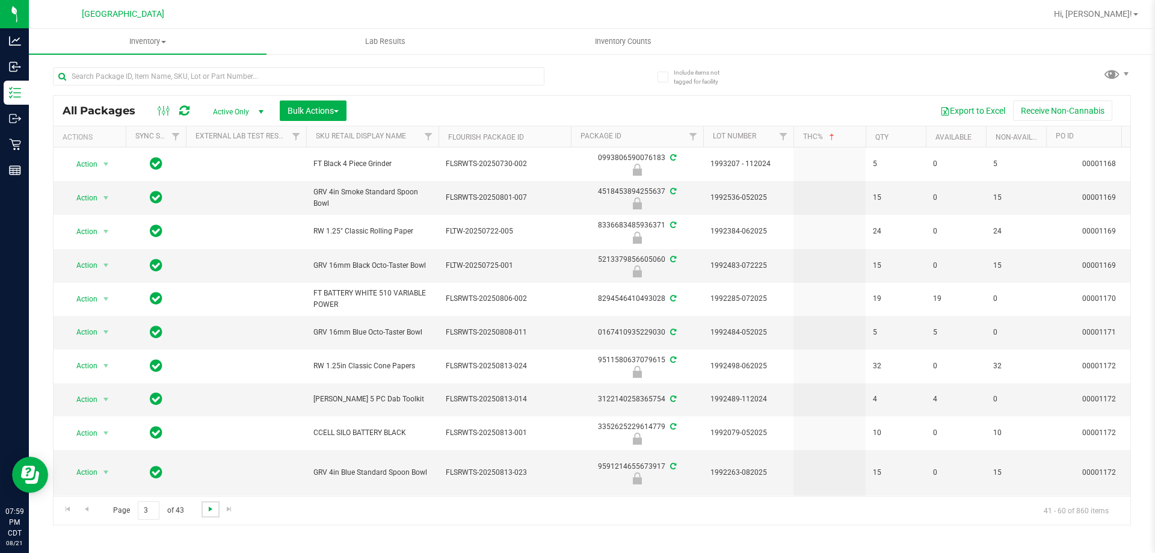
click at [208, 511] on span "Go to the next page" at bounding box center [211, 509] width 10 height 10
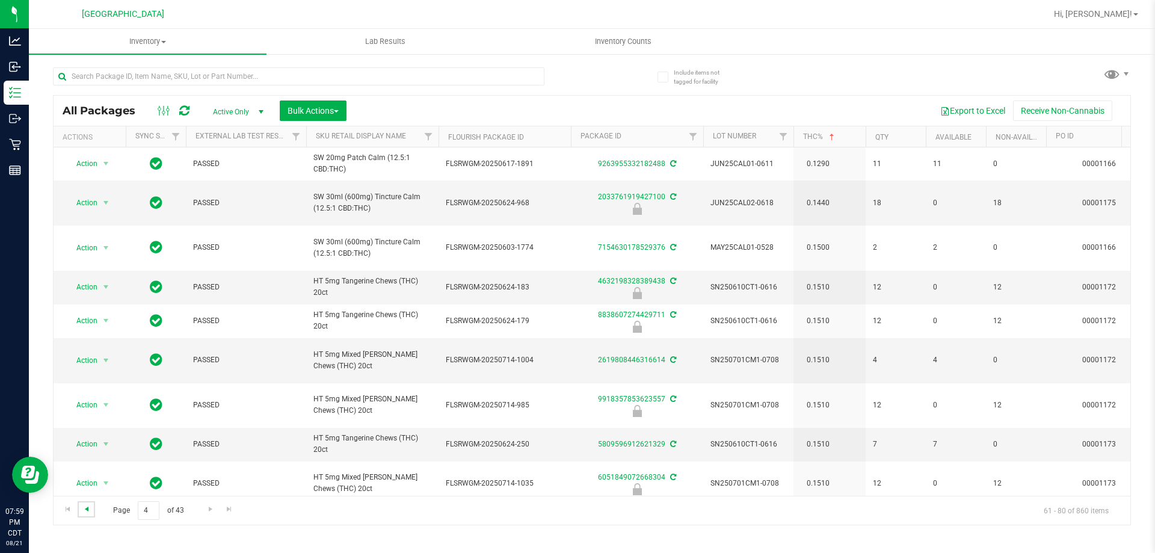
click at [90, 506] on span "Go to the previous page" at bounding box center [87, 509] width 10 height 10
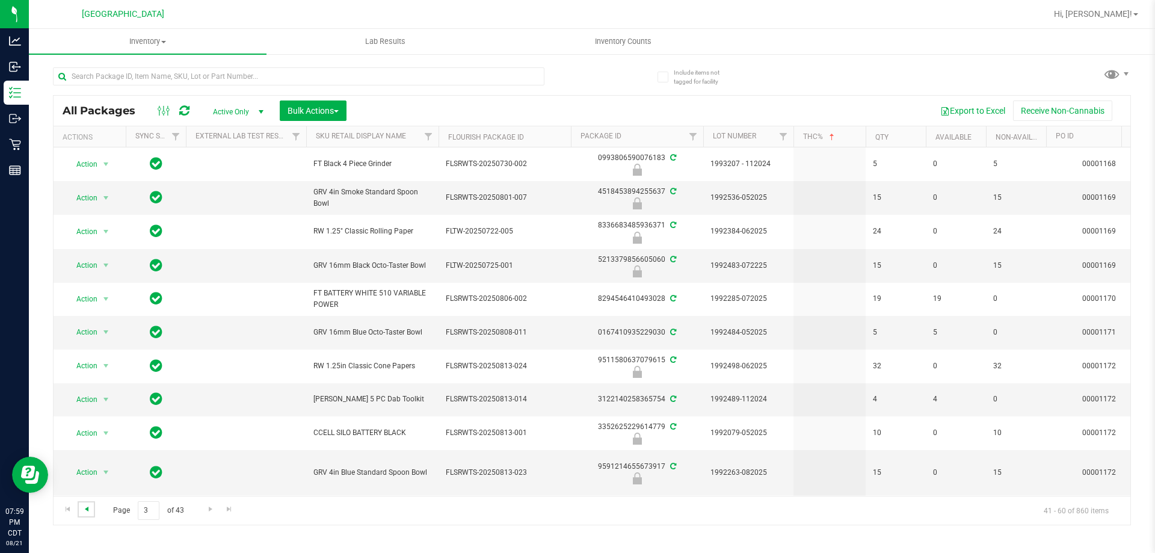
click at [87, 511] on span "Go to the previous page" at bounding box center [87, 509] width 10 height 10
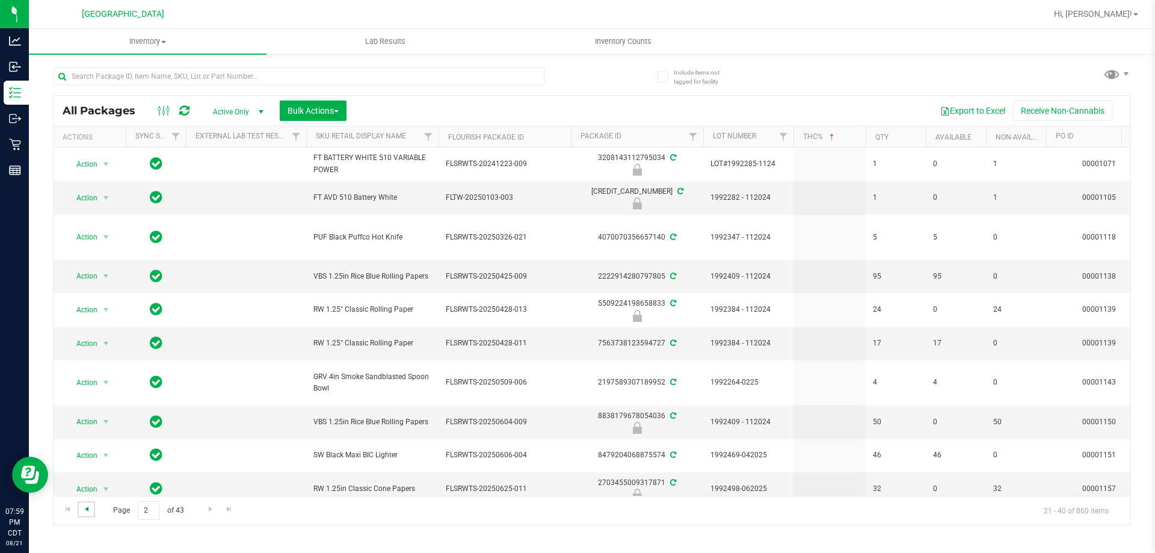
click at [87, 511] on span "Go to the previous page" at bounding box center [87, 509] width 10 height 10
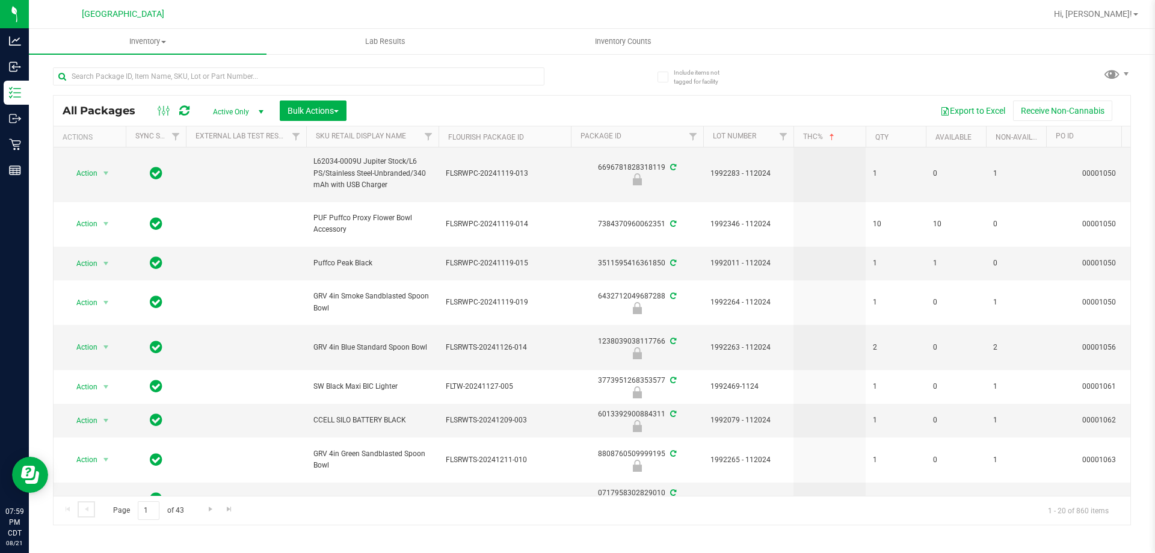
scroll to position [423, 0]
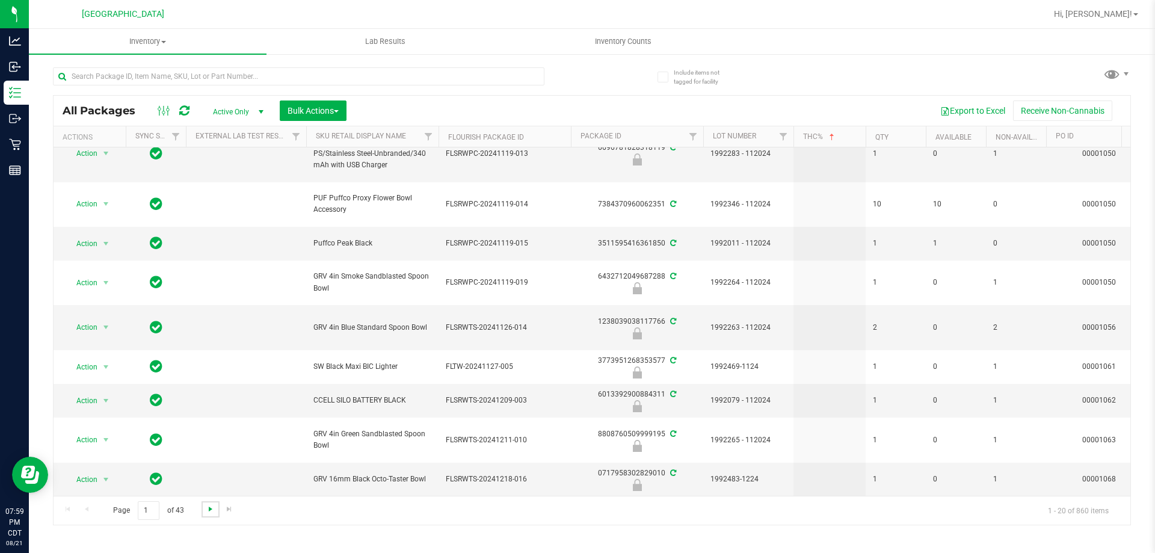
click at [207, 510] on span "Go to the next page" at bounding box center [211, 509] width 10 height 10
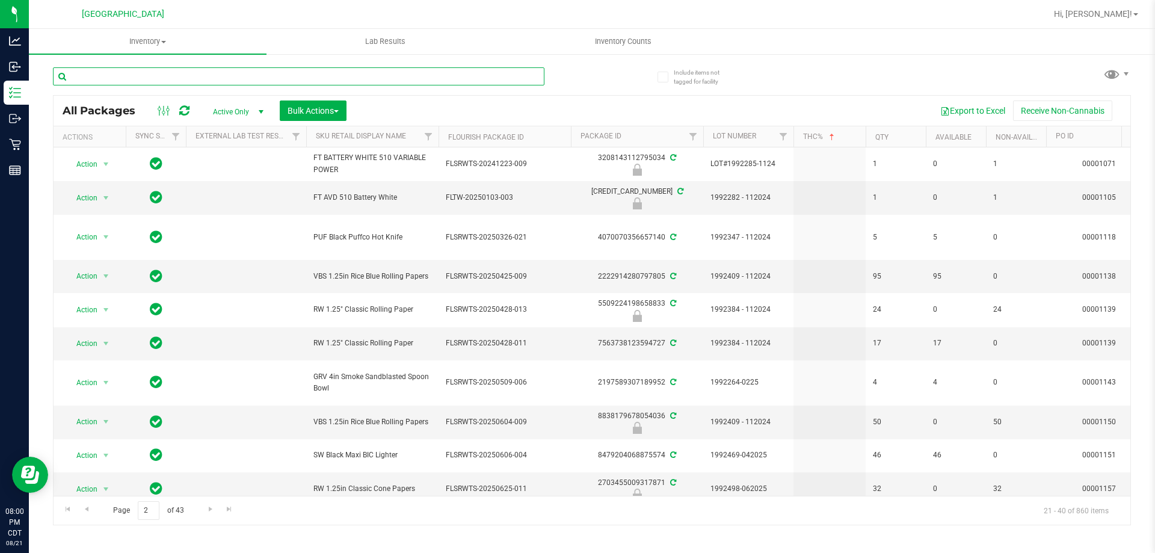
click at [137, 73] on input "text" at bounding box center [298, 76] width 491 height 18
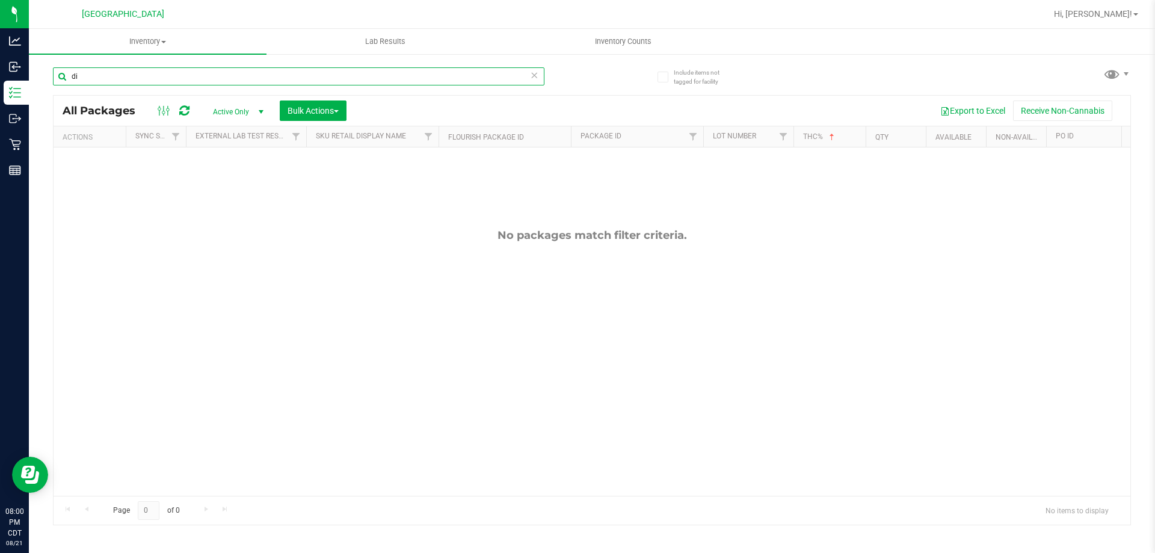
type input "d"
